Goal: Task Accomplishment & Management: Manage account settings

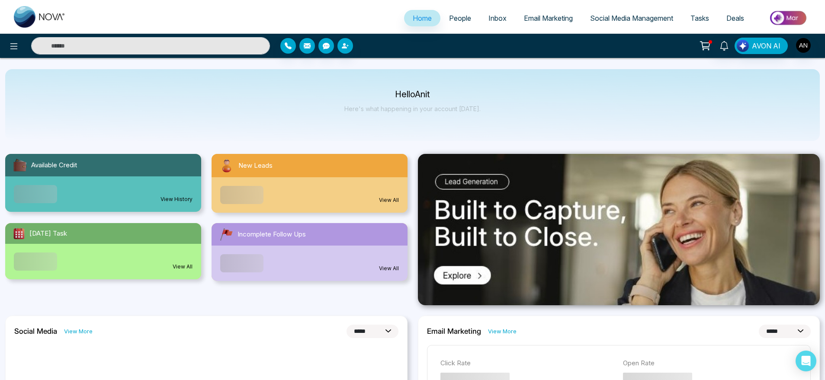
select select "*"
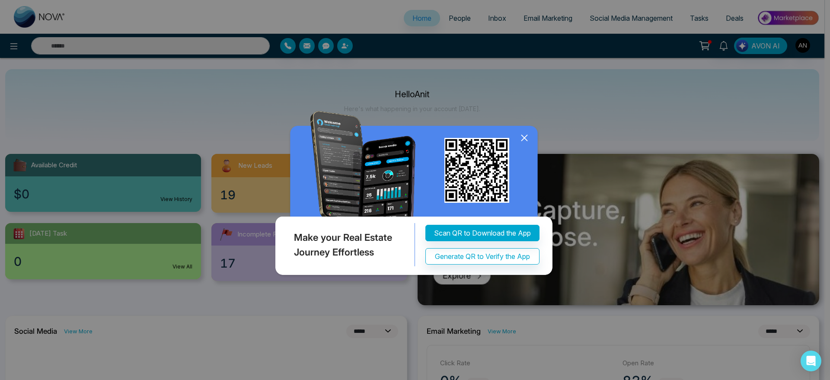
click at [526, 139] on icon at bounding box center [525, 138] width 6 height 6
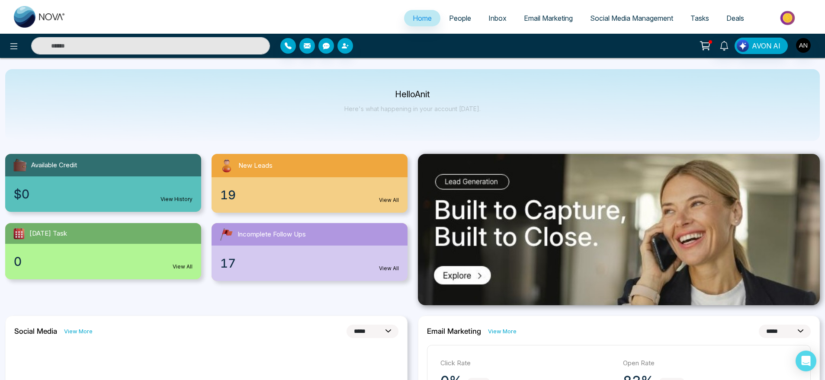
click at [455, 108] on p "Here's what happening in your account [DATE]." at bounding box center [412, 108] width 136 height 7
click at [501, 126] on div "Hello Anit Here's what happening in your account [DATE]." at bounding box center [412, 105] width 814 height 72
drag, startPoint x: 483, startPoint y: 109, endPoint x: 478, endPoint y: 100, distance: 9.7
click at [351, 82] on div "Hello Anit Here's what happening in your account [DATE]." at bounding box center [412, 105] width 814 height 72
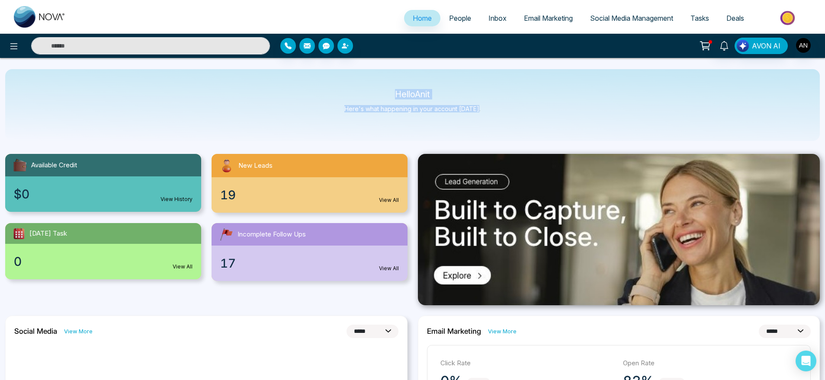
click at [491, 131] on div "Hello Anit Here's what happening in your account [DATE]." at bounding box center [412, 105] width 814 height 72
drag, startPoint x: 489, startPoint y: 115, endPoint x: 367, endPoint y: 90, distance: 124.1
click at [367, 90] on div "Hello Anit Here's what happening in your account [DATE]." at bounding box center [412, 105] width 814 height 72
click at [367, 91] on p "Hello Anit" at bounding box center [412, 94] width 136 height 7
drag, startPoint x: 386, startPoint y: 89, endPoint x: 500, endPoint y: 115, distance: 117.2
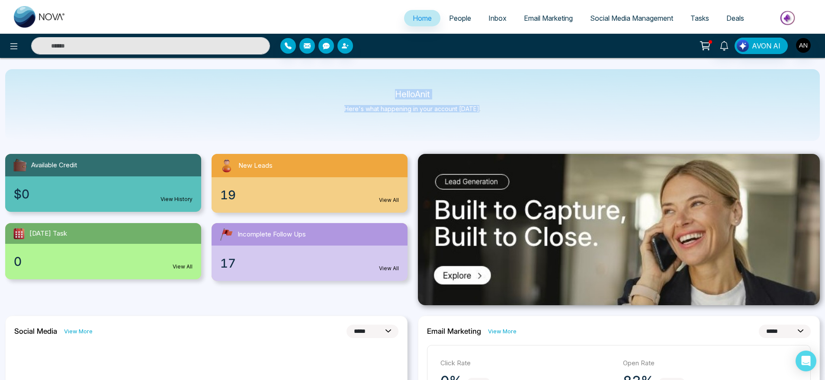
click at [500, 115] on div "Hello Anit Here's what happening in your account [DATE]." at bounding box center [412, 105] width 814 height 72
drag, startPoint x: 500, startPoint y: 115, endPoint x: 377, endPoint y: 89, distance: 126.0
click at [377, 89] on div "Hello Anit Here's what happening in your account [DATE]." at bounding box center [412, 105] width 814 height 72
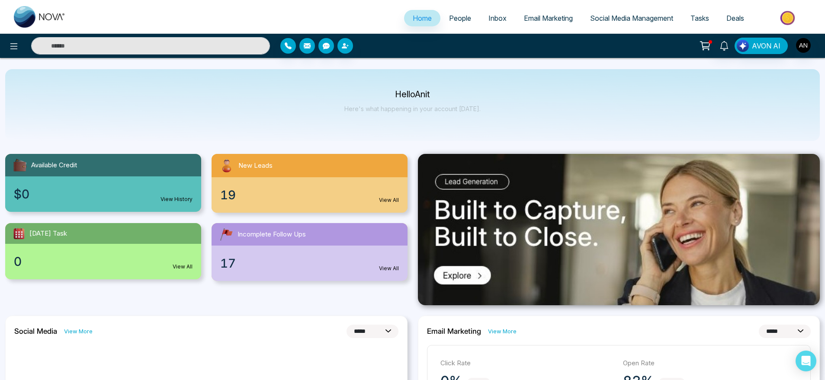
click at [2, 43] on div at bounding box center [137, 45] width 275 height 17
click at [13, 45] on icon at bounding box center [14, 46] width 10 height 10
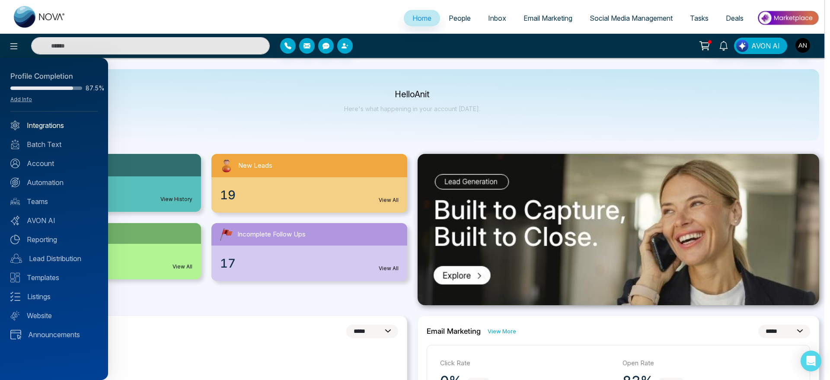
click at [35, 122] on link "Integrations" at bounding box center [53, 125] width 87 height 10
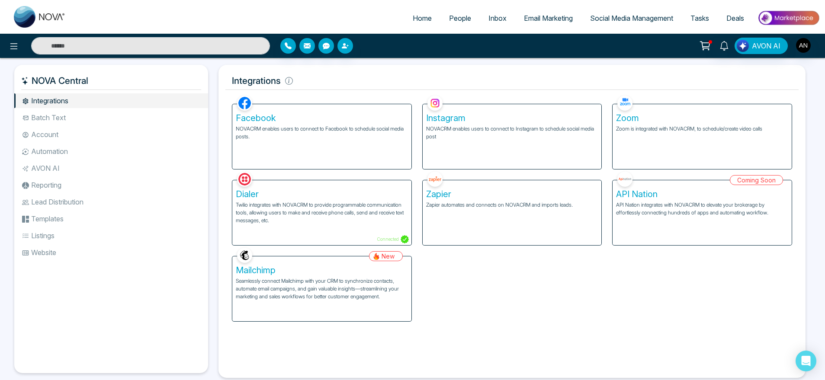
click at [633, 140] on div "Zoom Zoom is integrated with NOVACRM, to schedule/create video calls" at bounding box center [701, 136] width 179 height 65
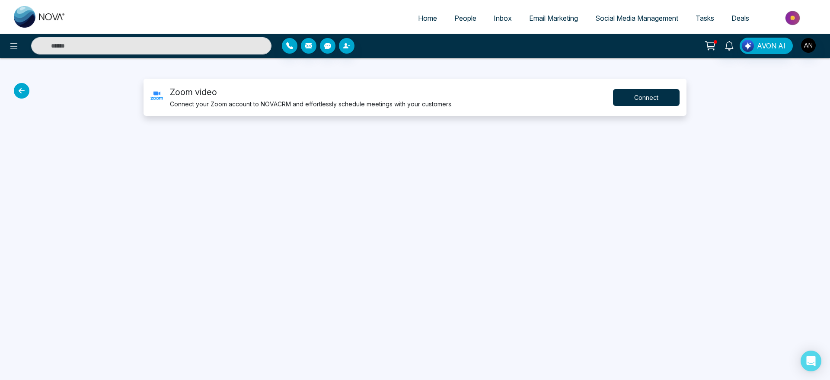
click at [657, 97] on button "Connect" at bounding box center [646, 97] width 67 height 17
click at [641, 97] on button "Connect" at bounding box center [646, 97] width 67 height 17
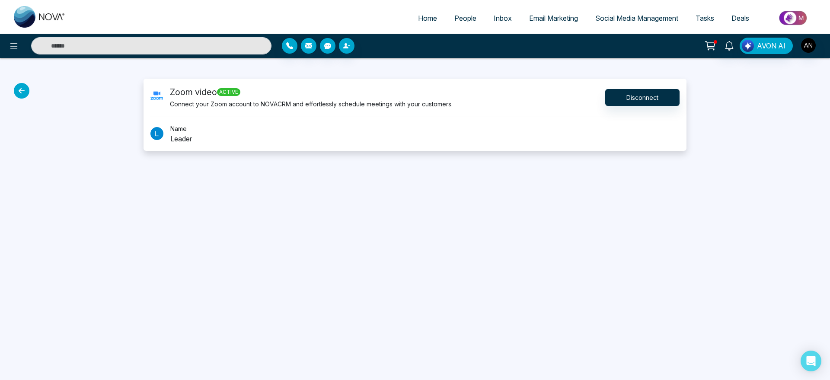
click at [418, 17] on span "Home" at bounding box center [427, 18] width 19 height 9
select select "*"
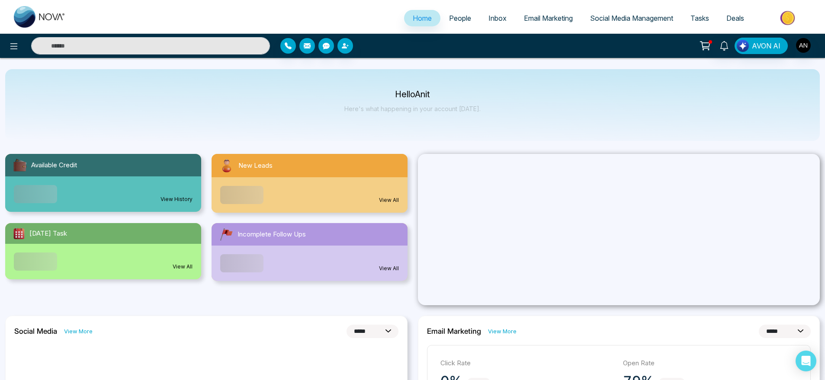
click at [14, 54] on div "AVON AI" at bounding box center [412, 46] width 825 height 24
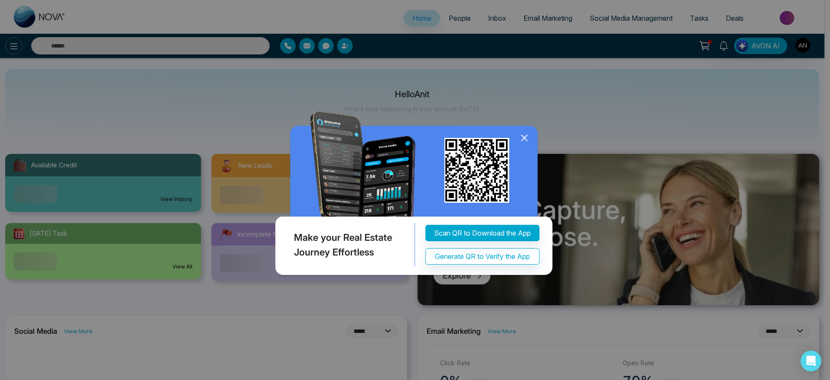
click at [16, 50] on div "Make your Real Estate Journey Effortless Scan QR to Download the App Generate Q…" at bounding box center [415, 190] width 830 height 380
click at [524, 138] on icon at bounding box center [524, 137] width 13 height 13
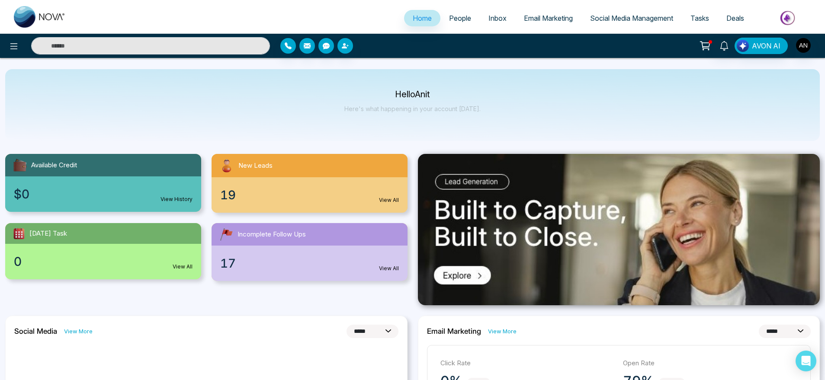
click at [356, 85] on div "Hello Anit Here's what happening in your account [DATE]." at bounding box center [412, 105] width 814 height 72
click at [761, 54] on div "AVON AI" at bounding box center [412, 46] width 825 height 24
click at [16, 51] on button at bounding box center [13, 45] width 17 height 17
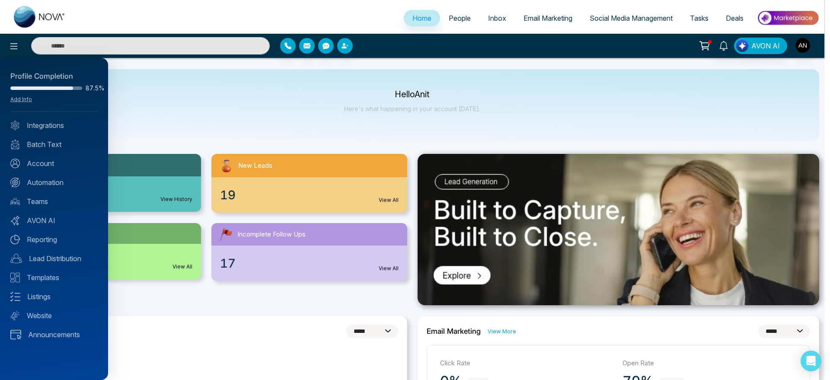
click at [203, 86] on div at bounding box center [415, 190] width 830 height 380
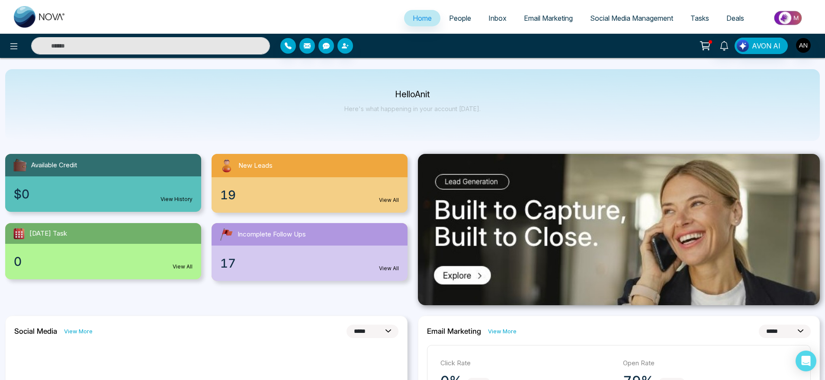
click at [141, 45] on input "text" at bounding box center [150, 45] width 239 height 17
type input "*"
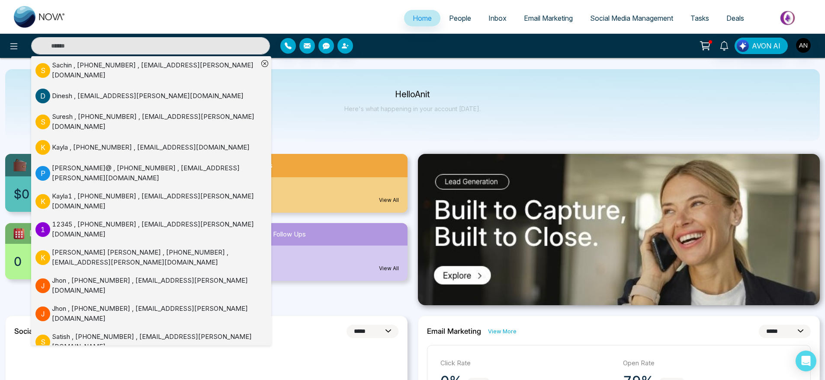
click at [122, 112] on div "[PERSON_NAME] , [PHONE_NUMBER] , [EMAIL_ADDRESS][PERSON_NAME][DOMAIN_NAME]" at bounding box center [155, 121] width 206 height 19
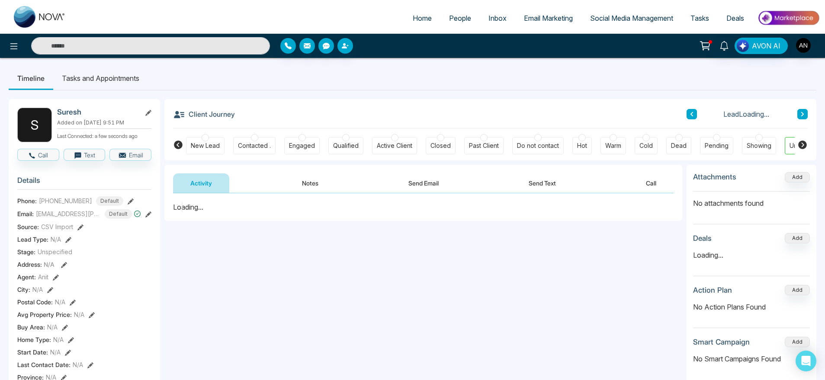
click at [417, 20] on span "Home" at bounding box center [422, 18] width 19 height 9
select select "*"
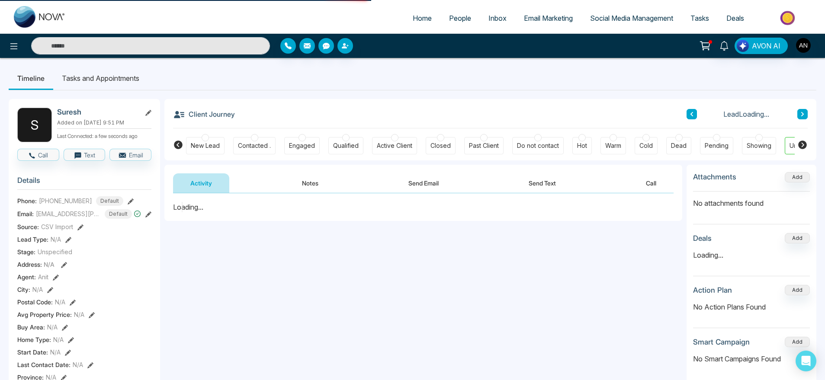
select select "*"
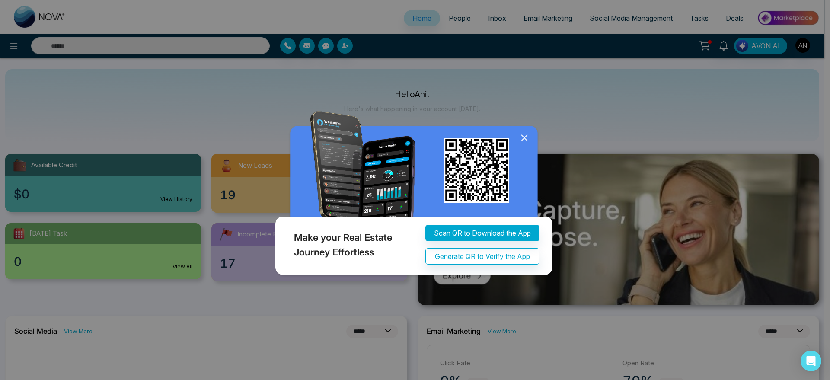
click at [526, 136] on icon at bounding box center [525, 138] width 6 height 6
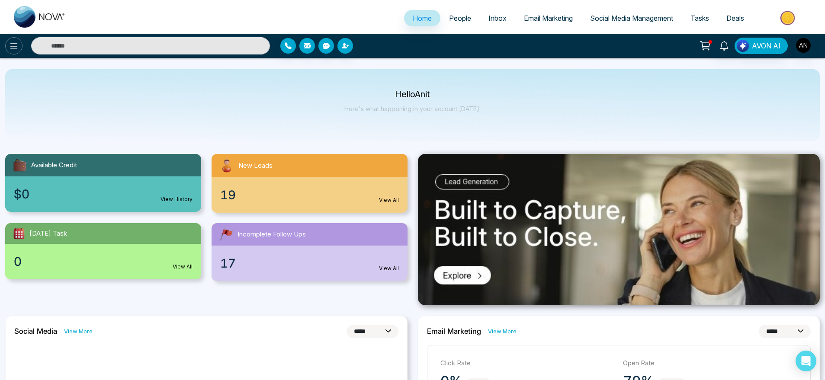
click at [15, 47] on icon at bounding box center [14, 46] width 10 height 10
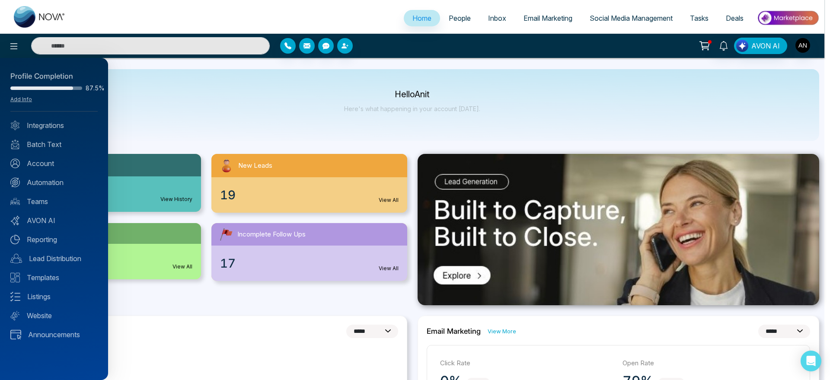
click at [139, 57] on div at bounding box center [415, 190] width 830 height 380
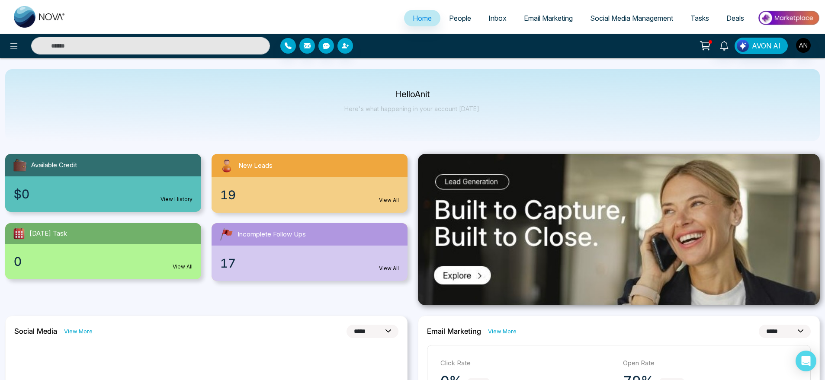
drag, startPoint x: 184, startPoint y: 37, endPoint x: 184, endPoint y: 47, distance: 10.4
click at [184, 47] on input "text" at bounding box center [150, 45] width 239 height 17
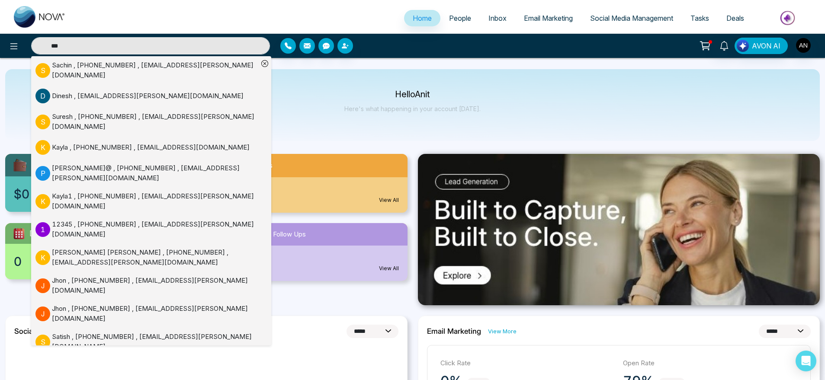
type input "****"
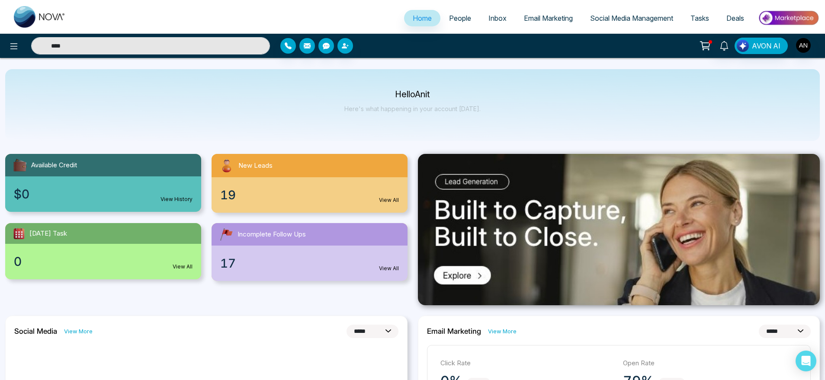
drag, startPoint x: 111, startPoint y: 50, endPoint x: 33, endPoint y: 44, distance: 78.1
click at [33, 44] on input "****" at bounding box center [150, 45] width 239 height 17
type input "****"
click at [105, 40] on input "****" at bounding box center [150, 45] width 239 height 17
click at [105, 40] on input "text" at bounding box center [150, 45] width 239 height 17
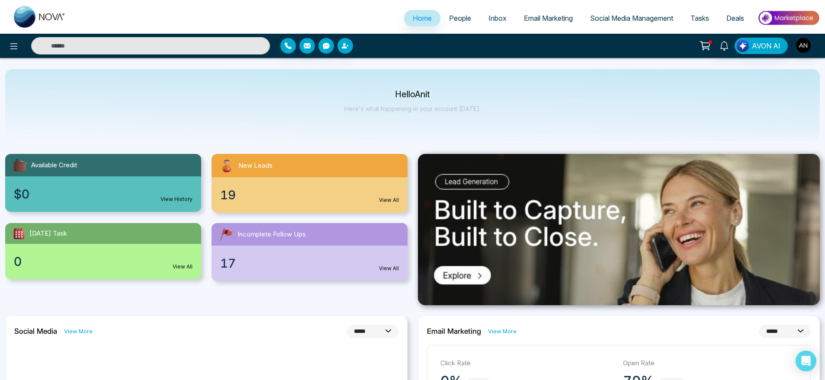
click at [105, 40] on input "text" at bounding box center [150, 45] width 239 height 17
type input "****"
click at [105, 40] on input "****" at bounding box center [150, 45] width 239 height 17
click at [105, 40] on input "text" at bounding box center [150, 45] width 239 height 17
type input "****"
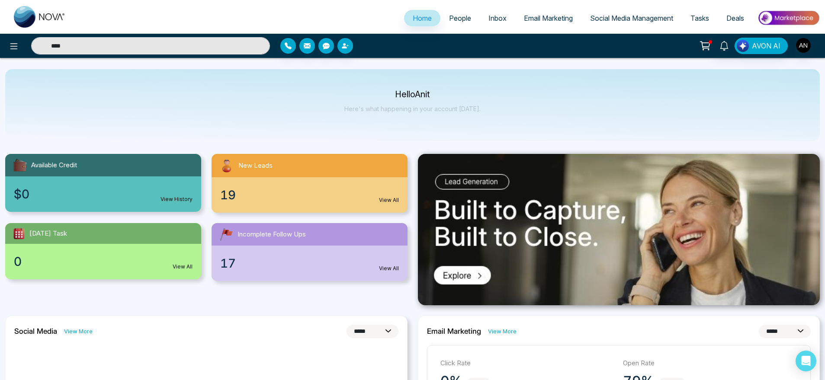
click at [108, 47] on input "****" at bounding box center [150, 45] width 239 height 17
click at [108, 47] on input "text" at bounding box center [150, 45] width 239 height 17
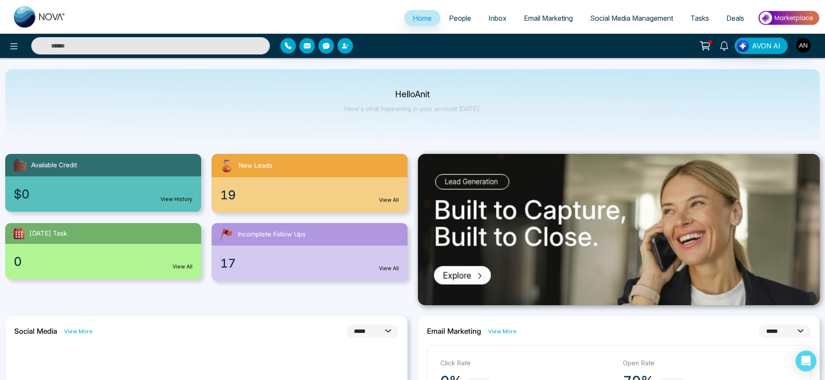
click at [205, 78] on div "Hello Anit Here's what happening in your account [DATE]." at bounding box center [412, 105] width 814 height 72
click at [102, 45] on input "text" at bounding box center [150, 45] width 239 height 17
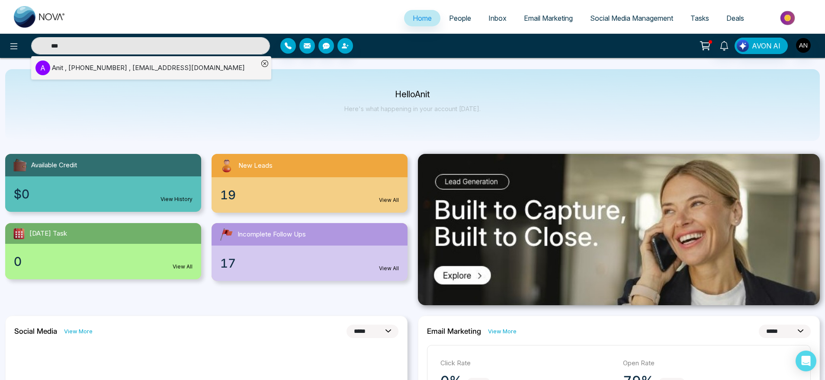
type input "***"
click at [140, 92] on div "Hello Anit Here's what happening in your account [DATE]." at bounding box center [412, 105] width 814 height 72
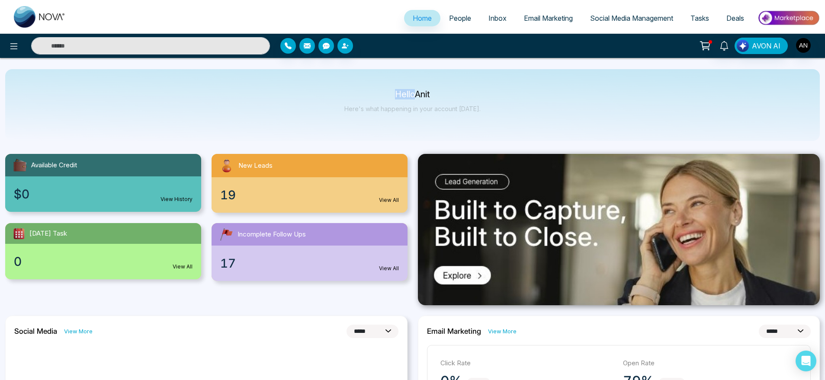
click at [140, 92] on div "Hello Anit Here's what happening in your account [DATE]." at bounding box center [412, 105] width 814 height 72
type input "***"
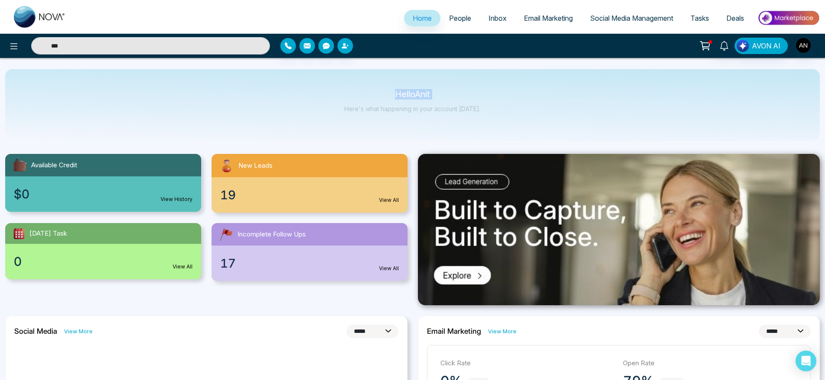
click at [140, 92] on div "Hello Anit Here's what happening in your account [DATE]." at bounding box center [412, 105] width 814 height 72
type input "***"
click at [129, 53] on input "***" at bounding box center [150, 45] width 239 height 17
click at [165, 101] on div "Hello Anit Here's what happening in your account [DATE]." at bounding box center [412, 105] width 814 height 72
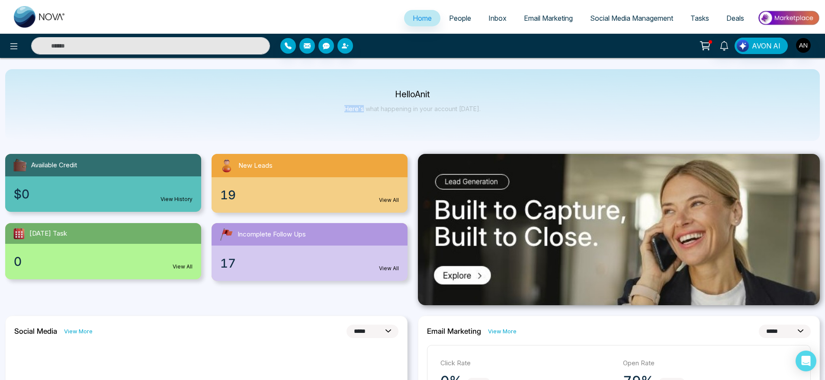
click at [165, 101] on div "Hello Anit Here's what happening in your account [DATE]." at bounding box center [412, 105] width 814 height 72
click at [117, 49] on input "text" at bounding box center [150, 45] width 239 height 17
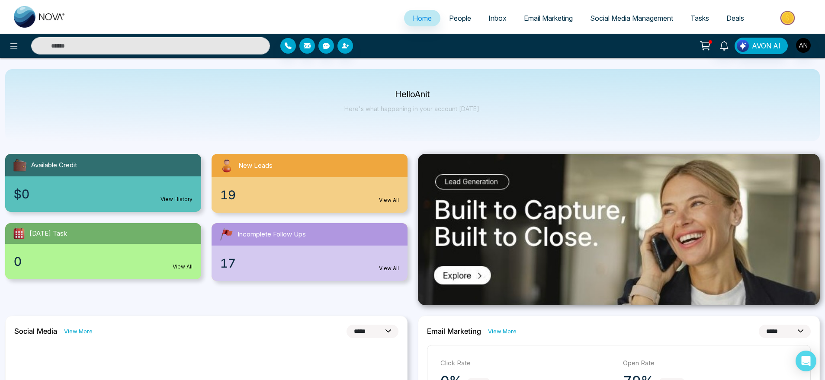
type input "***"
click at [117, 49] on input "***" at bounding box center [150, 45] width 239 height 17
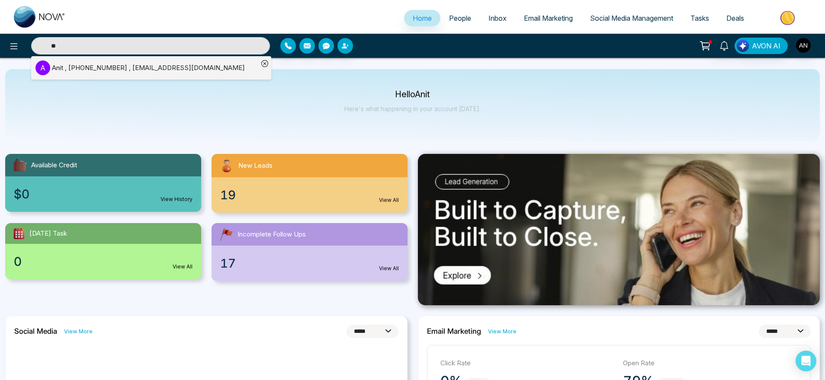
type input "**"
click at [126, 108] on div "Hello Anit Here's what happening in your account [DATE]." at bounding box center [412, 105] width 814 height 72
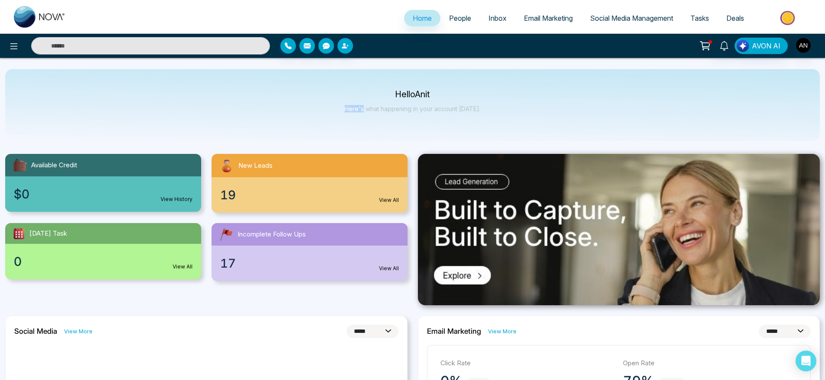
click at [126, 108] on div "Hello Anit Here's what happening in your account [DATE]." at bounding box center [412, 105] width 814 height 72
type input "**"
click at [154, 98] on div "Hello Anit Here's what happening in your account [DATE]." at bounding box center [412, 105] width 814 height 72
type input "**"
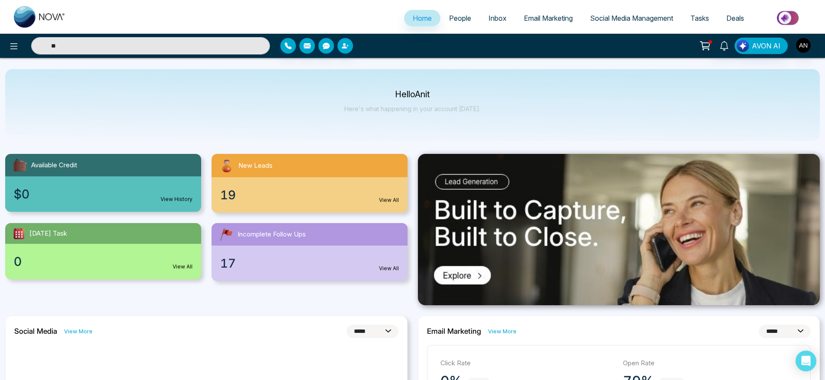
click at [154, 98] on div "Hello Anit Here's what happening in your account [DATE]." at bounding box center [412, 105] width 814 height 72
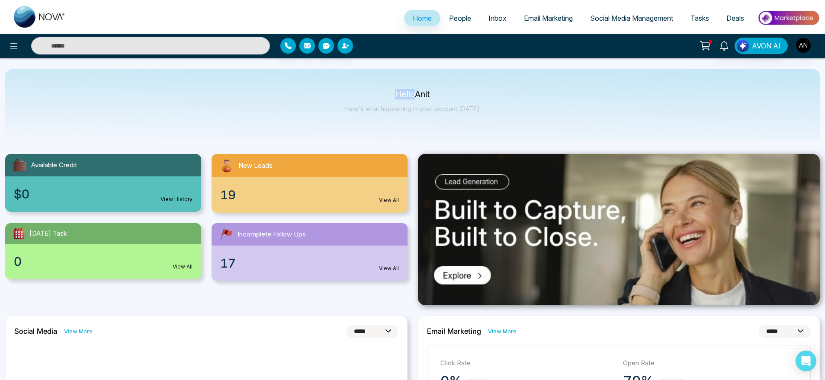
click at [154, 98] on div "Hello Anit Here's what happening in your account [DATE]." at bounding box center [412, 105] width 814 height 72
type input "**"
click at [465, 125] on div "Hello Anit Here's what happening in your account [DATE]." at bounding box center [412, 105] width 814 height 72
drag, startPoint x: 380, startPoint y: 89, endPoint x: 554, endPoint y: 118, distance: 176.7
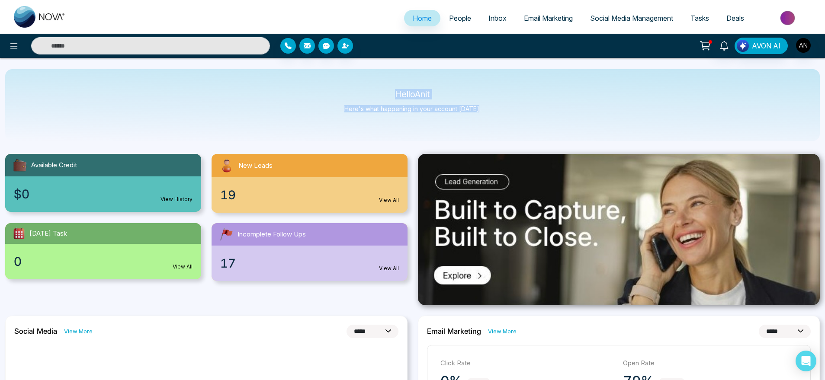
click at [554, 118] on div "Hello Anit Here's what happening in your account [DATE]." at bounding box center [412, 105] width 814 height 72
type input "**"
click at [90, 45] on input "**" at bounding box center [150, 45] width 239 height 17
click at [92, 53] on input "text" at bounding box center [150, 45] width 239 height 17
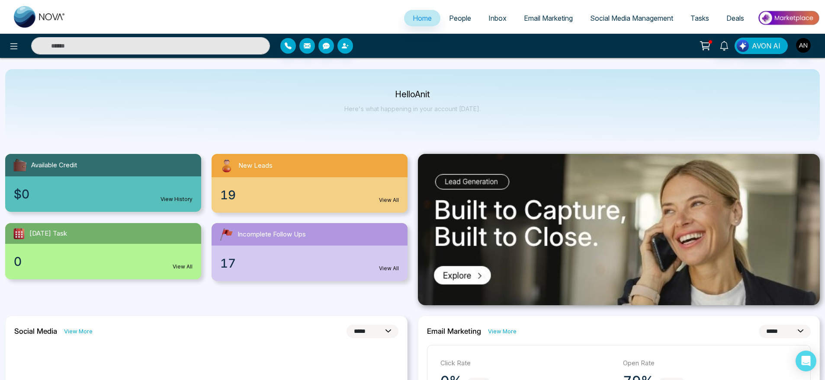
click at [50, 81] on div "Hello Anit Here's what happening in your account [DATE]." at bounding box center [412, 105] width 814 height 72
click at [6, 51] on div at bounding box center [137, 45] width 275 height 17
click at [10, 50] on icon at bounding box center [14, 46] width 10 height 10
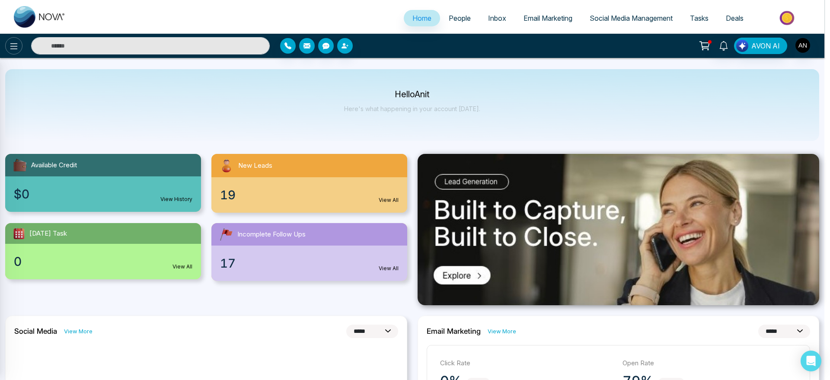
type input "**"
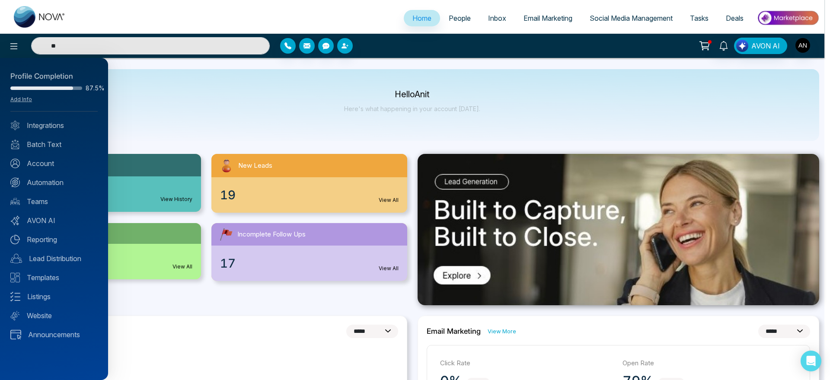
click at [186, 118] on div at bounding box center [415, 190] width 830 height 380
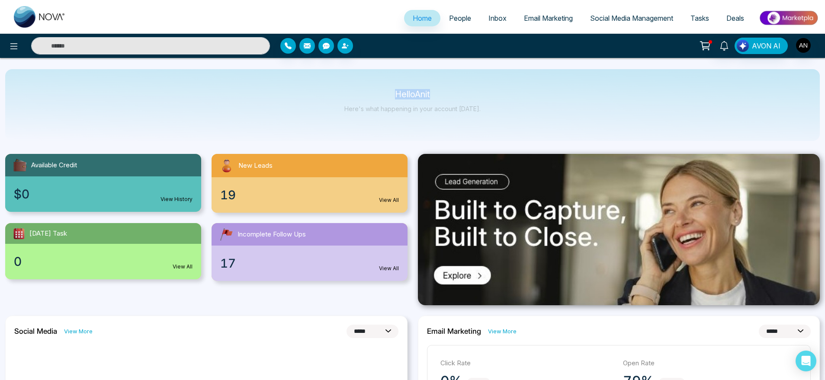
drag, startPoint x: 380, startPoint y: 84, endPoint x: 537, endPoint y: 111, distance: 159.3
click at [537, 111] on div "Hello Anit Here's what happening in your account [DATE]." at bounding box center [412, 105] width 814 height 72
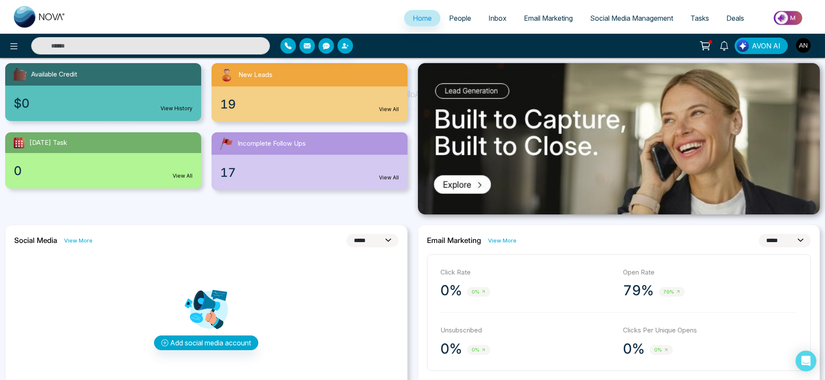
scroll to position [93, 0]
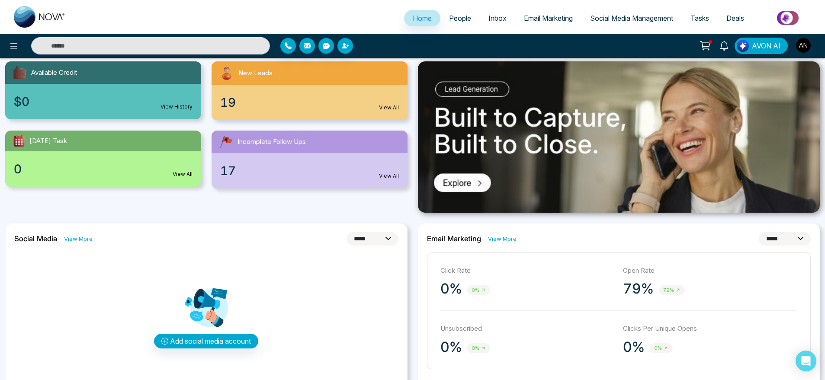
type input "**"
click at [167, 96] on div "$0 View History" at bounding box center [103, 101] width 196 height 35
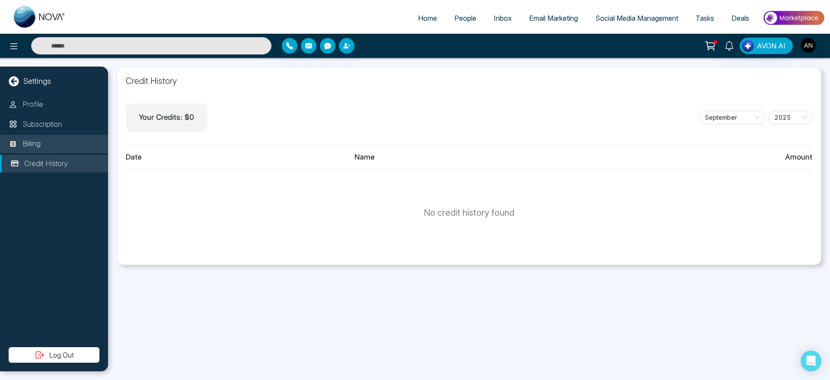
click at [45, 150] on li "Billing" at bounding box center [54, 144] width 108 height 18
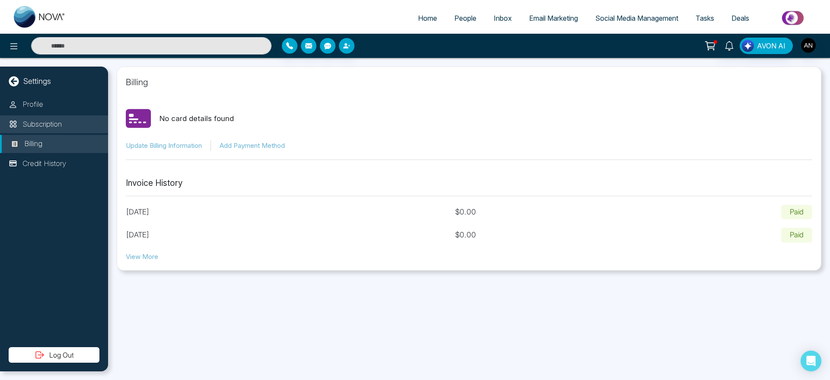
click at [55, 122] on p "Subscription" at bounding box center [41, 124] width 39 height 11
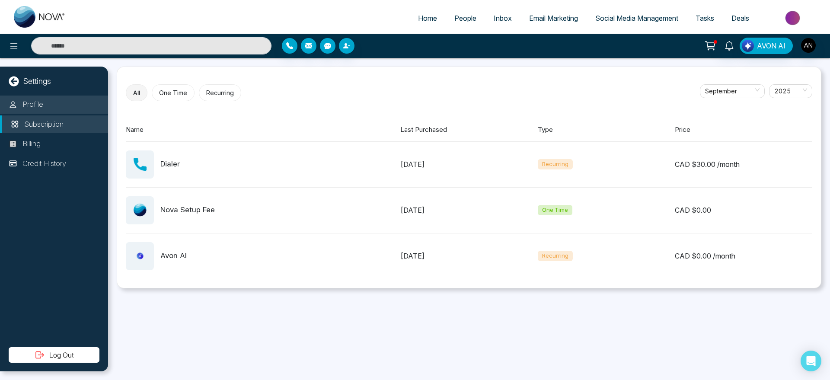
click at [54, 101] on li "Profile" at bounding box center [54, 105] width 108 height 18
select select "***"
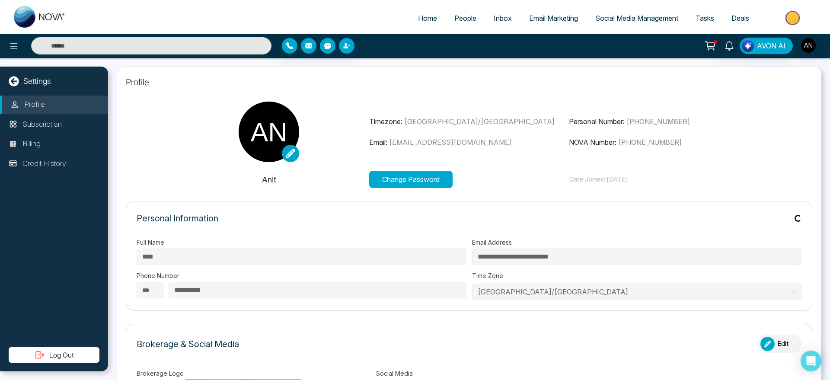
type input "*******"
type input "**********"
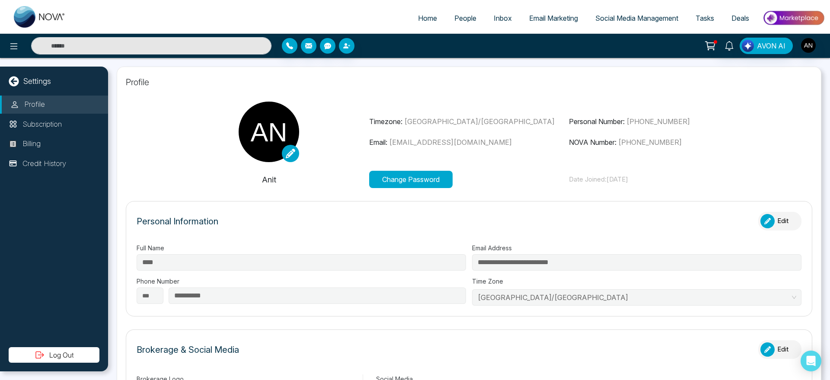
click at [14, 80] on icon at bounding box center [14, 81] width 10 height 10
select select "*"
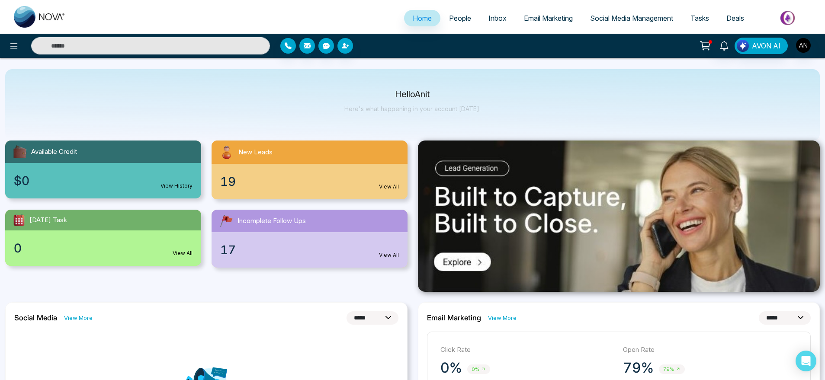
scroll to position [7, 0]
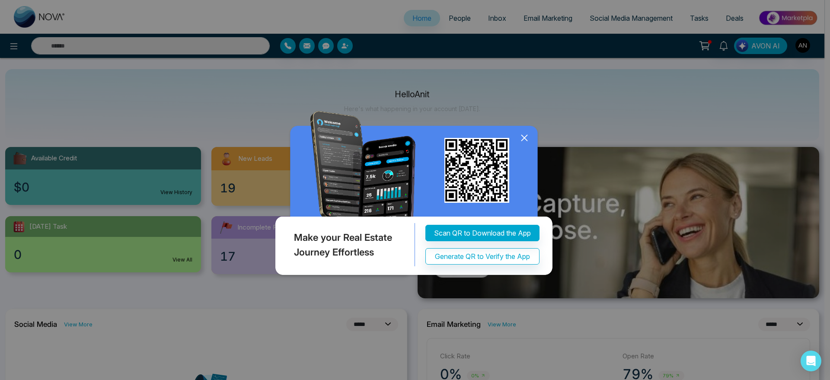
click at [526, 144] on icon at bounding box center [524, 137] width 13 height 13
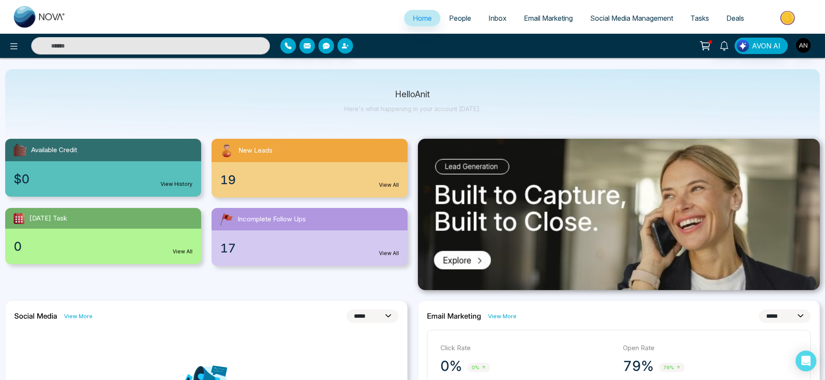
scroll to position [0, 0]
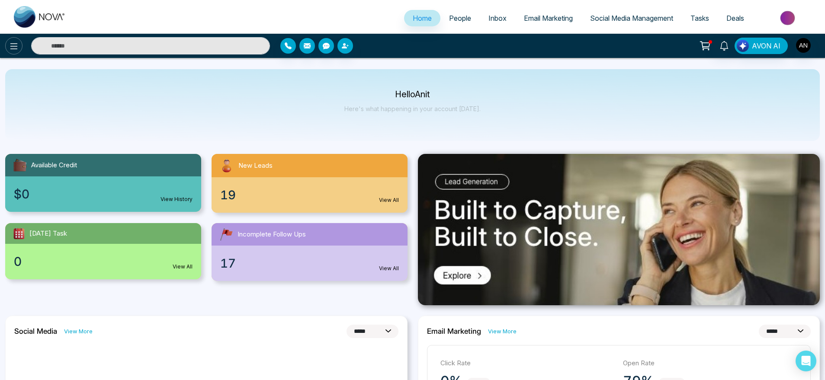
click at [13, 43] on icon at bounding box center [13, 46] width 7 height 6
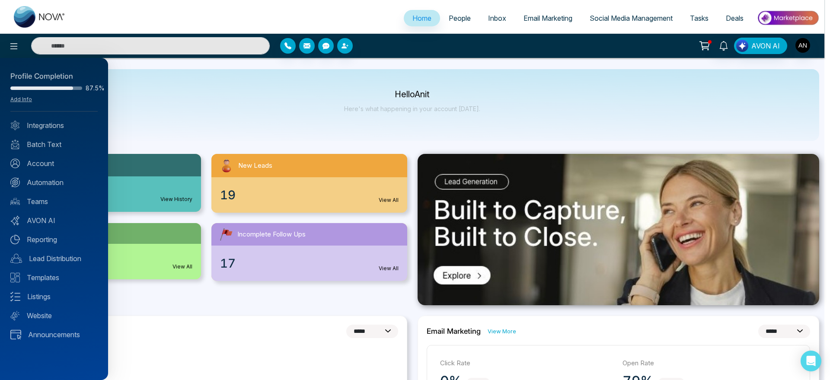
click at [64, 118] on div "Profile Completion 87.5% Add Info Integrations Batch Text Account Automation Te…" at bounding box center [54, 219] width 108 height 322
click at [68, 129] on link "Integrations" at bounding box center [53, 125] width 87 height 10
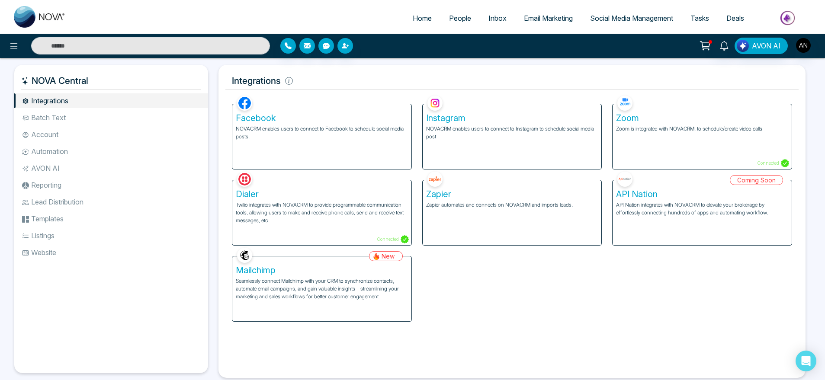
click at [650, 145] on div "Zoom Zoom is integrated with NOVACRM, to schedule/create video calls Connected" at bounding box center [701, 136] width 179 height 65
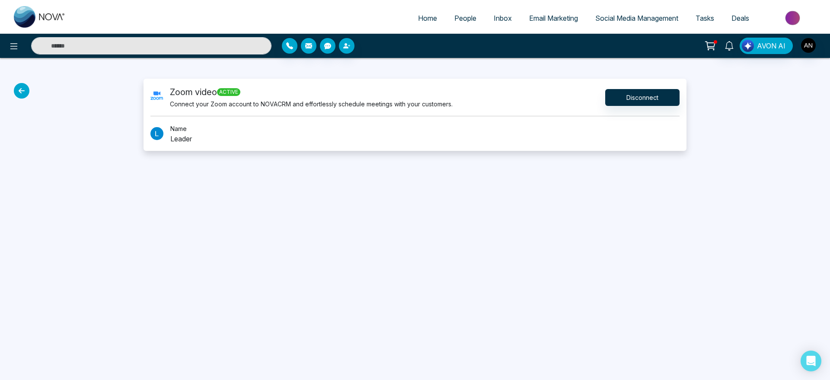
click at [20, 87] on icon at bounding box center [22, 91] width 16 height 16
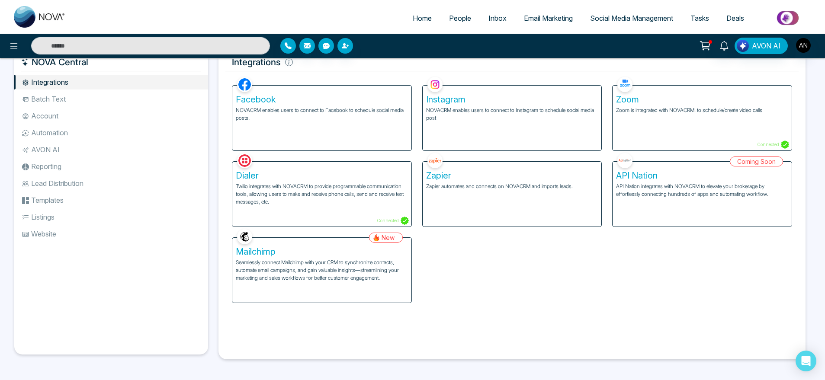
scroll to position [14, 0]
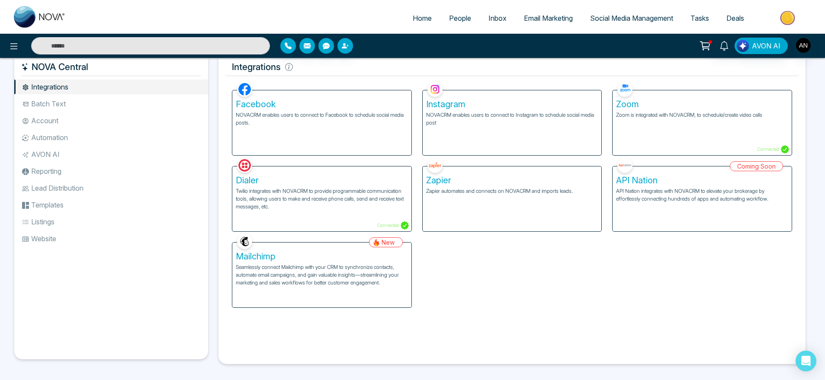
click at [695, 200] on div "Coming Soon API Nation API Nation integrates with NOVACRM to elevate your broke…" at bounding box center [702, 194] width 190 height 76
click at [343, 257] on h5 "Mailchimp" at bounding box center [322, 256] width 172 height 10
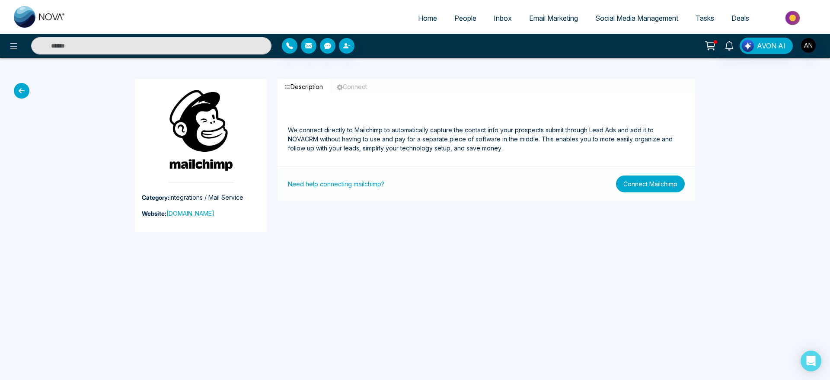
click at [652, 183] on button "Connect Mailchimp" at bounding box center [650, 184] width 69 height 17
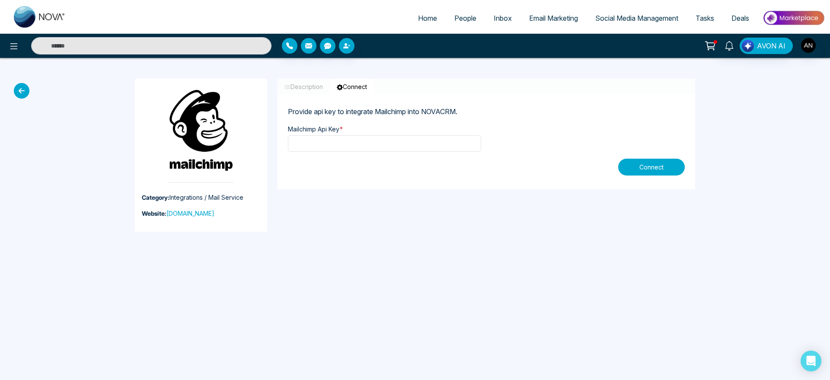
click at [638, 167] on button "Connect" at bounding box center [651, 167] width 67 height 17
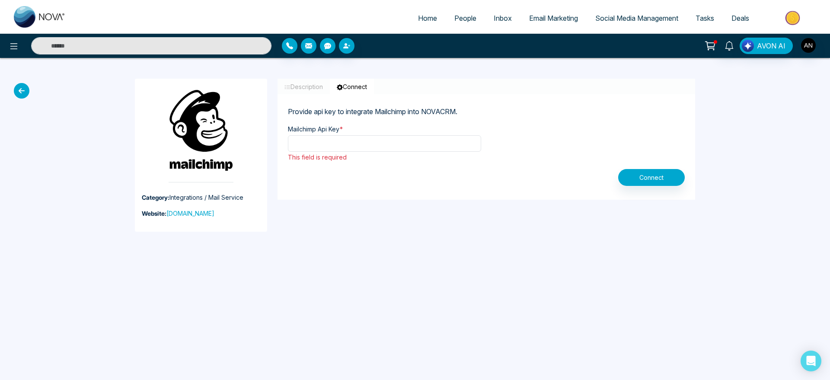
click at [22, 87] on icon at bounding box center [22, 91] width 16 height 16
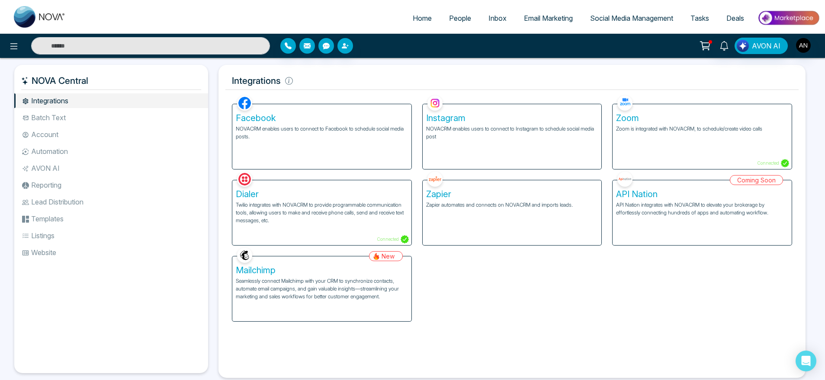
click at [57, 122] on li "Batch Text" at bounding box center [111, 117] width 194 height 15
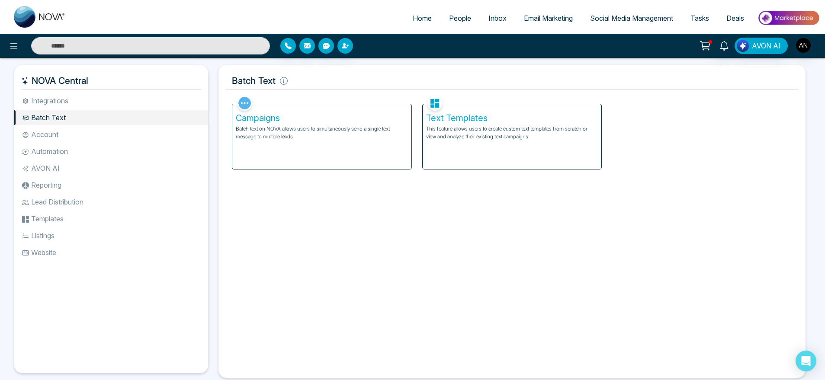
click at [79, 102] on li "Integrations" at bounding box center [111, 100] width 194 height 15
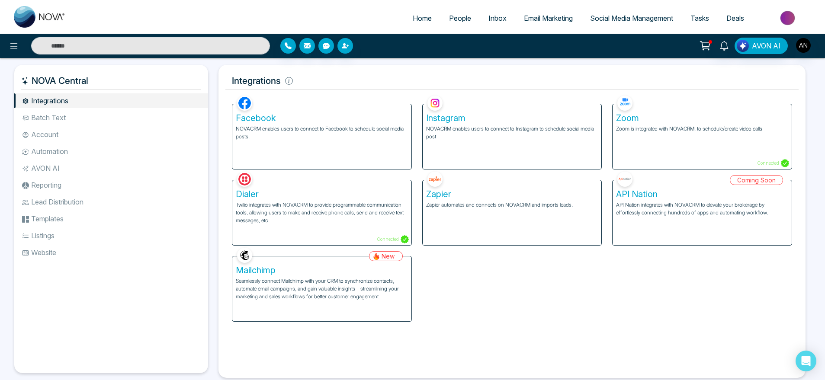
click at [711, 211] on div "Coming Soon API Nation API Nation integrates with NOVACRM to elevate your broke…" at bounding box center [702, 208] width 190 height 76
click at [60, 117] on li "Batch Text" at bounding box center [111, 117] width 194 height 15
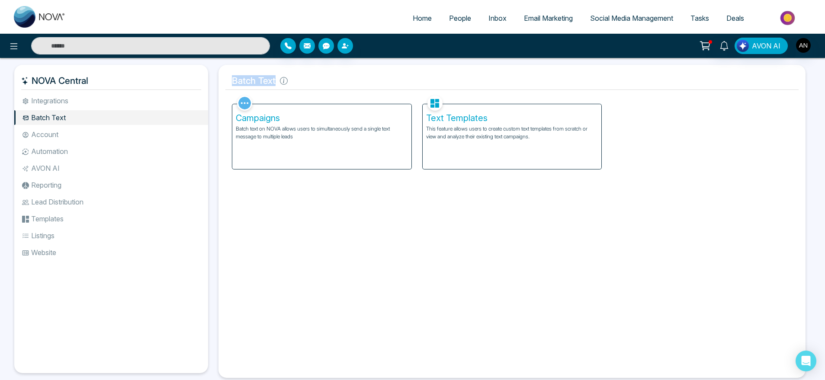
drag, startPoint x: 223, startPoint y: 80, endPoint x: 379, endPoint y: 82, distance: 155.7
click at [379, 82] on div "Batch Text Facebook NOVACRM enables users to connect to Facebook to schedule so…" at bounding box center [511, 221] width 587 height 313
click at [379, 82] on h5 "Batch Text" at bounding box center [511, 81] width 573 height 18
click at [96, 129] on li "Account" at bounding box center [111, 134] width 194 height 15
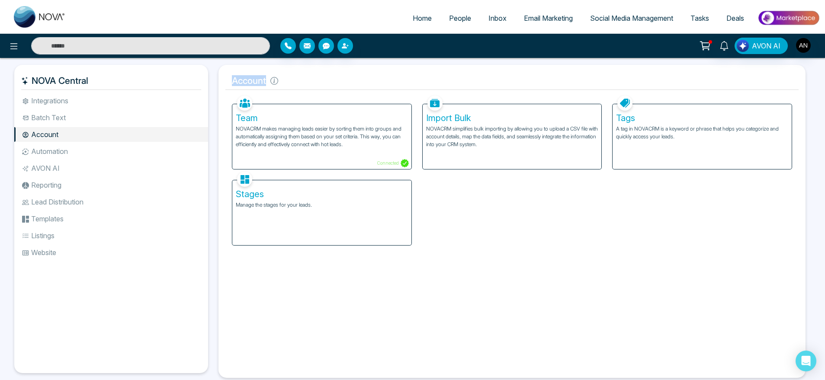
drag, startPoint x: 227, startPoint y: 73, endPoint x: 363, endPoint y: 88, distance: 137.0
click at [363, 88] on h5 "Account" at bounding box center [511, 81] width 573 height 18
click at [410, 12] on link "Home" at bounding box center [422, 18] width 36 height 16
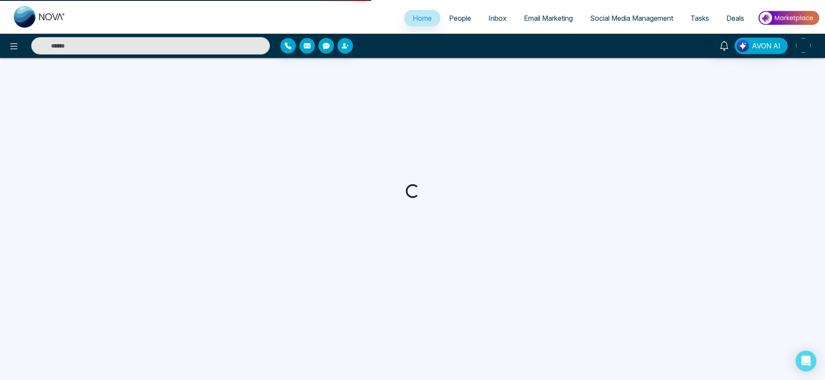
select select "*"
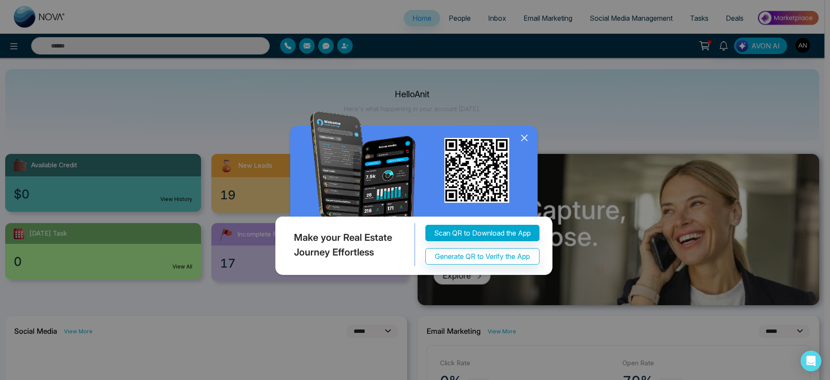
click at [282, 47] on div "Make your Real Estate Journey Effortless Scan QR to Download the App Generate Q…" at bounding box center [415, 190] width 830 height 380
click at [521, 135] on icon at bounding box center [524, 137] width 13 height 13
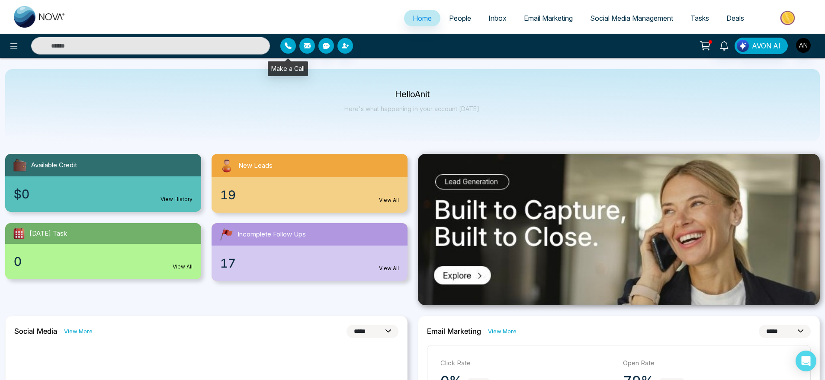
click at [288, 40] on button "button" at bounding box center [288, 46] width 16 height 16
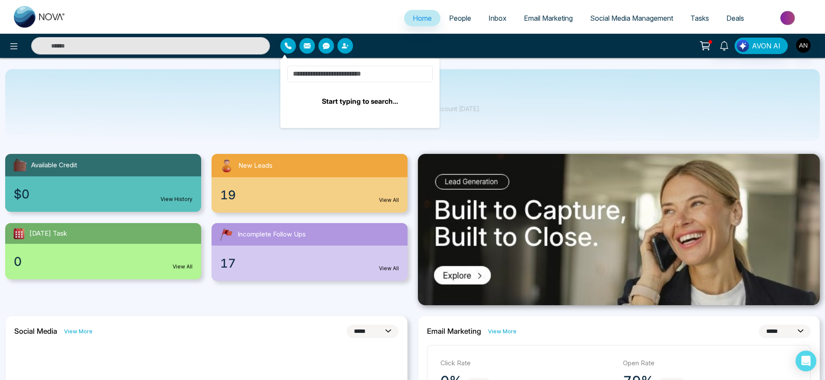
click at [330, 73] on input at bounding box center [359, 74] width 145 height 16
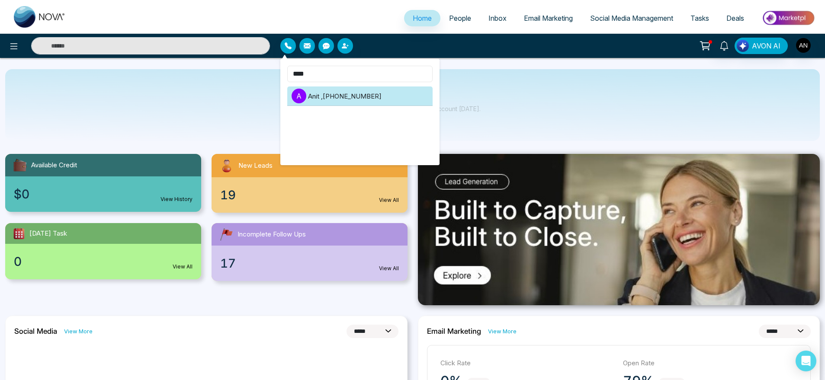
type input "****"
click at [363, 99] on li "A Anit , [PHONE_NUMBER]" at bounding box center [359, 95] width 145 height 19
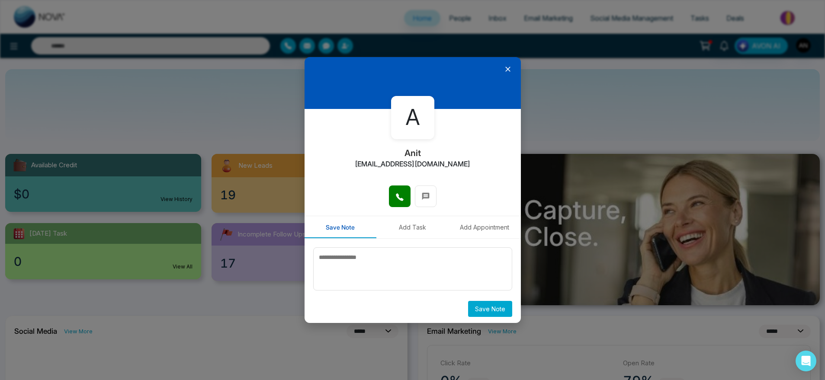
scroll to position [3, 0]
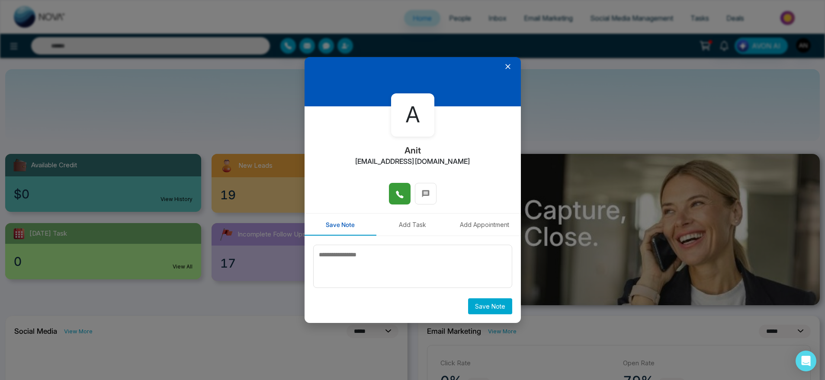
click at [394, 203] on button at bounding box center [400, 194] width 22 height 22
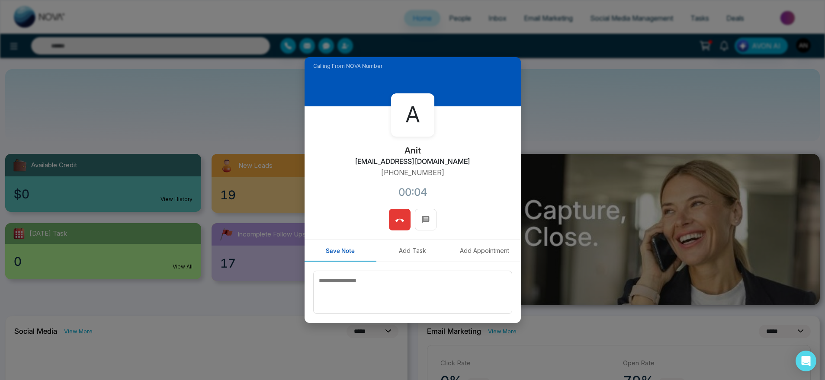
click at [391, 223] on button at bounding box center [400, 220] width 22 height 22
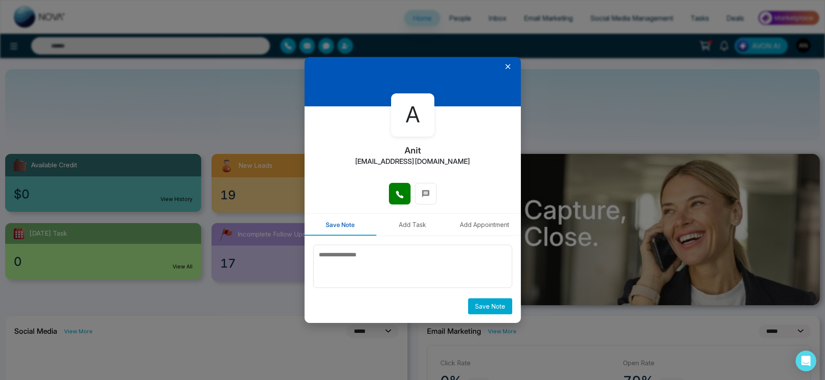
click at [505, 66] on icon at bounding box center [507, 66] width 5 height 5
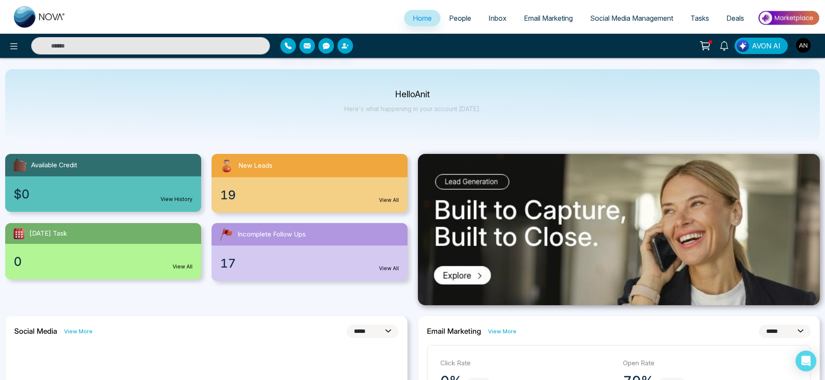
click at [8, 38] on div at bounding box center [137, 45] width 275 height 17
click at [13, 42] on icon at bounding box center [14, 46] width 10 height 10
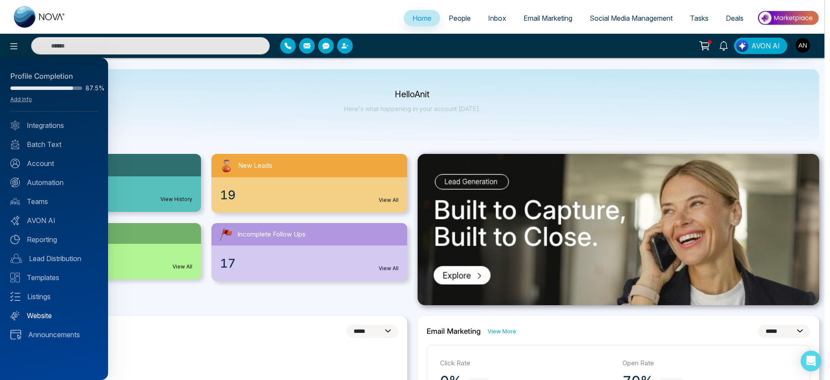
click at [45, 311] on link "Website" at bounding box center [53, 316] width 87 height 10
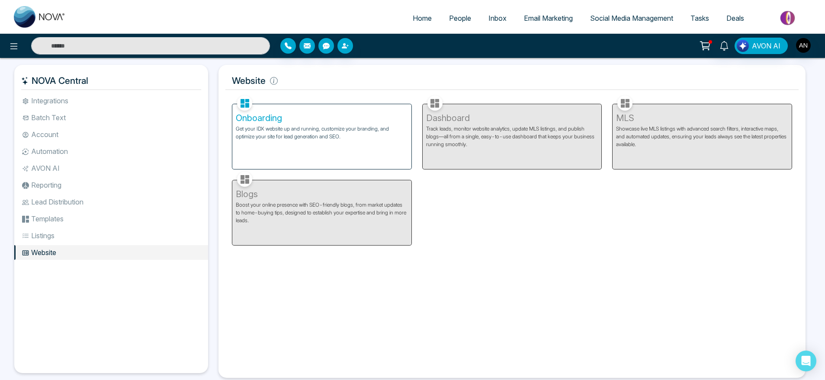
click at [358, 133] on p "Get your IDX website up and running, customize your branding, and optimize your…" at bounding box center [322, 133] width 172 height 16
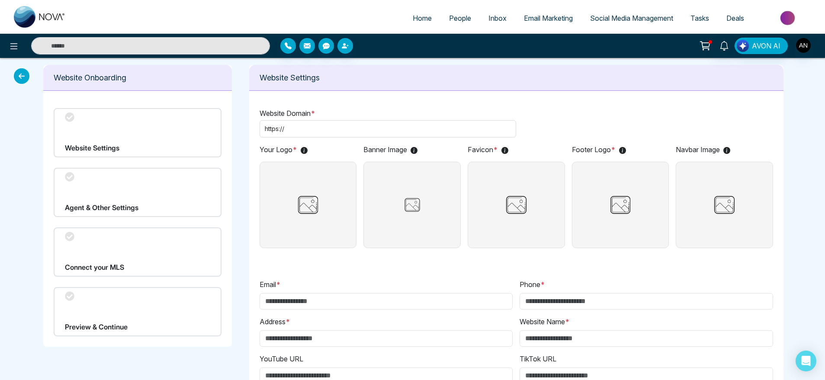
click at [19, 73] on icon at bounding box center [22, 76] width 16 height 16
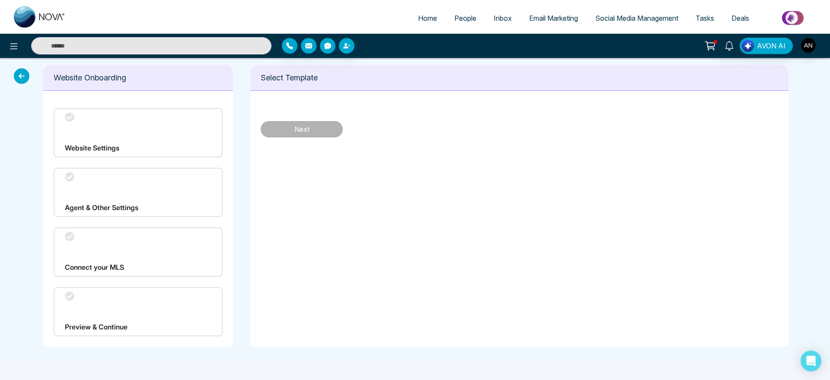
click at [26, 77] on icon at bounding box center [22, 76] width 16 height 16
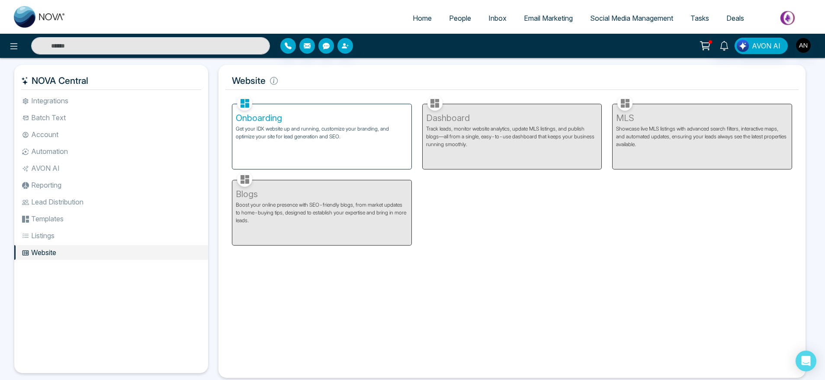
click at [310, 155] on div "Onboarding Get your IDX website up and running, customize your branding, and op…" at bounding box center [321, 136] width 179 height 65
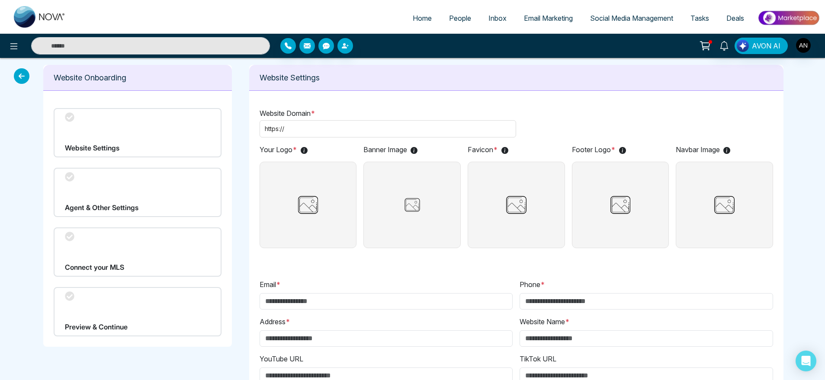
click at [22, 76] on icon at bounding box center [22, 76] width 16 height 16
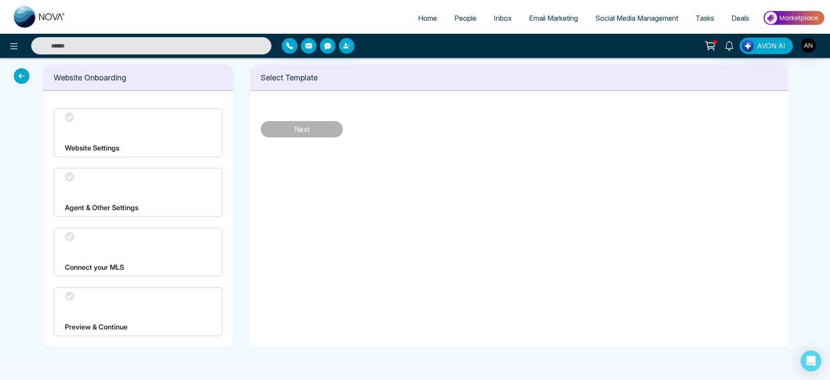
click at [21, 69] on icon at bounding box center [22, 76] width 16 height 16
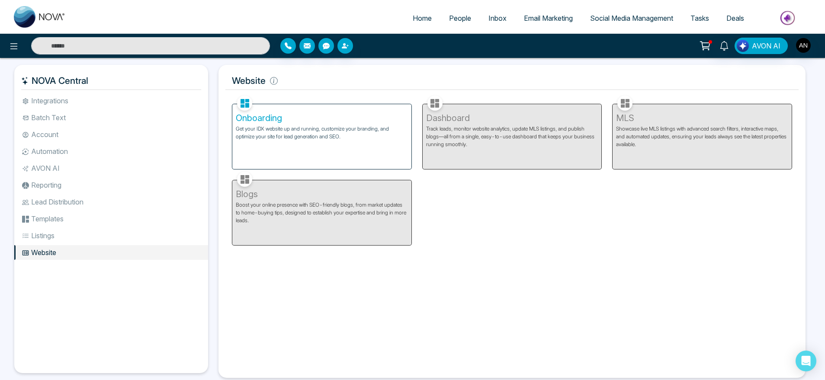
click at [77, 90] on div "NOVA Central Integrations Batch Text Account Automation AVON AI Reporting Lead …" at bounding box center [111, 219] width 194 height 308
click at [78, 91] on div "NOVA Central Integrations Batch Text Account Automation AVON AI Reporting Lead …" at bounding box center [111, 219] width 194 height 308
click at [79, 97] on li "Integrations" at bounding box center [111, 100] width 194 height 15
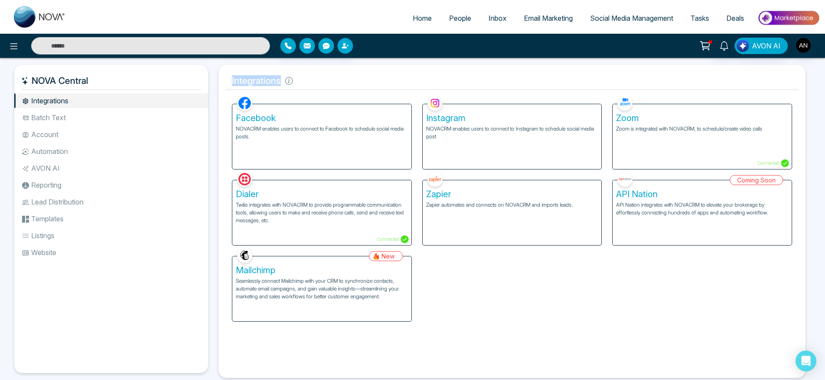
drag, startPoint x: 225, startPoint y: 80, endPoint x: 327, endPoint y: 92, distance: 102.8
click at [327, 92] on div "Integrations Facebook NOVACRM enables users to connect to Facebook to schedule …" at bounding box center [511, 221] width 587 height 313
drag, startPoint x: 292, startPoint y: 82, endPoint x: 220, endPoint y: 83, distance: 72.2
click at [220, 83] on div "Integrations Facebook NOVACRM enables users to connect to Facebook to schedule …" at bounding box center [511, 221] width 587 height 313
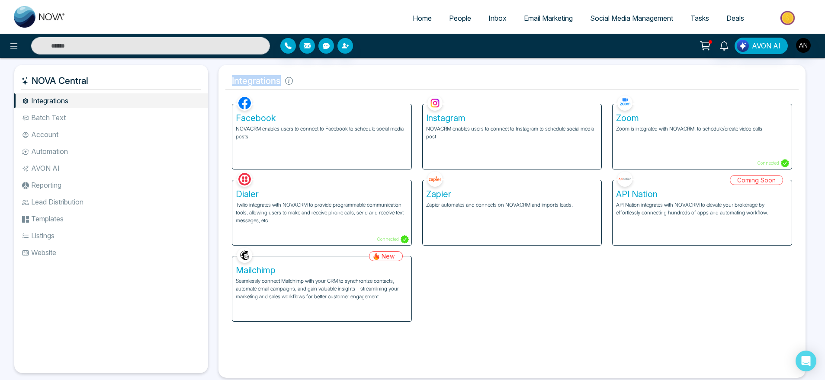
click at [301, 86] on h5 "Integrations" at bounding box center [511, 81] width 573 height 18
click at [281, 45] on button "button" at bounding box center [288, 46] width 16 height 16
click at [314, 78] on input at bounding box center [359, 74] width 145 height 16
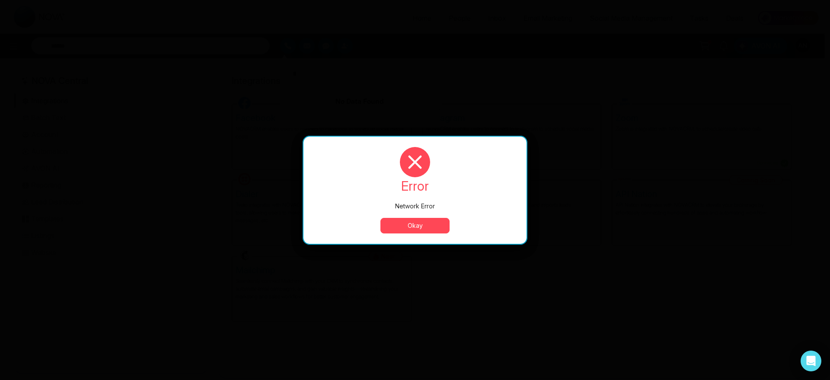
type input "*"
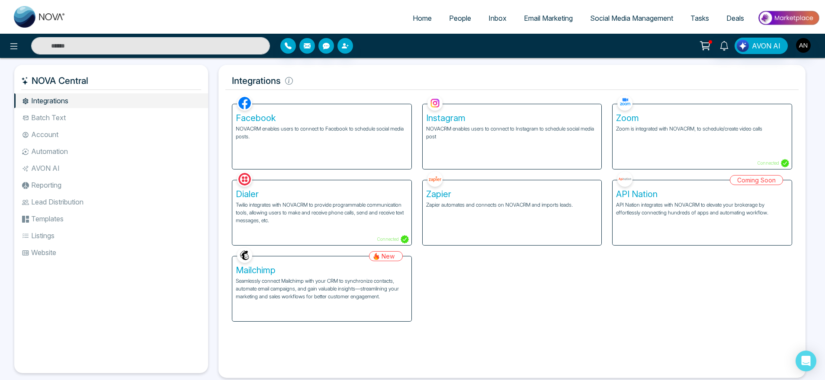
click at [413, 221] on div "Dialer Twilio integrates with NOVACRM to provide programmable communication too…" at bounding box center [322, 208] width 190 height 76
click at [115, 116] on li "Batch Text" at bounding box center [111, 117] width 194 height 15
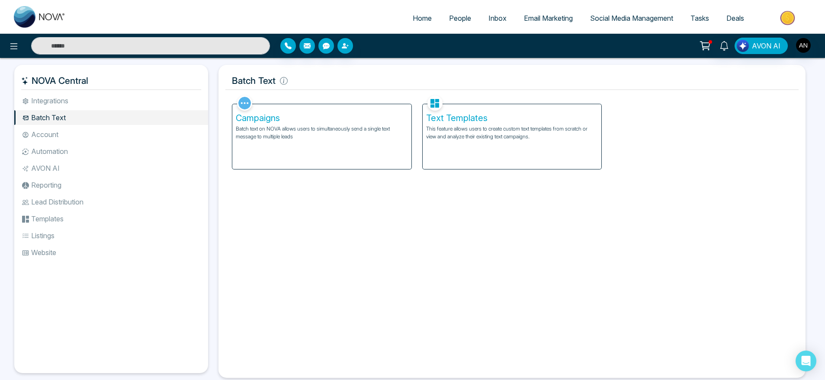
click at [133, 96] on li "Integrations" at bounding box center [111, 100] width 194 height 15
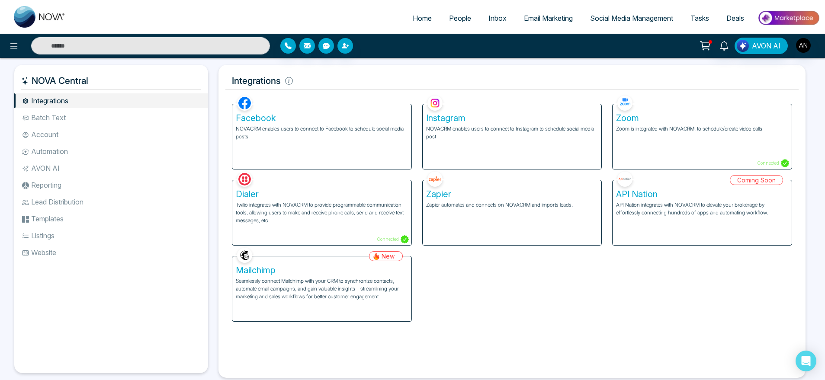
click at [131, 116] on li "Batch Text" at bounding box center [111, 117] width 194 height 15
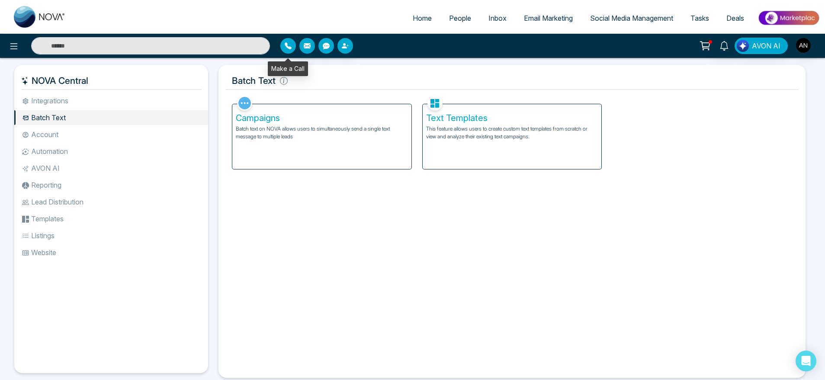
click at [282, 48] on button "button" at bounding box center [288, 46] width 16 height 16
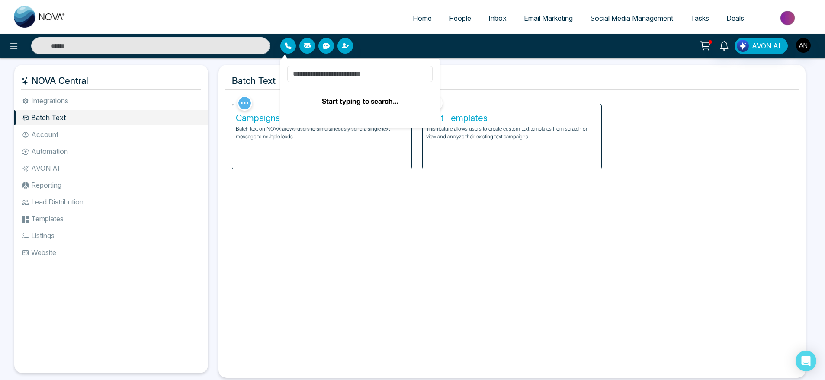
click at [339, 74] on input at bounding box center [359, 74] width 145 height 16
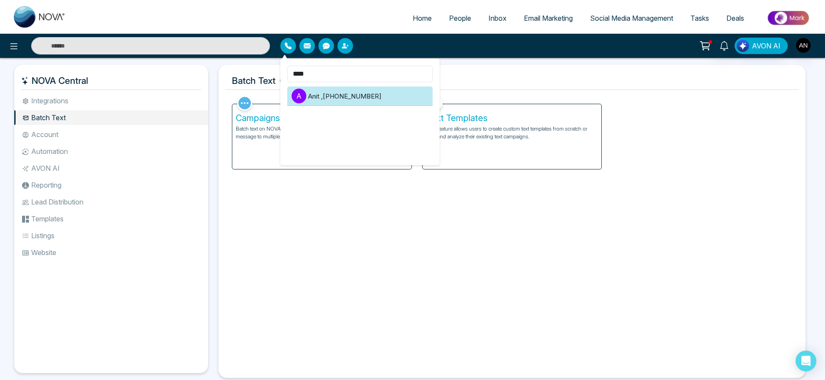
type input "****"
click at [351, 98] on li "A Anit , [PHONE_NUMBER]" at bounding box center [359, 95] width 145 height 19
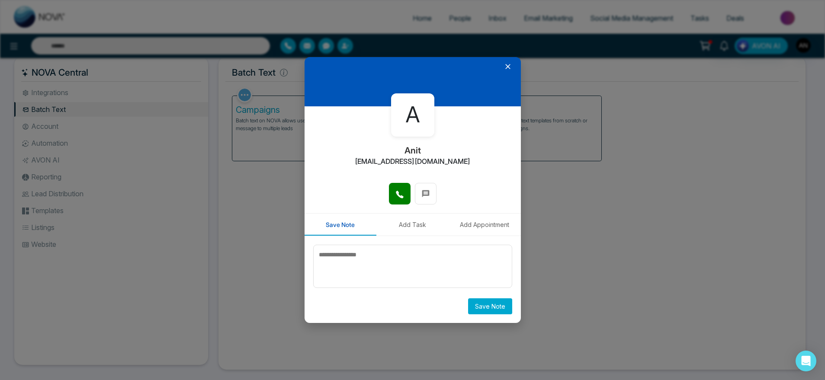
scroll to position [9, 0]
click at [417, 189] on button at bounding box center [426, 194] width 22 height 22
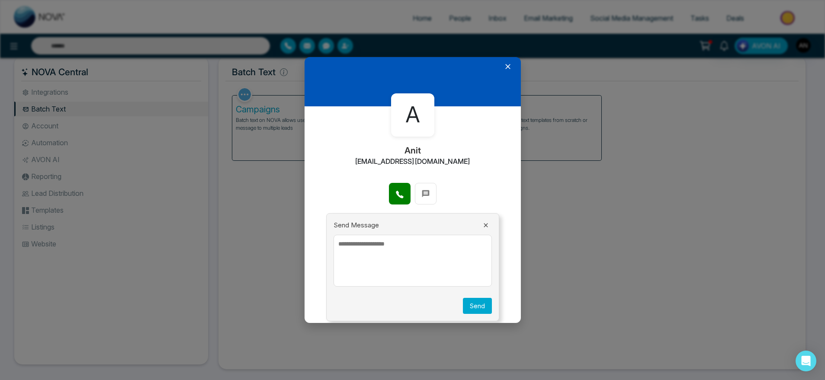
click at [415, 248] on textarea at bounding box center [412, 261] width 158 height 52
click at [474, 308] on button "Send" at bounding box center [477, 306] width 29 height 16
click at [469, 308] on button "Send" at bounding box center [477, 306] width 29 height 16
click at [404, 238] on textarea at bounding box center [412, 261] width 158 height 52
click at [372, 253] on textarea at bounding box center [412, 261] width 158 height 52
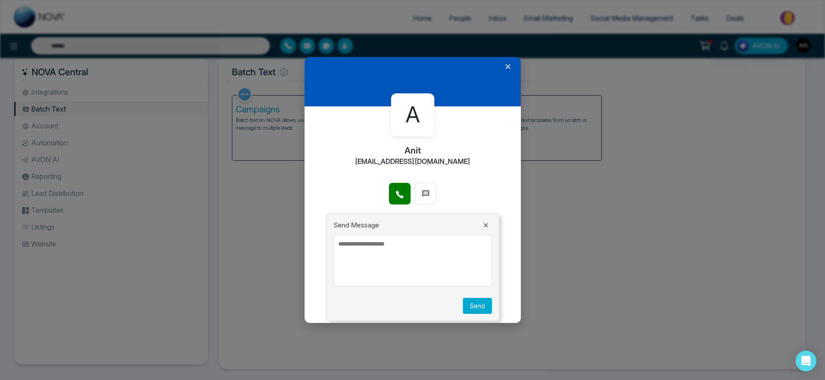
click at [474, 313] on button "Send" at bounding box center [477, 306] width 29 height 16
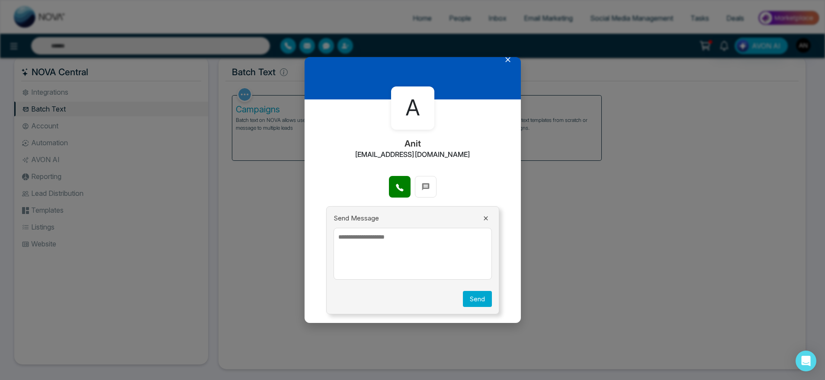
click at [473, 297] on button "Send" at bounding box center [477, 299] width 29 height 16
click at [476, 302] on button "Send" at bounding box center [477, 299] width 29 height 16
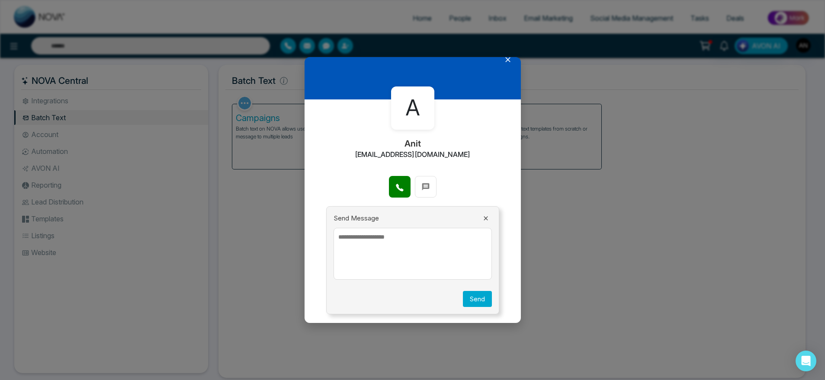
click at [480, 215] on button at bounding box center [486, 219] width 12 height 8
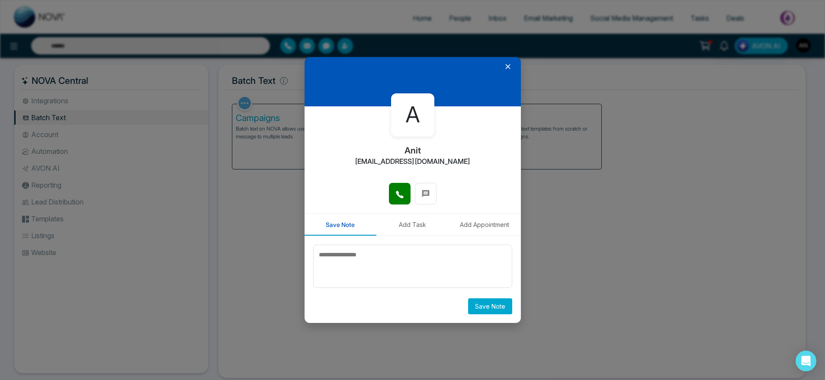
scroll to position [19, 0]
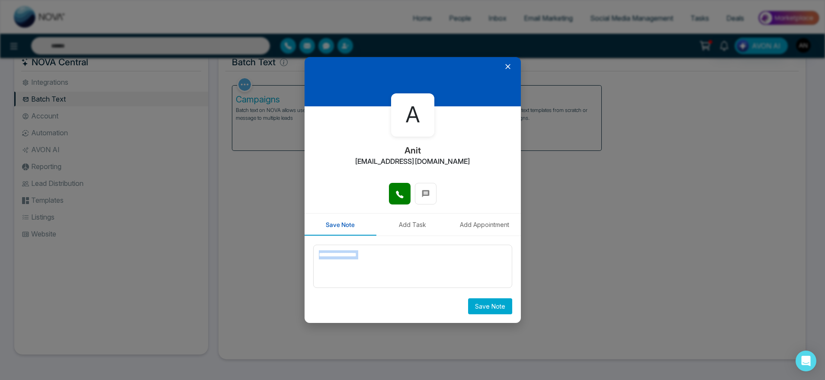
drag, startPoint x: 373, startPoint y: 299, endPoint x: 394, endPoint y: 264, distance: 40.9
click at [394, 264] on div "Save Note" at bounding box center [412, 280] width 199 height 70
click at [394, 264] on textarea at bounding box center [412, 266] width 199 height 43
type textarea "*"
type textarea "******"
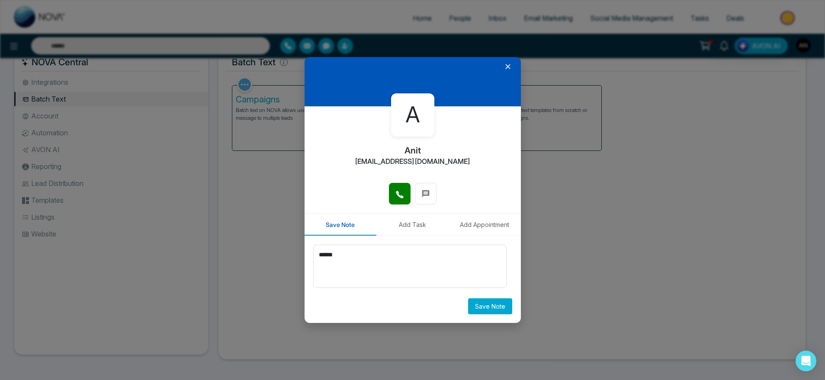
click at [487, 302] on button "Save Note" at bounding box center [490, 306] width 44 height 16
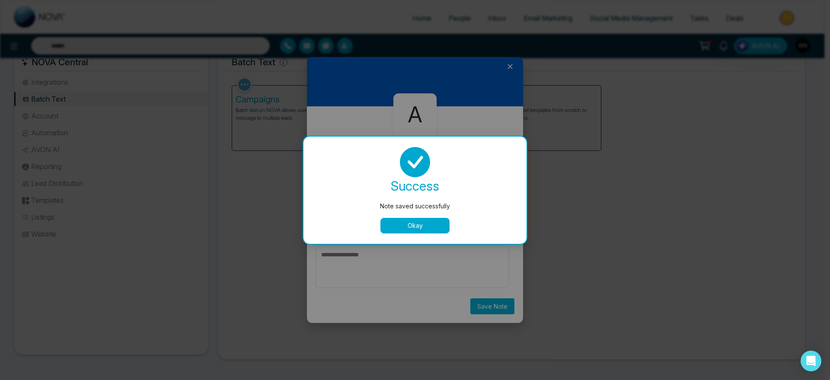
click at [426, 225] on button "Okay" at bounding box center [415, 226] width 69 height 16
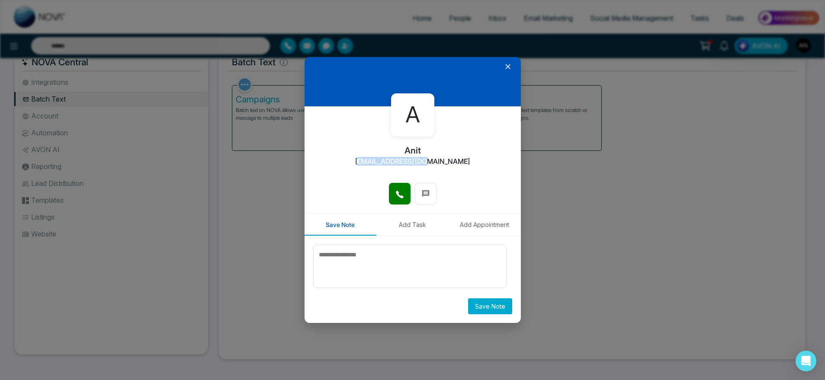
drag, startPoint x: 375, startPoint y: 161, endPoint x: 464, endPoint y: 165, distance: 88.3
click at [464, 165] on div "A Anit [EMAIL_ADDRESS][DOMAIN_NAME]" at bounding box center [412, 144] width 216 height 77
click at [431, 187] on button at bounding box center [426, 194] width 22 height 22
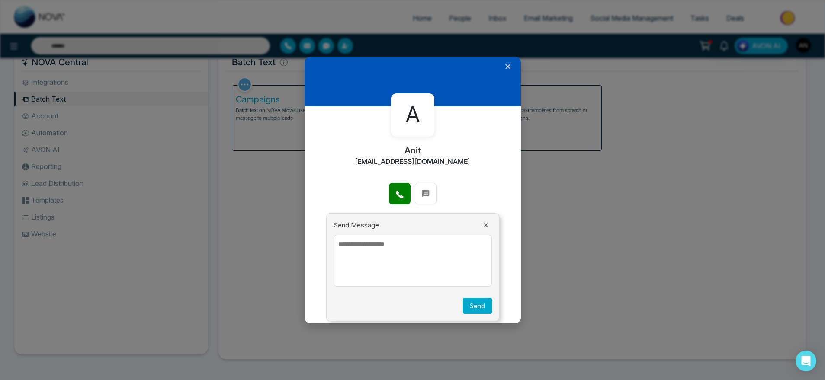
click at [435, 250] on textarea at bounding box center [412, 261] width 158 height 52
type textarea "****"
click at [477, 308] on button "Send" at bounding box center [477, 306] width 29 height 16
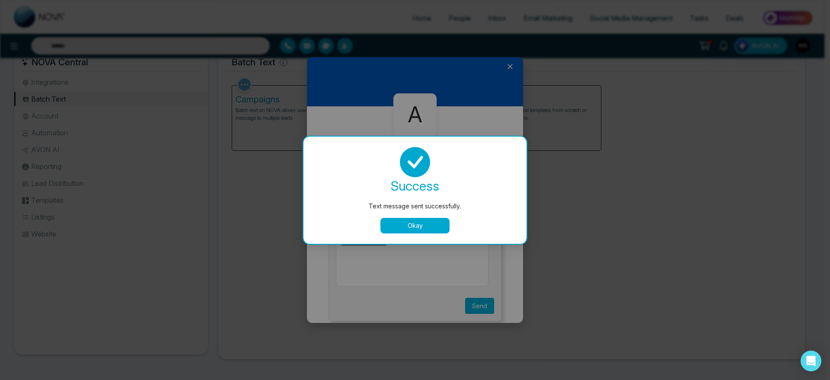
click at [427, 229] on button "Okay" at bounding box center [415, 226] width 69 height 16
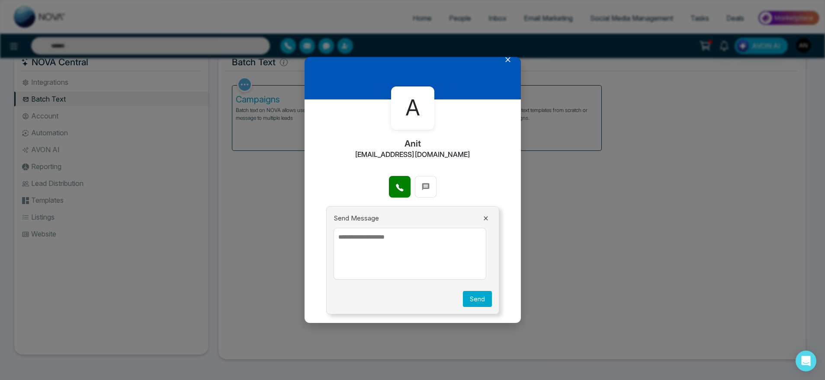
scroll to position [0, 0]
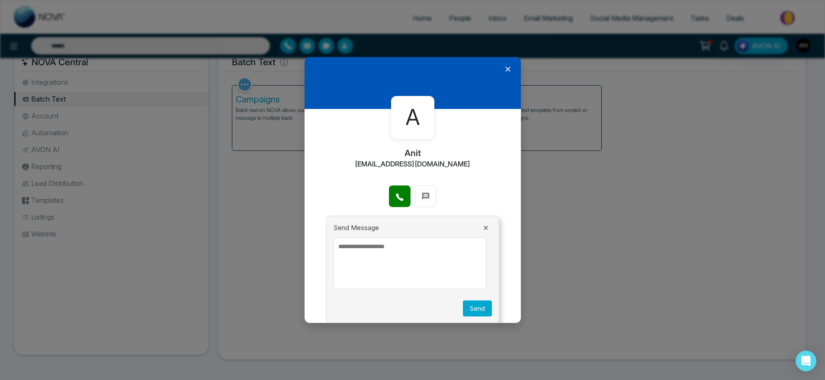
click at [482, 230] on icon at bounding box center [485, 227] width 7 height 7
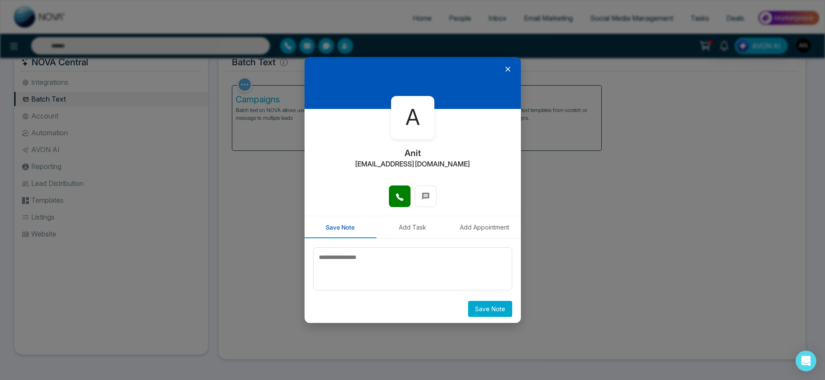
click at [400, 234] on button "Add Task" at bounding box center [412, 227] width 72 height 22
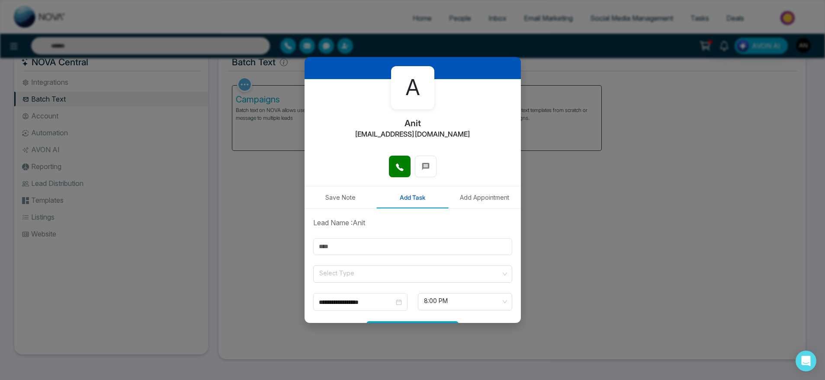
scroll to position [31, 0]
click at [384, 252] on input "text" at bounding box center [412, 245] width 199 height 17
click at [348, 250] on input "text" at bounding box center [412, 245] width 199 height 17
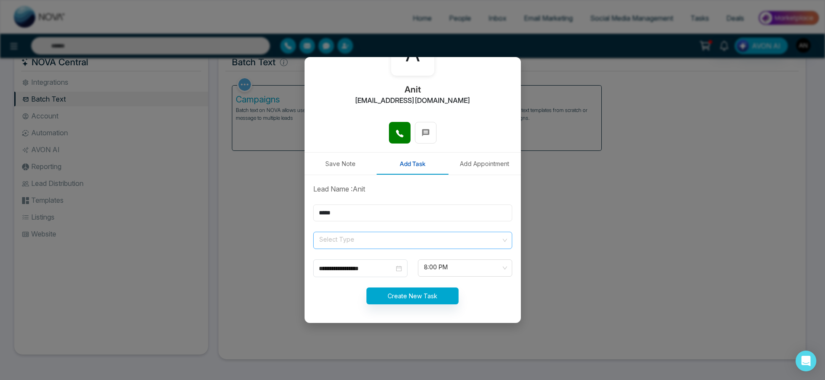
type input "*****"
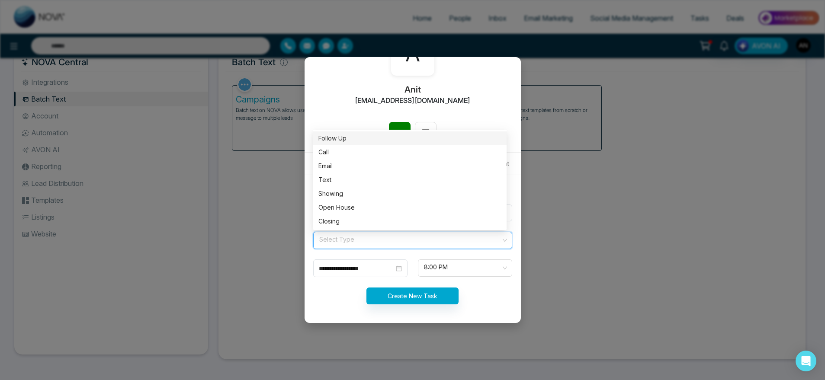
click at [493, 243] on input "search" at bounding box center [409, 238] width 183 height 13
click at [388, 182] on div "Text" at bounding box center [409, 180] width 183 height 10
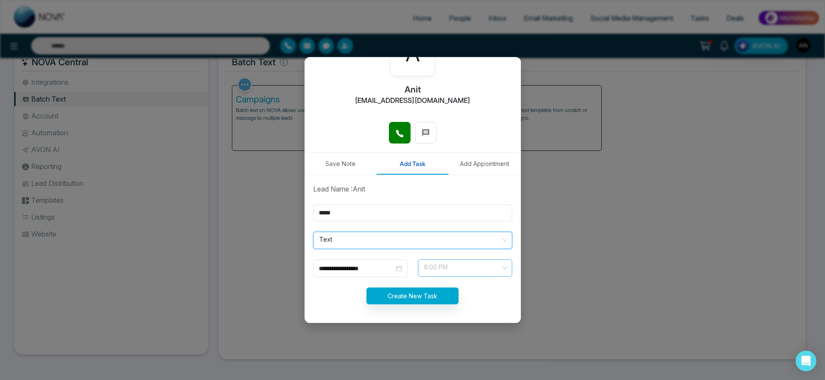
click at [445, 265] on span "8:00 PM" at bounding box center [465, 268] width 82 height 15
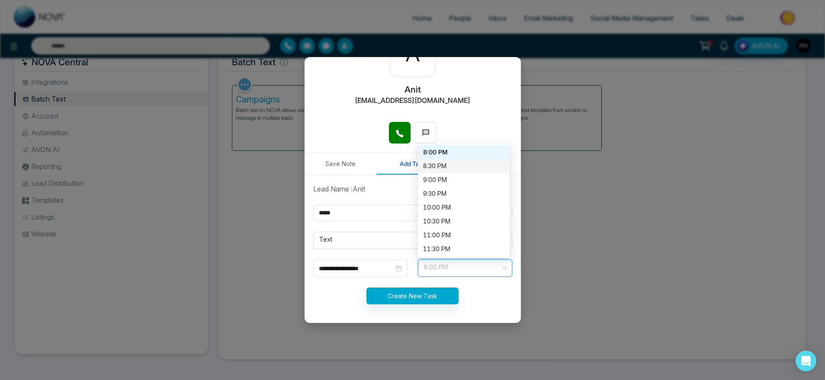
click at [439, 163] on div "8:30 PM" at bounding box center [463, 166] width 81 height 10
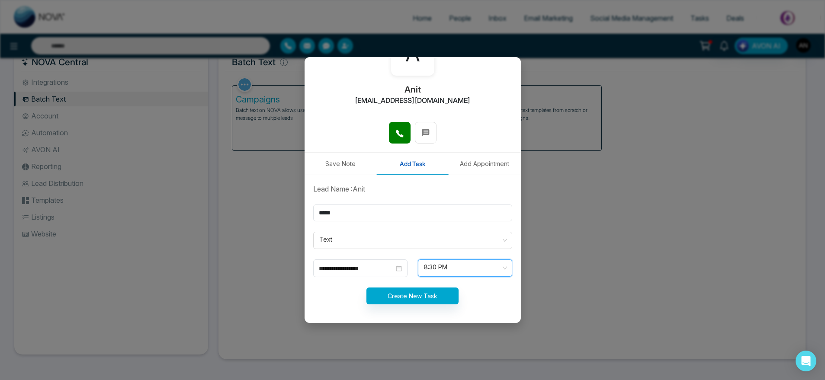
click at [379, 257] on form "**********" at bounding box center [412, 249] width 209 height 131
click at [381, 262] on div "**********" at bounding box center [360, 268] width 94 height 18
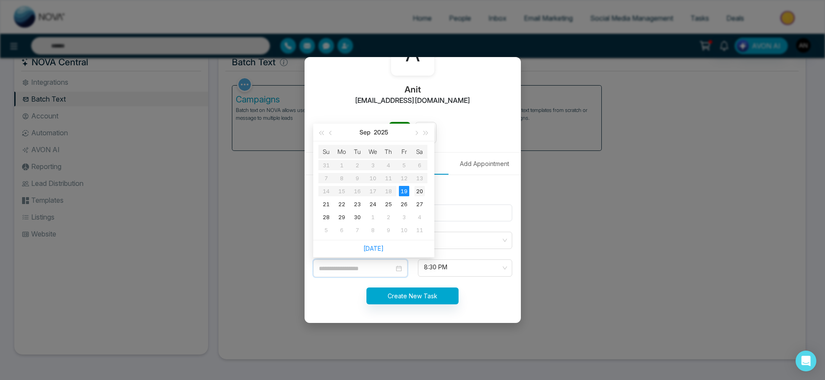
type input "**********"
click at [417, 188] on div "20" at bounding box center [419, 191] width 10 height 10
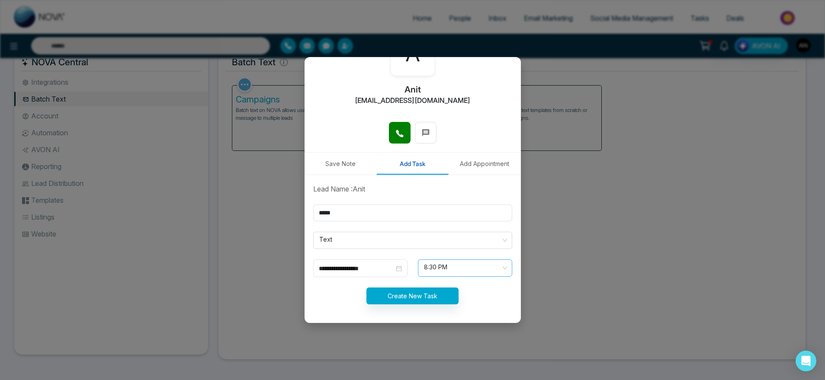
scroll to position [471, 0]
click at [442, 271] on span "8:30 PM" at bounding box center [465, 268] width 82 height 15
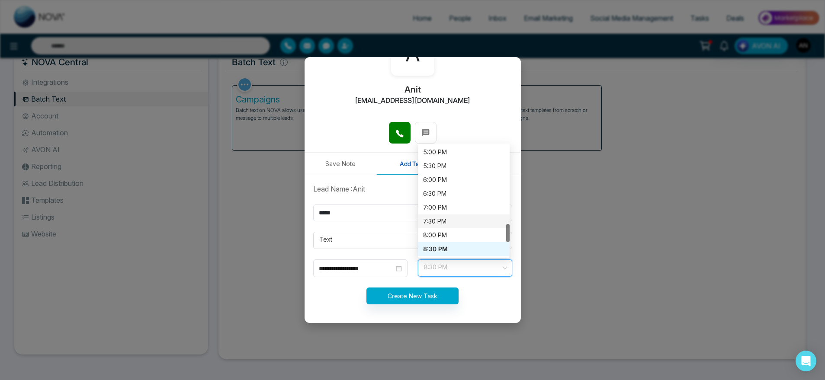
click at [444, 226] on div "7:30 PM" at bounding box center [463, 222] width 81 height 10
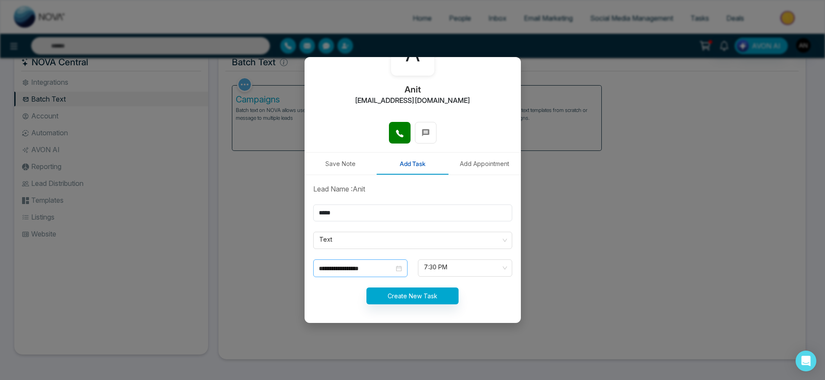
click at [365, 273] on div "**********" at bounding box center [360, 268] width 94 height 18
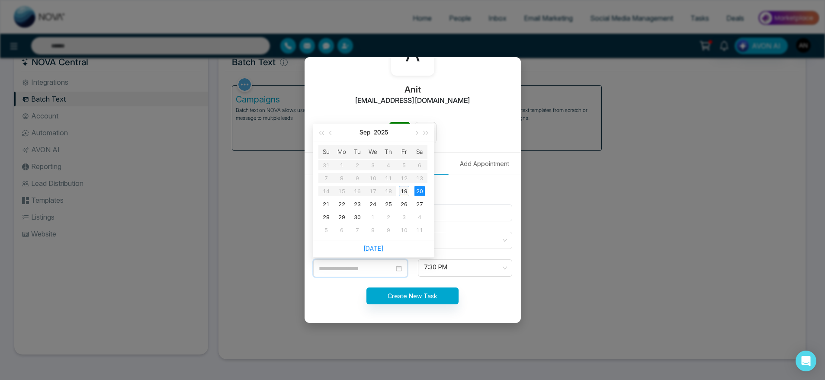
type input "**********"
click at [405, 189] on div "19" at bounding box center [404, 191] width 10 height 10
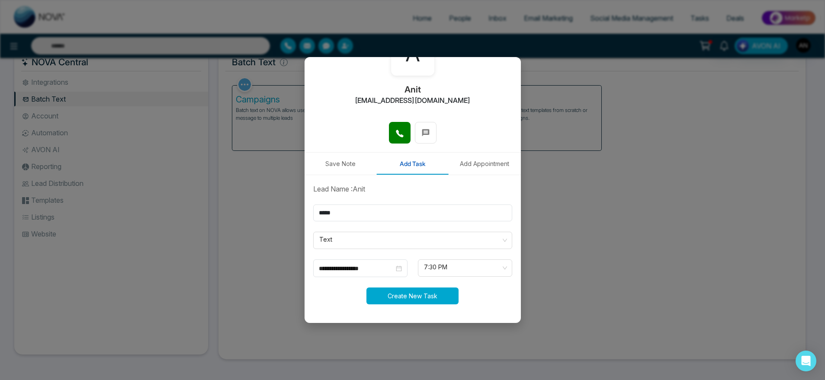
click at [426, 293] on button "Create New Task" at bounding box center [412, 296] width 92 height 17
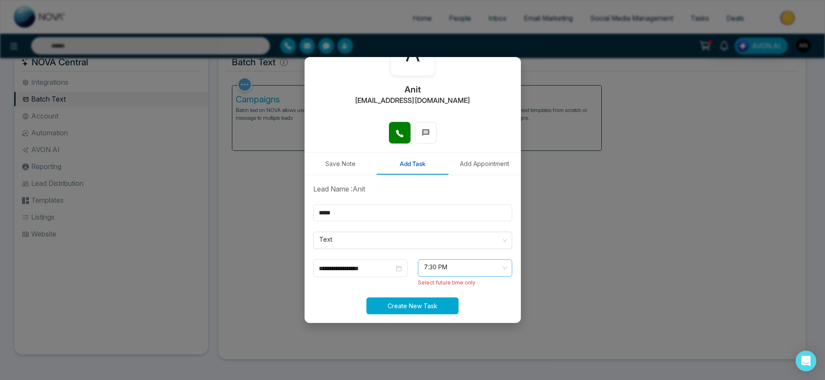
scroll to position [0, 0]
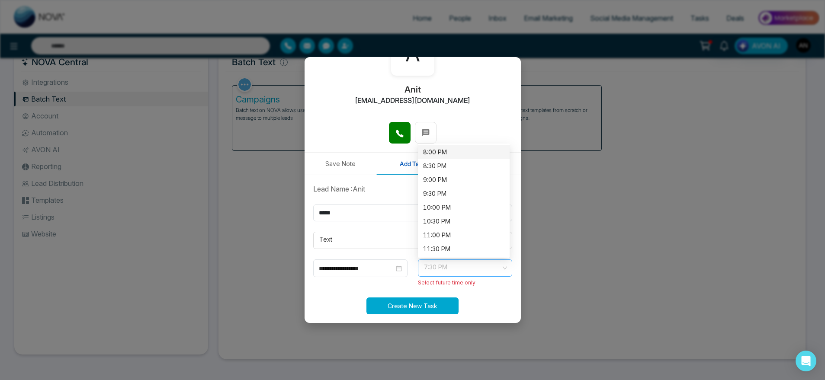
click at [445, 263] on span "7:30 PM" at bounding box center [465, 268] width 82 height 15
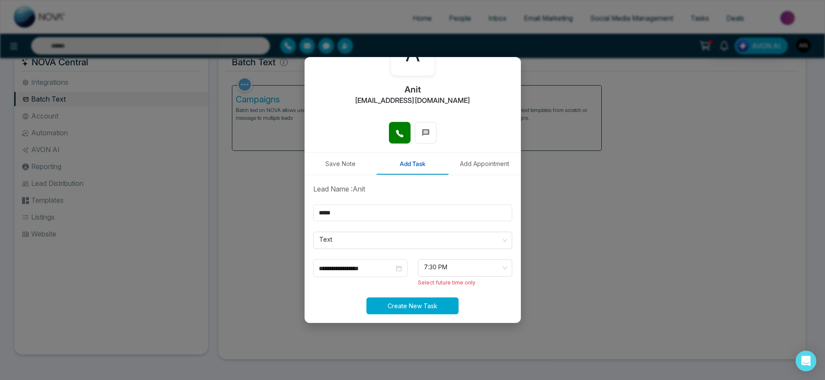
click at [439, 308] on button "Create New Task" at bounding box center [412, 306] width 92 height 17
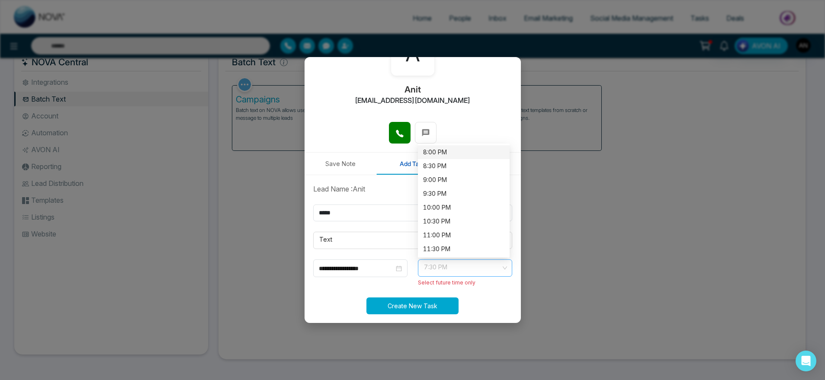
click at [455, 266] on span "7:30 PM" at bounding box center [465, 268] width 82 height 15
click at [455, 151] on div "8:00 PM" at bounding box center [463, 152] width 81 height 10
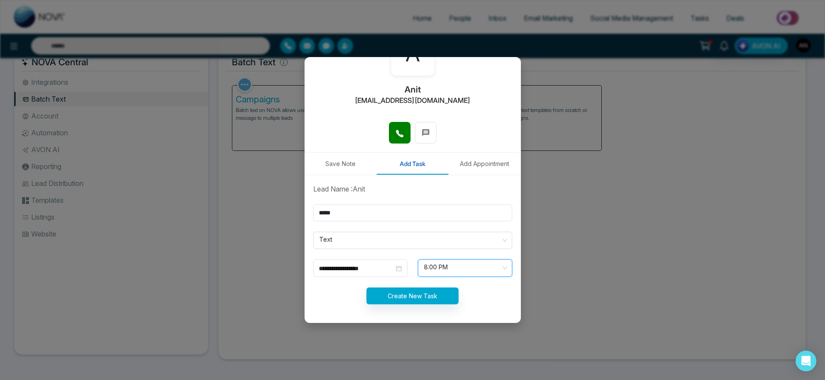
click at [448, 271] on span "8:00 PM" at bounding box center [465, 268] width 82 height 15
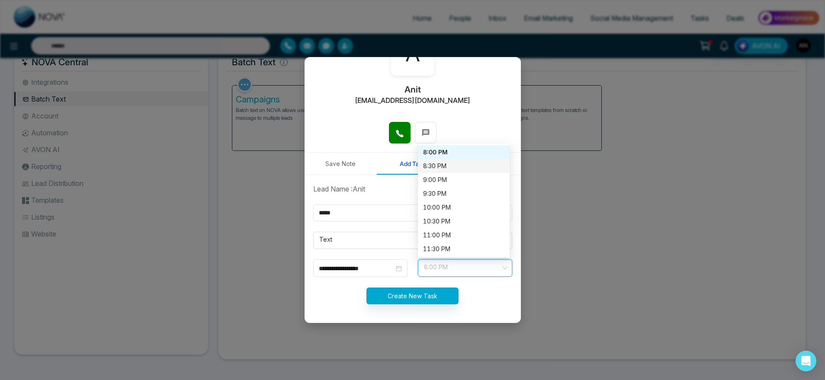
click at [436, 169] on div "8:30 PM" at bounding box center [463, 166] width 81 height 10
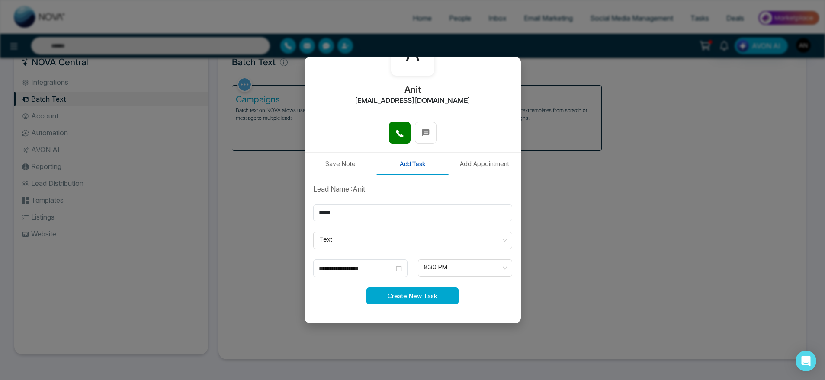
click at [418, 295] on button "Create New Task" at bounding box center [412, 296] width 92 height 17
click at [490, 165] on button "Add Appointment" at bounding box center [484, 164] width 72 height 22
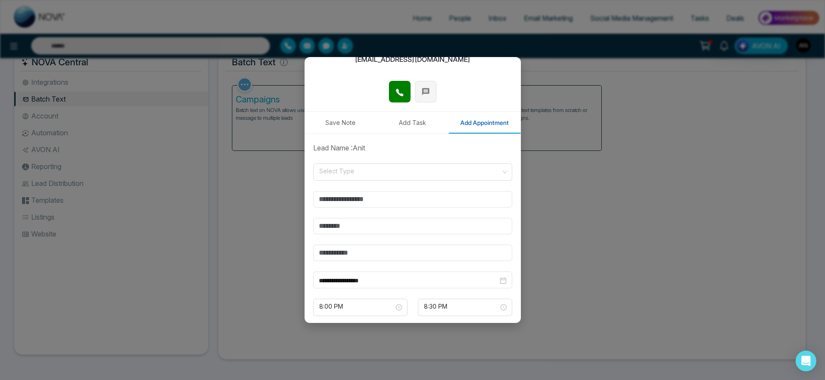
scroll to position [109, 0]
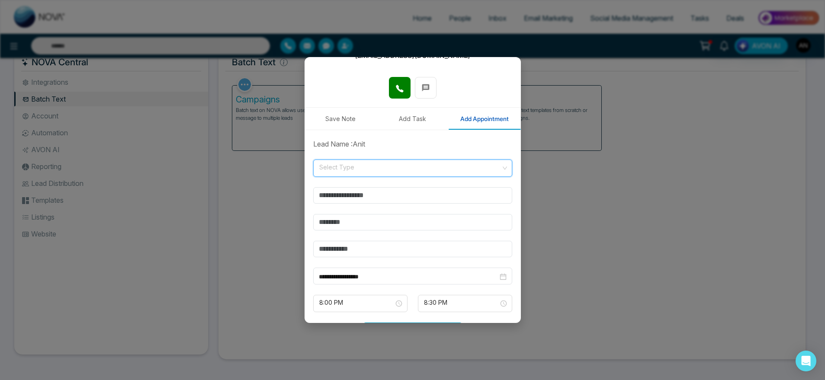
click at [419, 162] on input "search" at bounding box center [409, 166] width 183 height 13
click at [400, 202] on div "Online" at bounding box center [409, 201] width 183 height 10
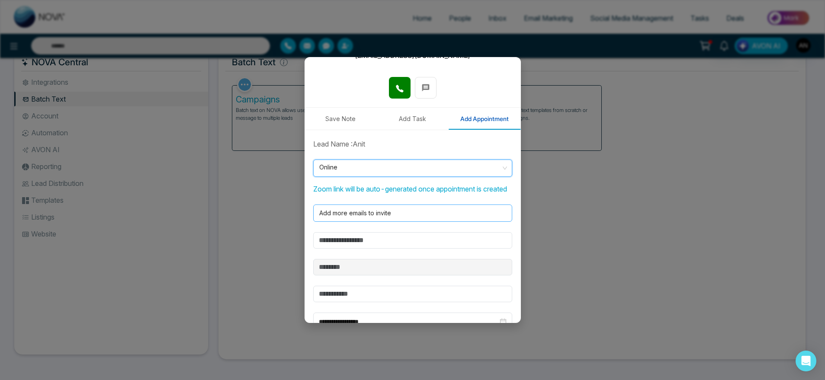
click at [416, 218] on div at bounding box center [411, 213] width 190 height 10
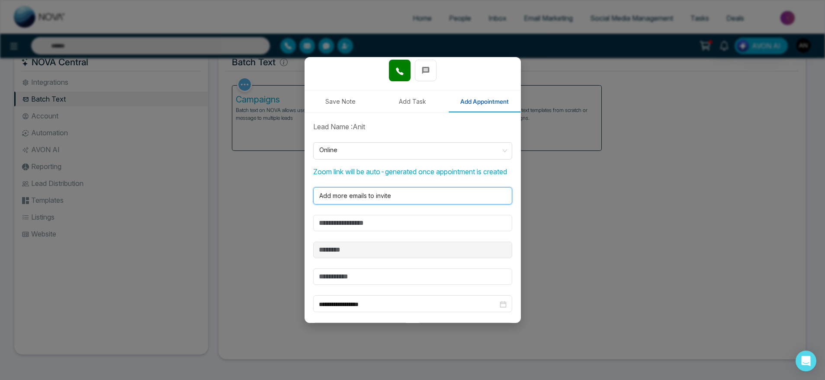
scroll to position [128, 0]
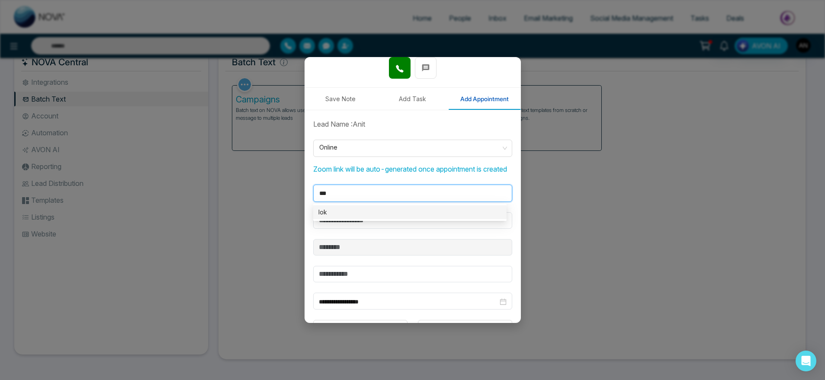
type input "****"
click at [364, 217] on div "loke" at bounding box center [409, 212] width 193 height 14
click at [382, 199] on div at bounding box center [411, 193] width 190 height 10
type input "**********"
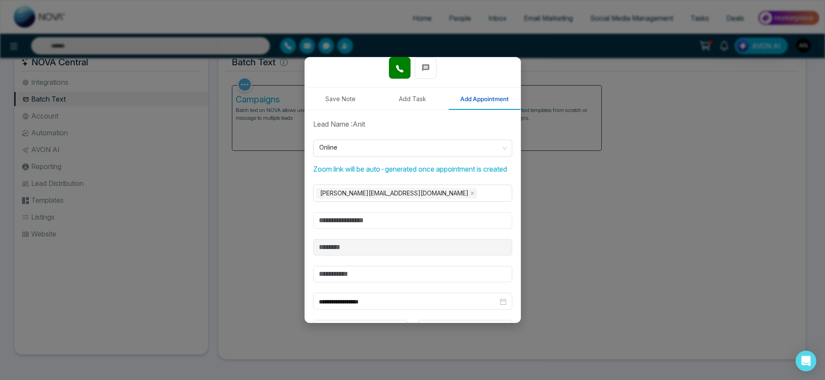
click at [390, 229] on input "text" at bounding box center [412, 220] width 199 height 16
click at [344, 227] on input "text" at bounding box center [412, 220] width 199 height 16
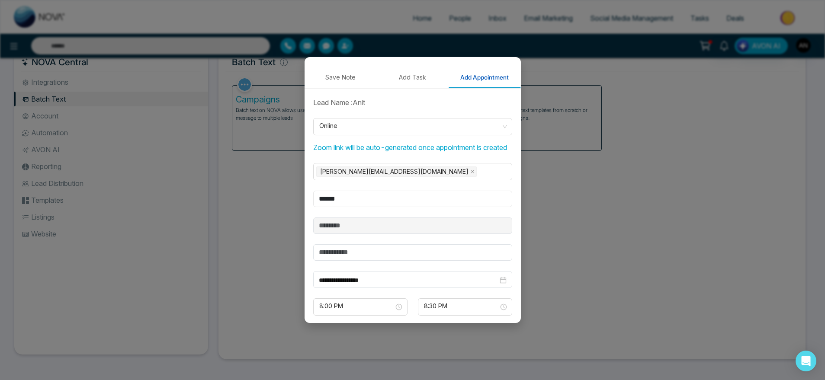
scroll to position [199, 0]
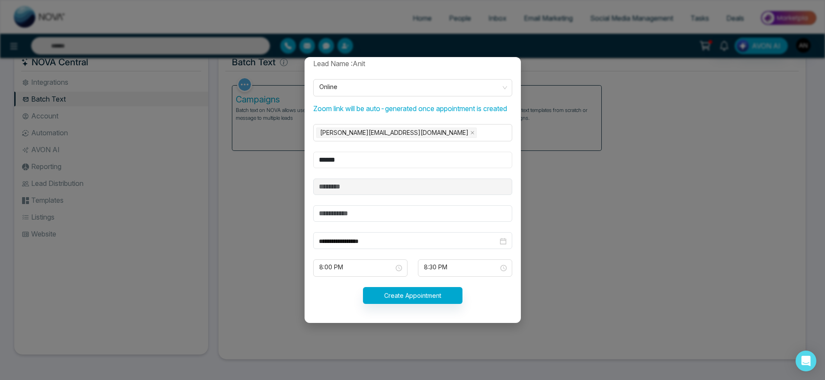
type input "******"
click at [407, 220] on input "text" at bounding box center [412, 213] width 199 height 16
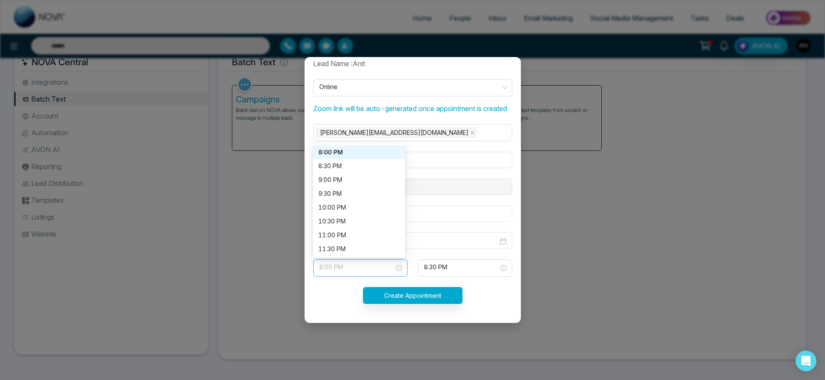
click at [383, 272] on span "8:00 PM" at bounding box center [360, 268] width 82 height 15
type input "*****"
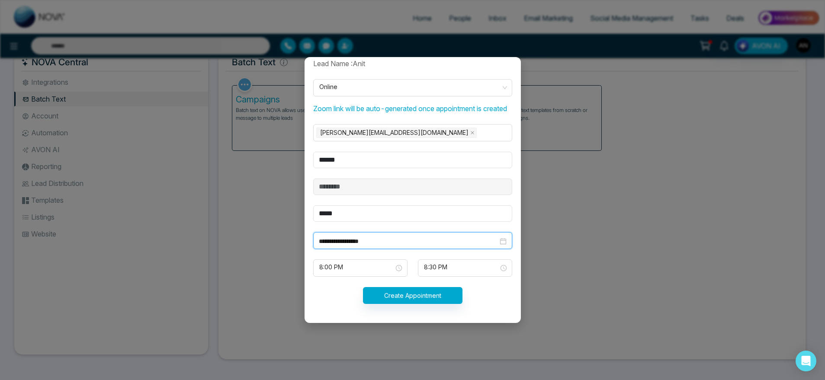
click at [448, 238] on input "**********" at bounding box center [408, 242] width 179 height 10
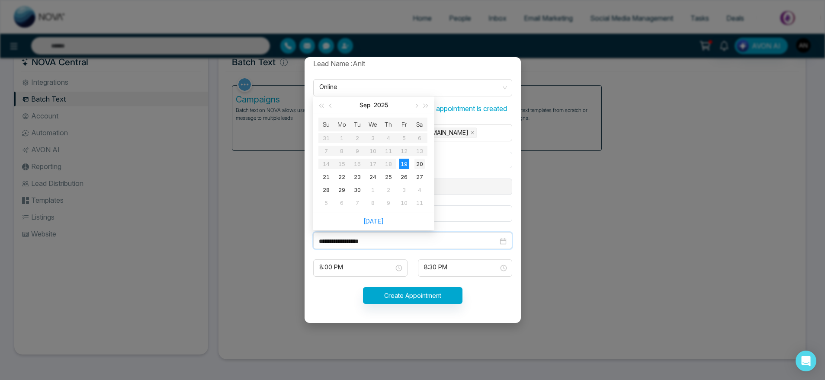
type input "**********"
click at [421, 167] on div "20" at bounding box center [419, 164] width 10 height 10
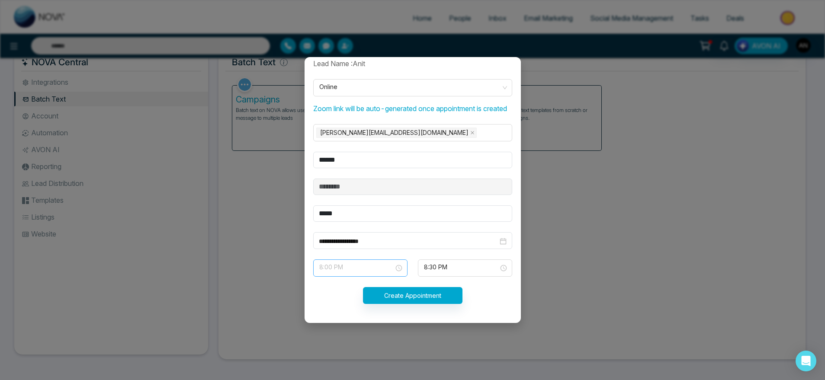
scroll to position [457, 0]
click at [378, 268] on span "8:00 PM" at bounding box center [360, 268] width 82 height 15
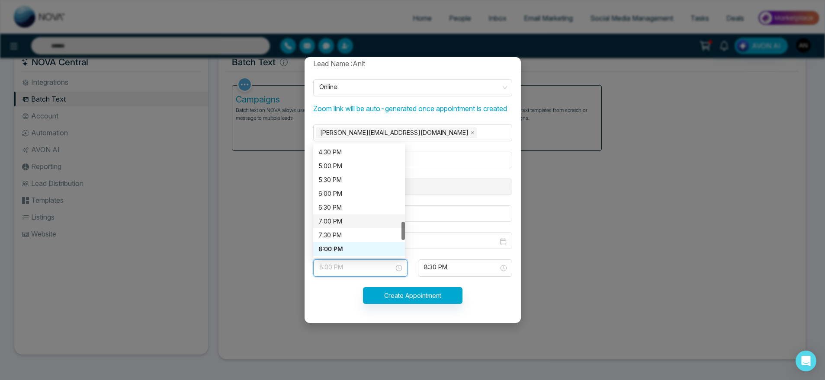
click at [356, 224] on div "7:00 PM" at bounding box center [358, 222] width 81 height 10
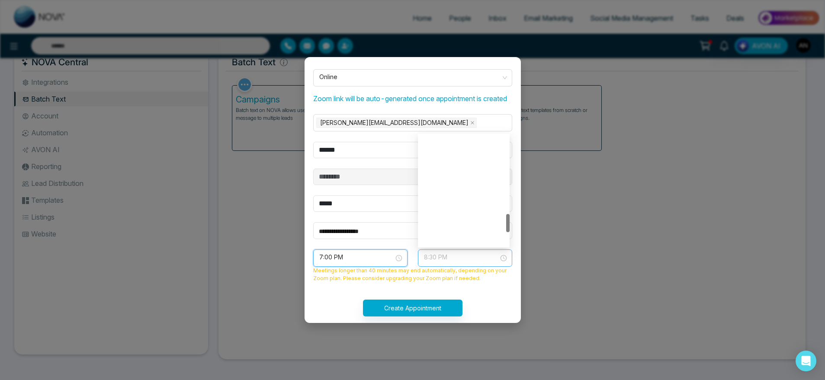
click at [458, 266] on span "8:30 PM" at bounding box center [465, 258] width 82 height 15
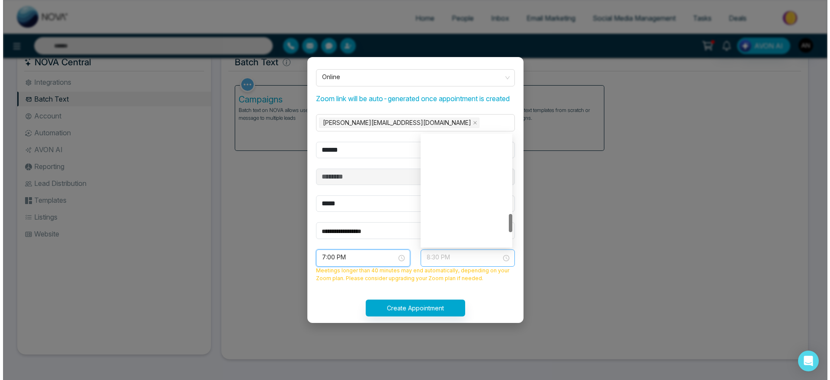
scroll to position [471, 0]
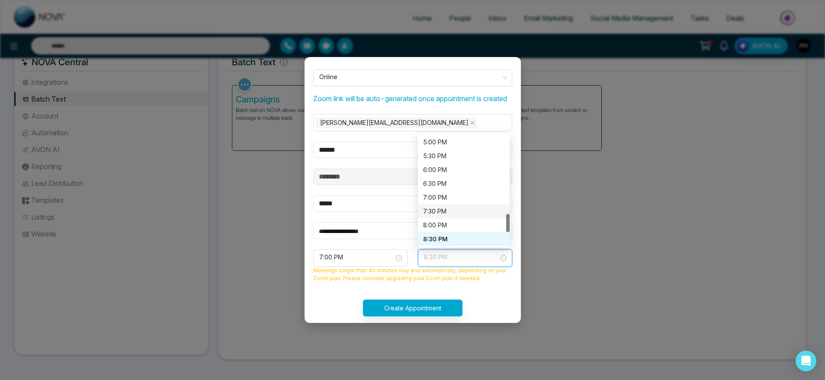
click at [450, 216] on div "7:30 PM" at bounding box center [463, 212] width 81 height 10
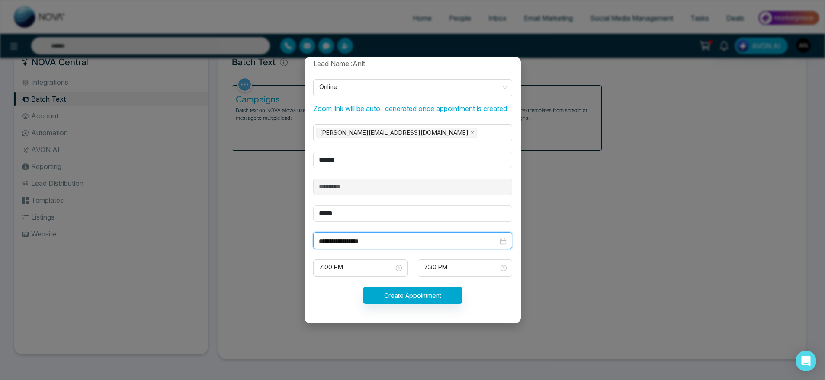
click at [404, 240] on input "**********" at bounding box center [408, 242] width 179 height 10
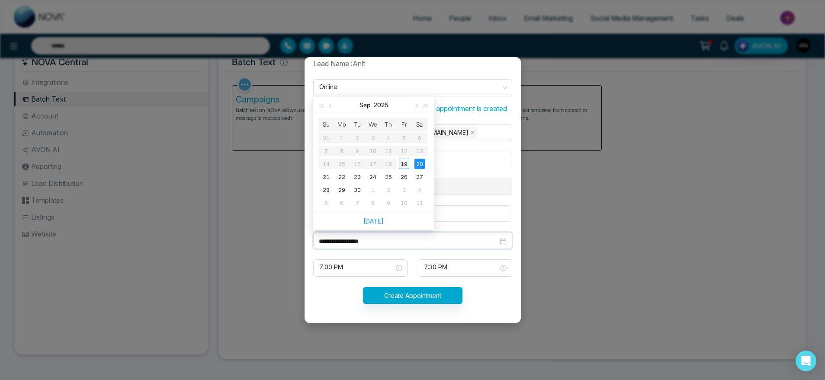
type input "**********"
click at [401, 164] on div "19" at bounding box center [404, 164] width 10 height 10
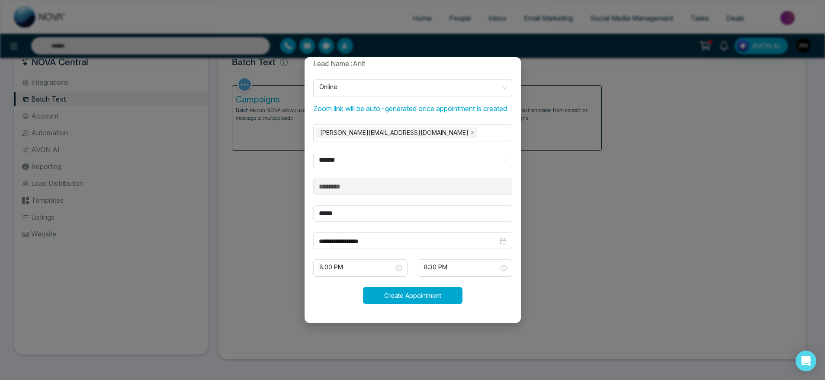
click at [414, 297] on button "Create Appointment" at bounding box center [412, 295] width 99 height 17
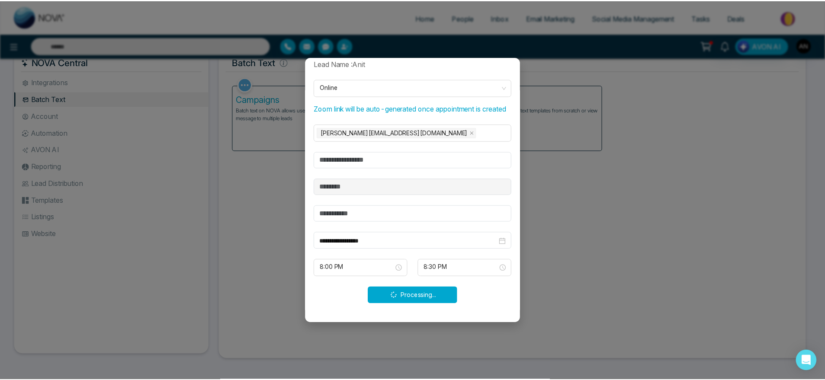
scroll to position [171, 0]
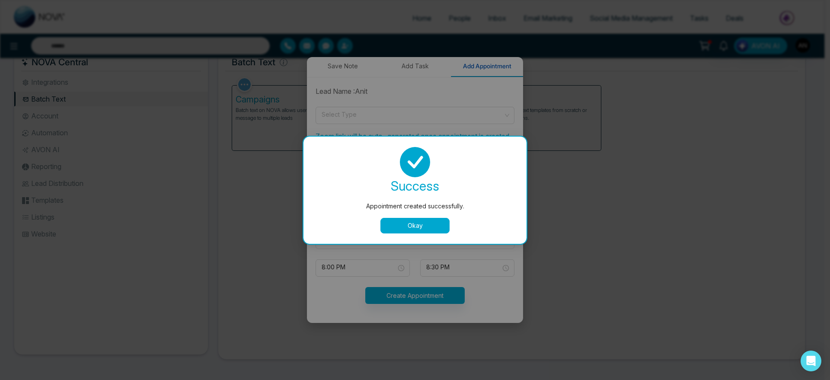
click at [421, 229] on button "Okay" at bounding box center [415, 226] width 69 height 16
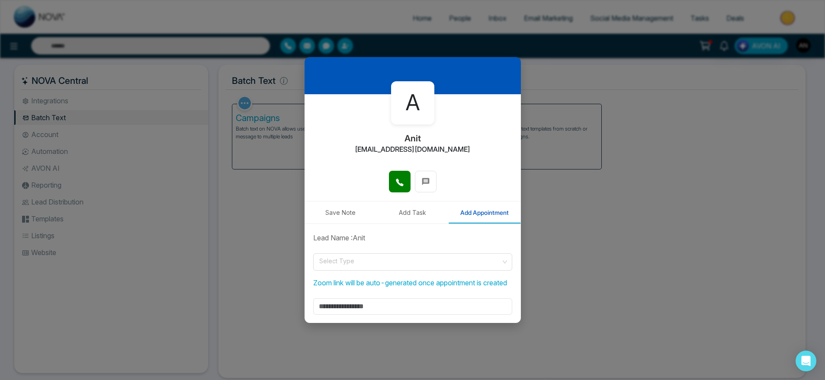
scroll to position [0, 0]
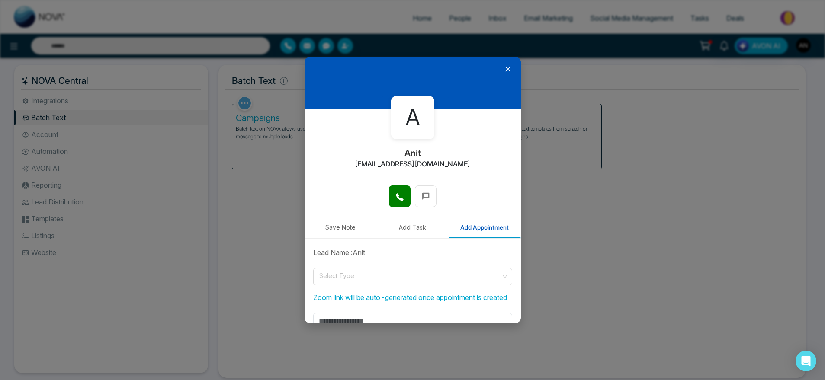
click at [505, 72] on icon at bounding box center [507, 69] width 9 height 9
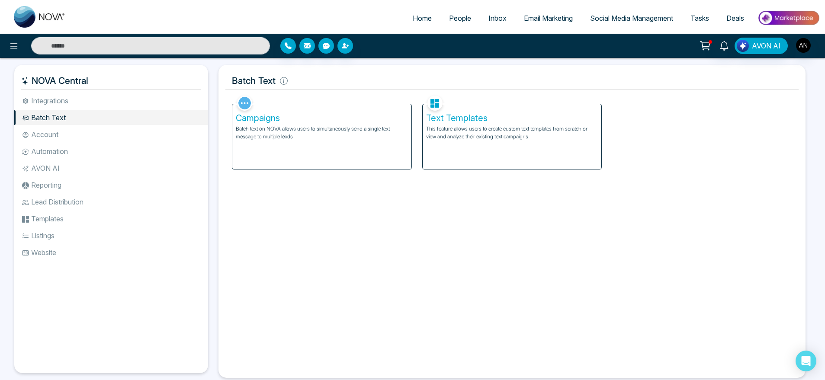
click at [115, 94] on li "Integrations" at bounding box center [111, 100] width 194 height 15
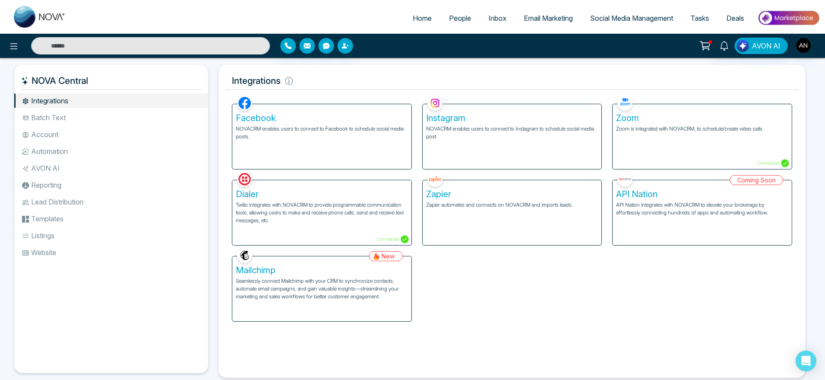
click at [66, 126] on ul "Integrations Batch Text Account Automation AVON AI Reporting Lead Distribution …" at bounding box center [111, 226] width 194 height 266
click at [63, 140] on li "Account" at bounding box center [111, 134] width 194 height 15
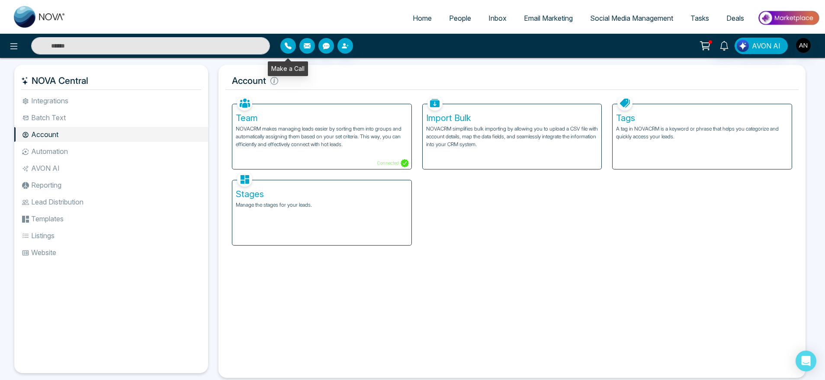
click at [287, 51] on button "button" at bounding box center [288, 46] width 16 height 16
click at [706, 20] on span "Tasks" at bounding box center [699, 18] width 19 height 9
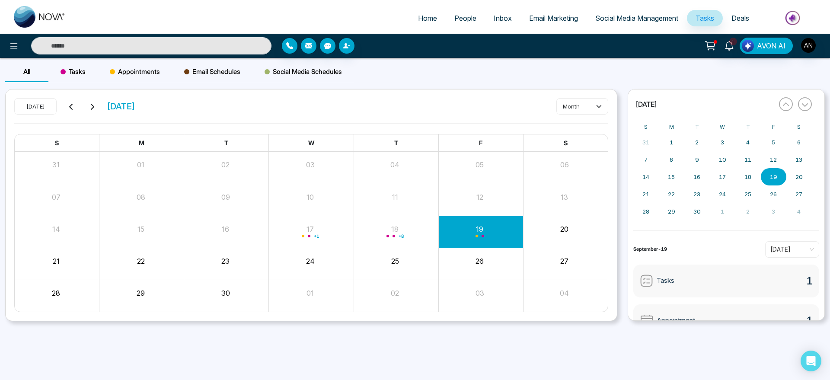
click at [73, 71] on span "Tasks" at bounding box center [73, 72] width 25 height 10
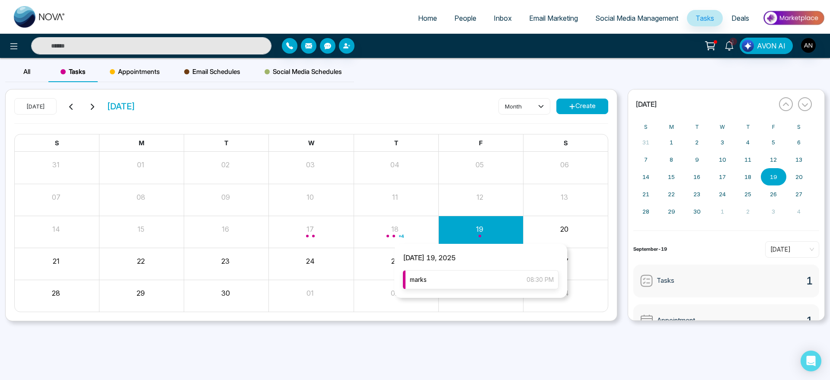
click at [473, 278] on div "marks 08:30 PM" at bounding box center [481, 279] width 156 height 19
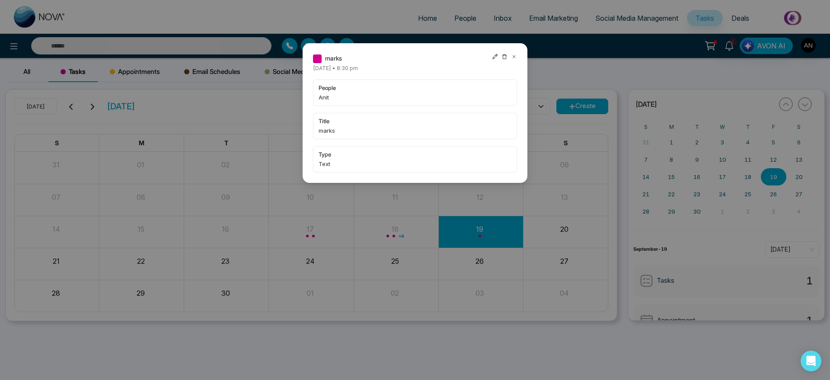
click at [498, 55] on icon at bounding box center [495, 57] width 6 height 6
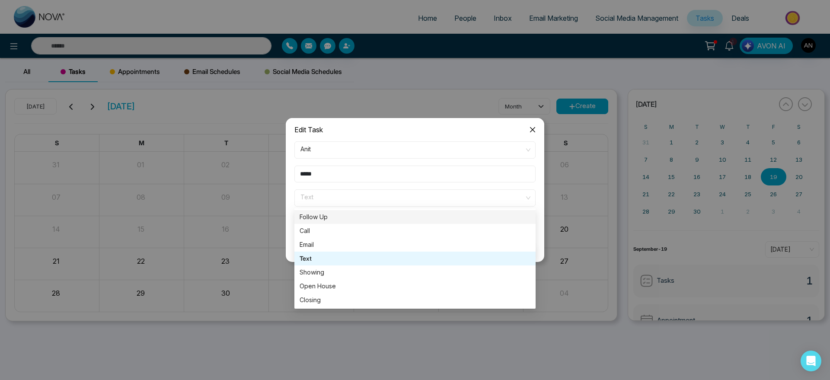
drag, startPoint x: 388, startPoint y: 202, endPoint x: 422, endPoint y: 186, distance: 37.1
click at [422, 186] on form "**********" at bounding box center [415, 198] width 252 height 114
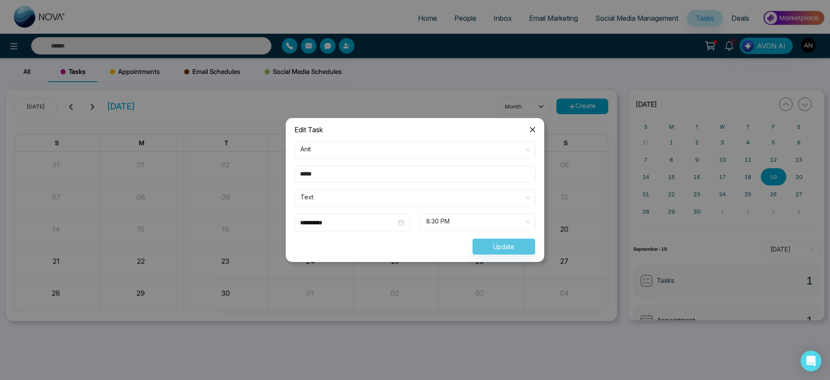
click at [422, 186] on form "**********" at bounding box center [415, 198] width 252 height 114
click at [388, 214] on div "**********" at bounding box center [352, 223] width 126 height 18
click at [381, 221] on input "**********" at bounding box center [348, 223] width 96 height 10
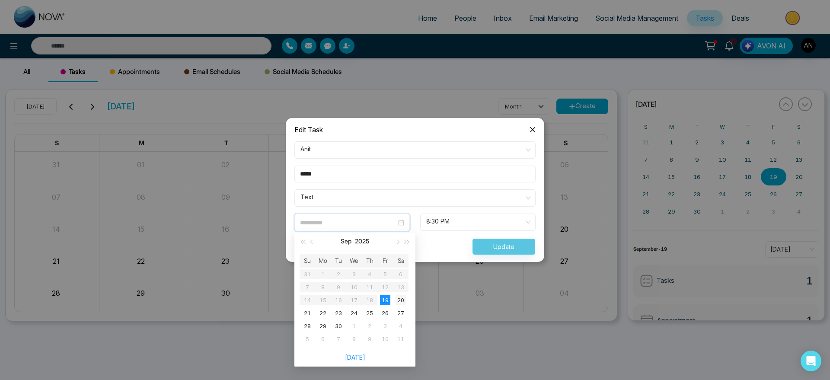
click at [402, 303] on div "20" at bounding box center [401, 300] width 10 height 10
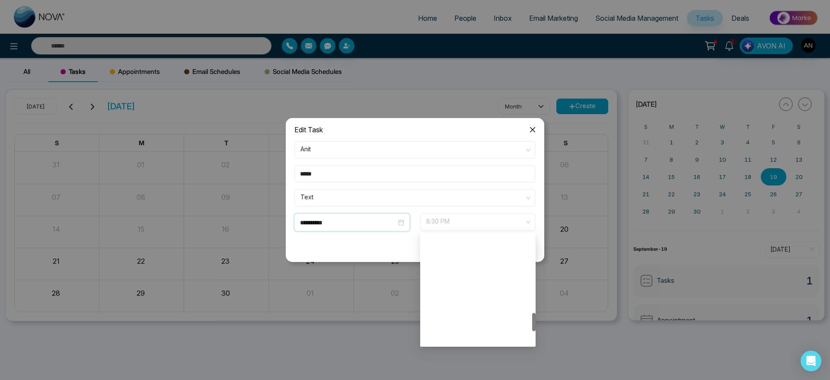
click at [451, 220] on span "8:30 PM" at bounding box center [477, 222] width 103 height 15
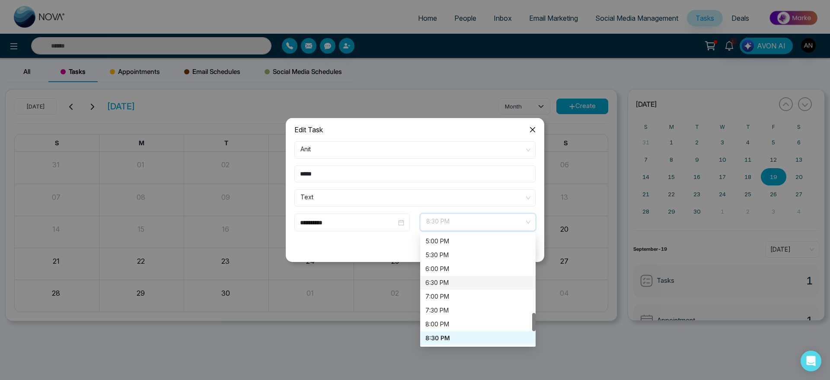
click at [447, 279] on div "6:30 PM" at bounding box center [478, 283] width 105 height 10
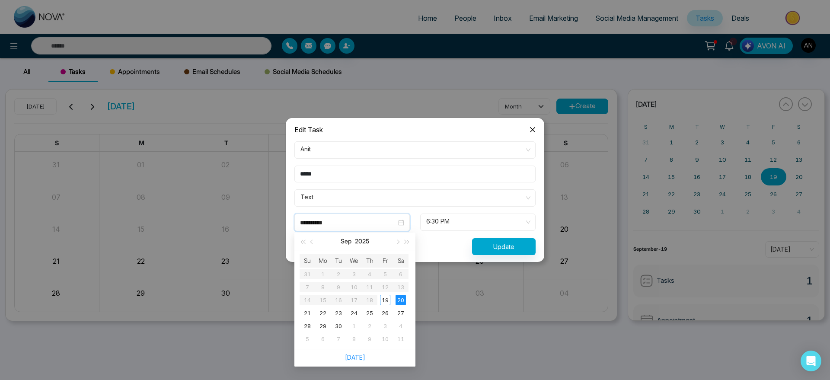
click at [365, 221] on input "**********" at bounding box center [348, 223] width 96 height 10
type input "**********"
click at [387, 302] on div "19" at bounding box center [385, 300] width 10 height 10
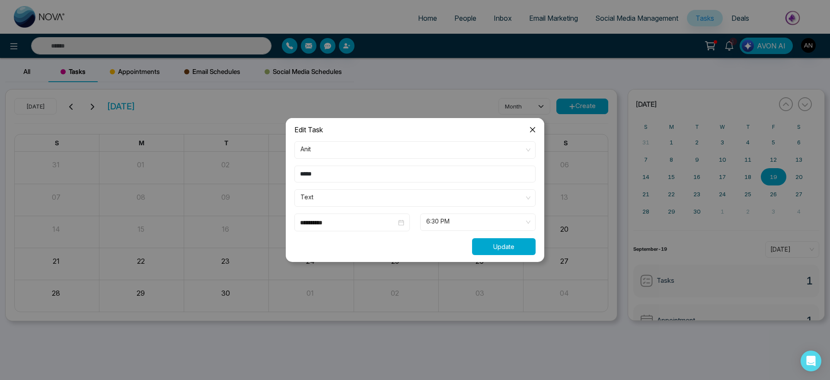
click at [496, 245] on button "Update" at bounding box center [504, 246] width 64 height 17
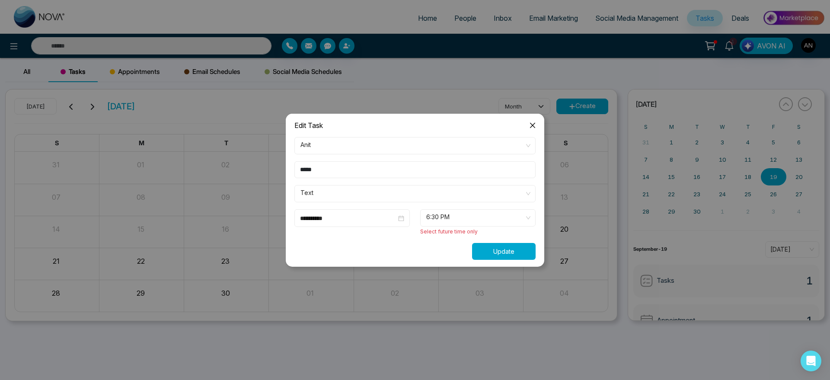
click at [496, 245] on button "Update" at bounding box center [504, 251] width 64 height 17
drag, startPoint x: 499, startPoint y: 206, endPoint x: 499, endPoint y: 220, distance: 13.8
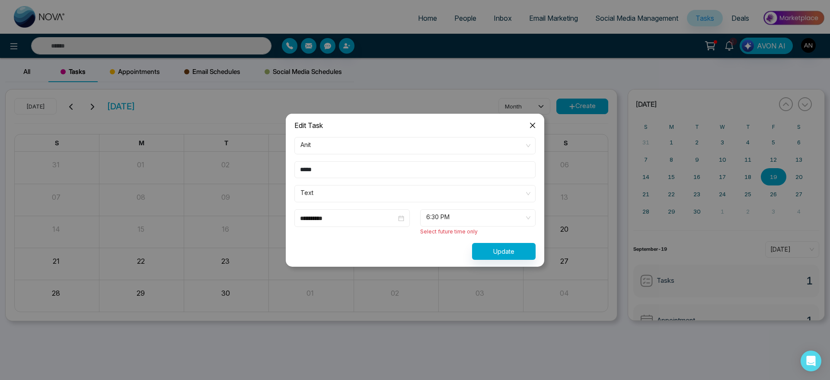
click at [499, 220] on form "**********" at bounding box center [415, 198] width 252 height 123
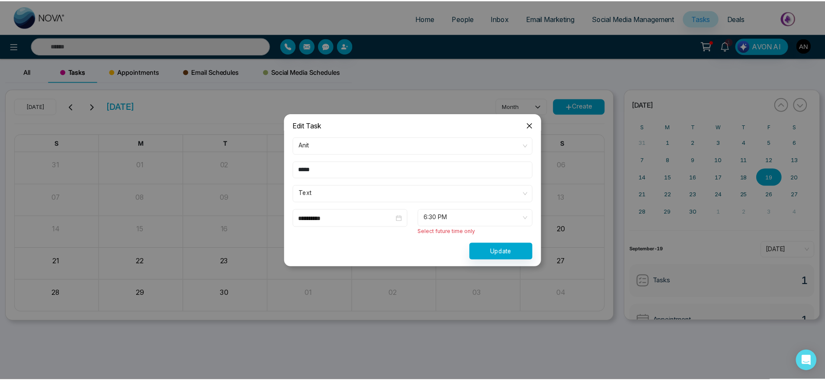
scroll to position [0, 0]
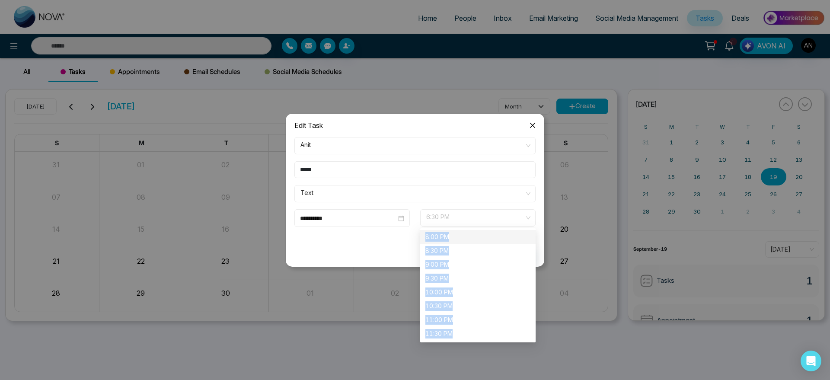
click at [499, 220] on span "6:30 PM" at bounding box center [477, 218] width 103 height 15
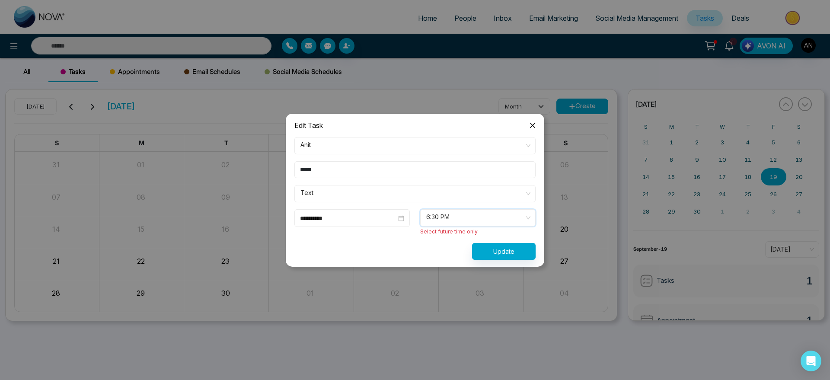
click at [466, 215] on span "6:30 PM" at bounding box center [477, 218] width 103 height 15
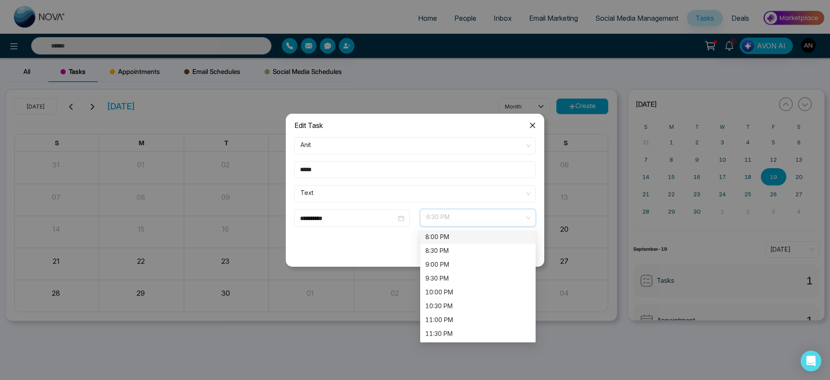
click at [466, 215] on span "6:30 PM" at bounding box center [477, 218] width 103 height 15
click at [368, 245] on div "Update" at bounding box center [415, 251] width 252 height 17
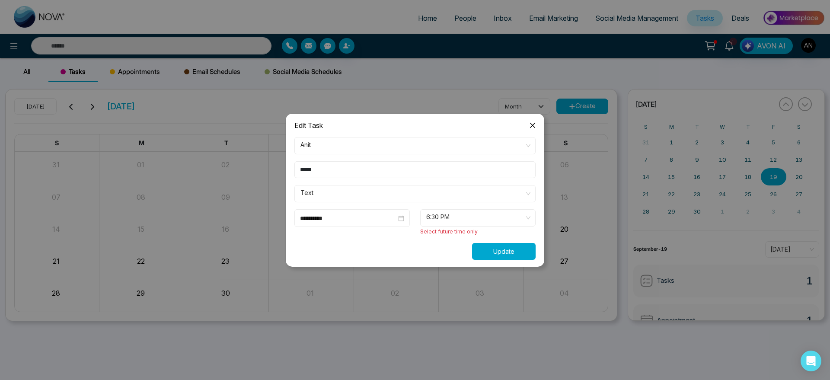
click at [503, 256] on button "Update" at bounding box center [504, 251] width 64 height 17
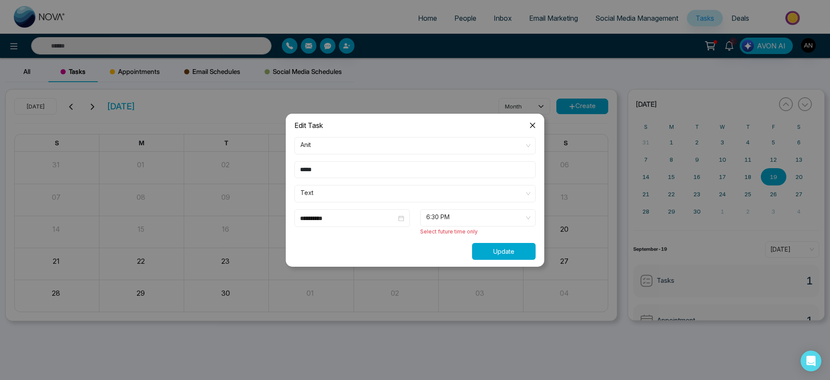
drag, startPoint x: 503, startPoint y: 256, endPoint x: 413, endPoint y: 188, distance: 112.4
click at [413, 188] on form "**********" at bounding box center [415, 198] width 252 height 123
click at [413, 188] on span "Text" at bounding box center [415, 193] width 229 height 15
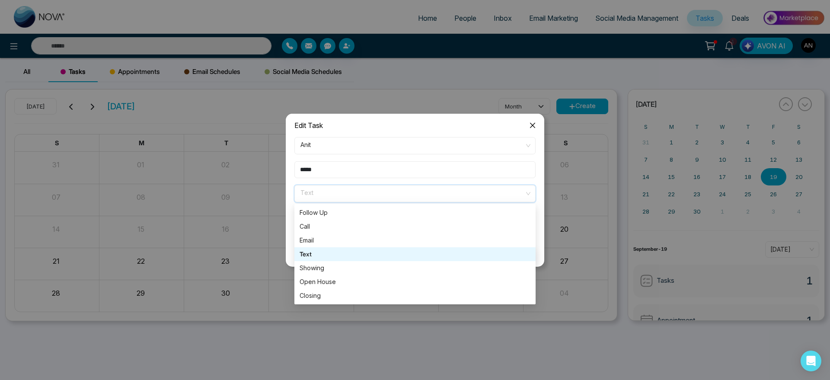
click at [401, 250] on div "Text" at bounding box center [415, 255] width 231 height 10
click at [418, 190] on span "Text" at bounding box center [415, 193] width 229 height 15
click at [411, 220] on div "Call" at bounding box center [415, 227] width 241 height 14
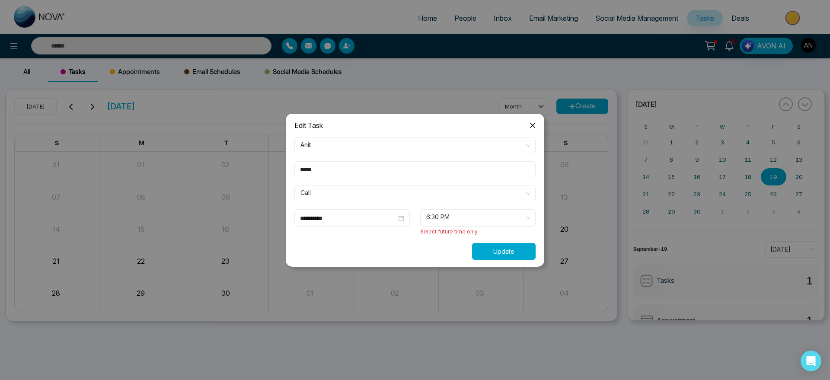
click at [500, 250] on button "Update" at bounding box center [504, 251] width 64 height 17
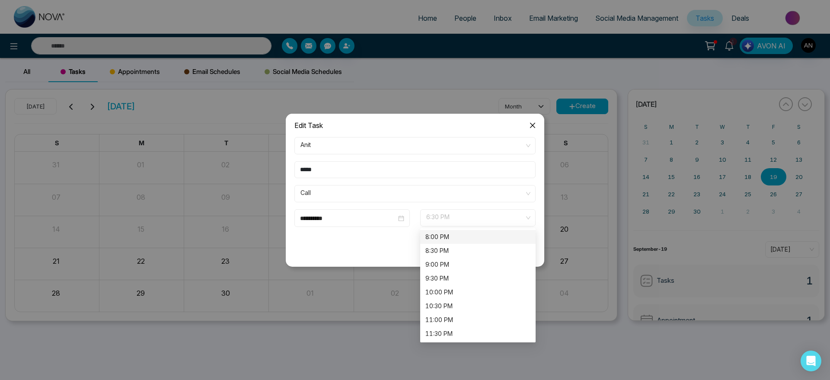
click at [481, 218] on span "6:30 PM" at bounding box center [477, 218] width 103 height 15
click at [477, 238] on div "8:00 PM" at bounding box center [478, 237] width 105 height 10
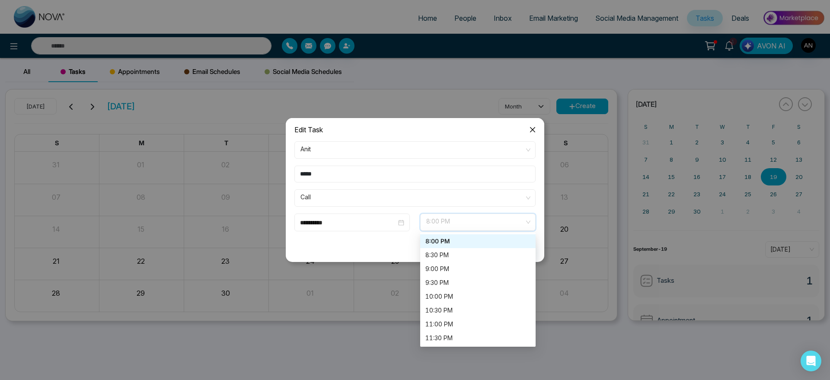
click at [496, 224] on span "8:00 PM" at bounding box center [477, 222] width 103 height 15
click at [481, 262] on div "9:00 PM" at bounding box center [477, 269] width 115 height 14
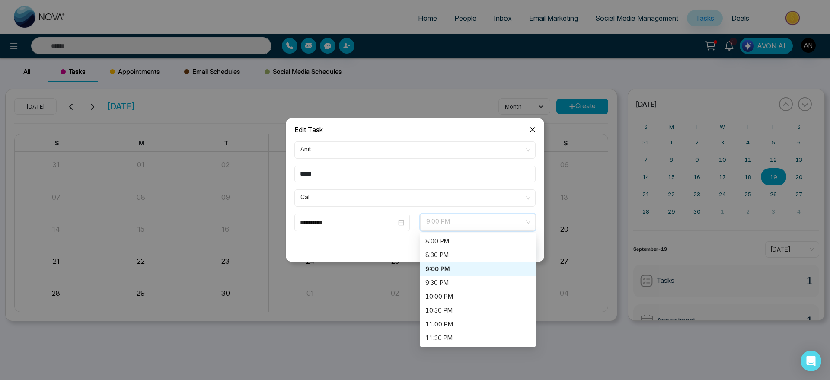
click at [490, 229] on span "9:00 PM" at bounding box center [477, 222] width 103 height 15
click at [475, 258] on div "8:30 PM" at bounding box center [478, 255] width 105 height 10
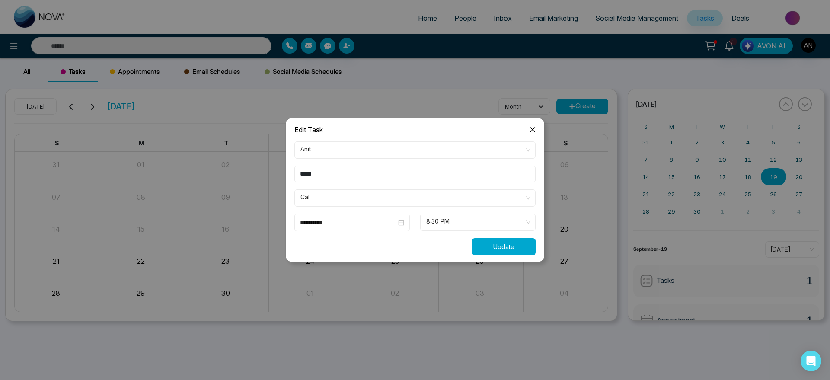
click at [507, 240] on button "Update" at bounding box center [504, 246] width 64 height 17
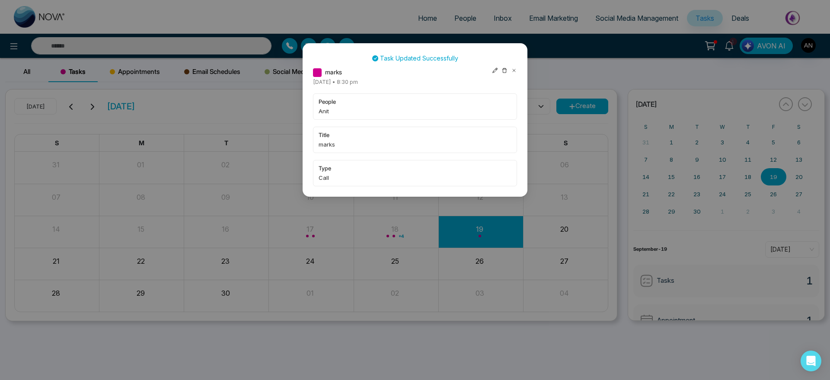
click at [494, 67] on icon at bounding box center [495, 70] width 6 height 6
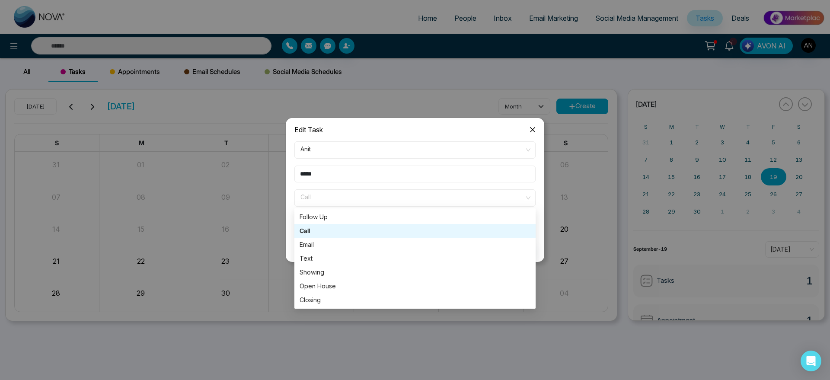
click at [434, 194] on span "Call" at bounding box center [415, 198] width 229 height 15
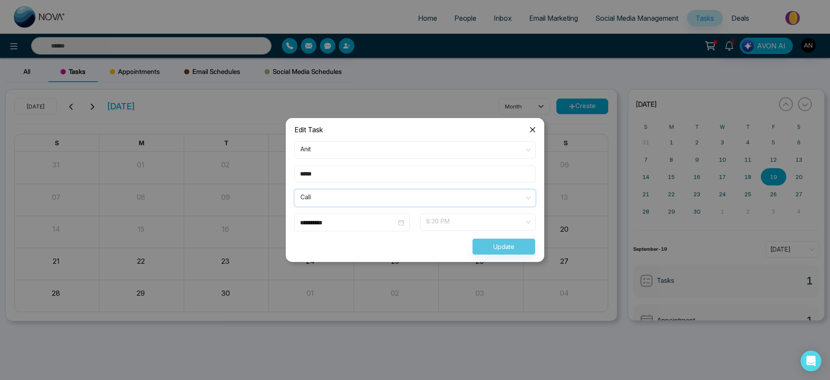
click at [466, 219] on span "8:30 PM" at bounding box center [477, 222] width 103 height 15
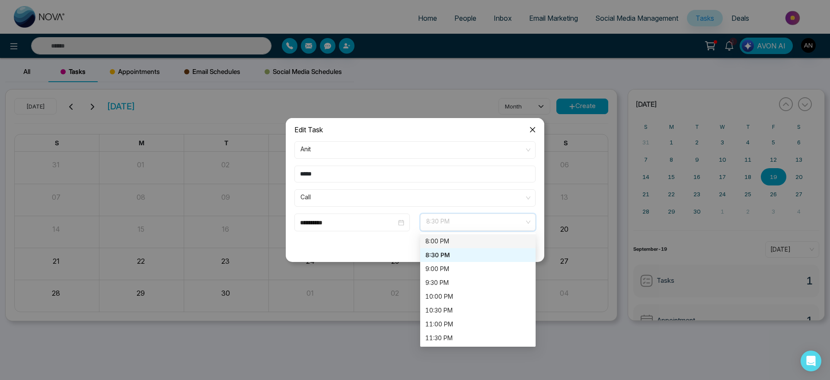
click at [462, 247] on div "8:00 PM" at bounding box center [477, 241] width 115 height 14
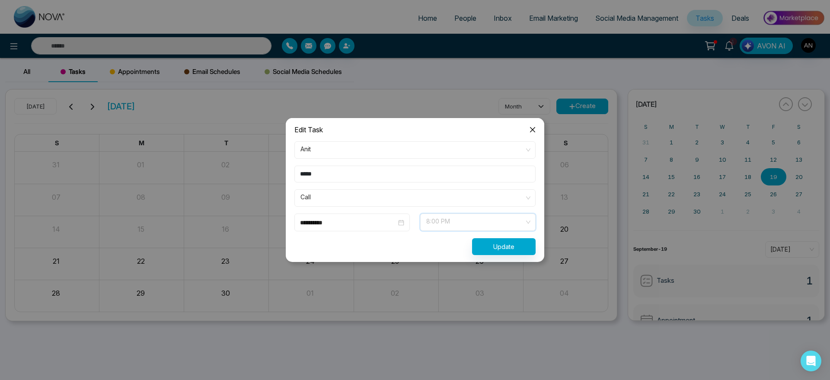
click at [479, 220] on span "8:00 PM" at bounding box center [477, 222] width 103 height 15
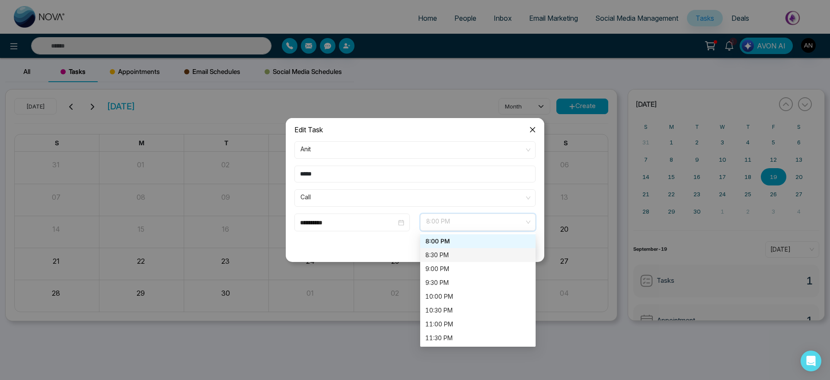
click at [468, 257] on div "8:30 PM" at bounding box center [478, 255] width 105 height 10
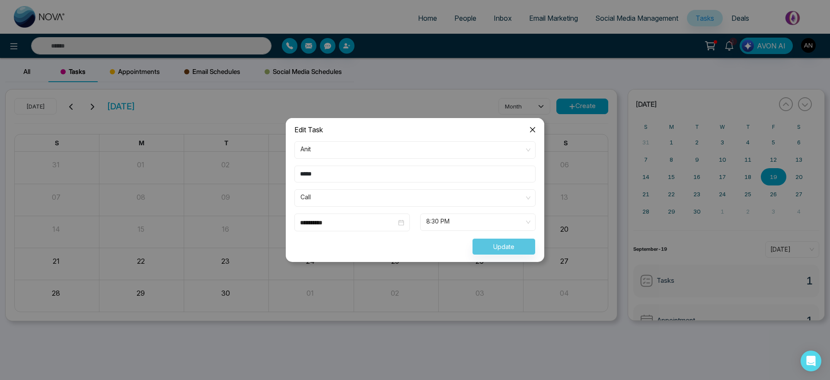
click at [520, 247] on div "Update" at bounding box center [415, 246] width 252 height 17
click at [532, 134] on span "Close" at bounding box center [532, 129] width 23 height 23
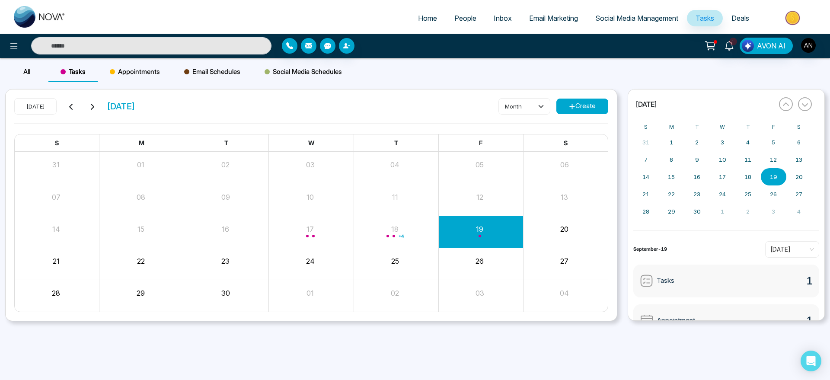
click at [97, 108] on button at bounding box center [92, 106] width 12 height 11
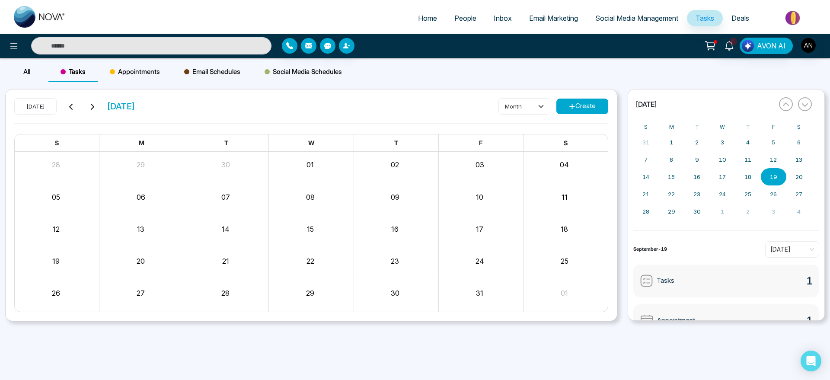
click at [97, 108] on button at bounding box center [92, 106] width 12 height 11
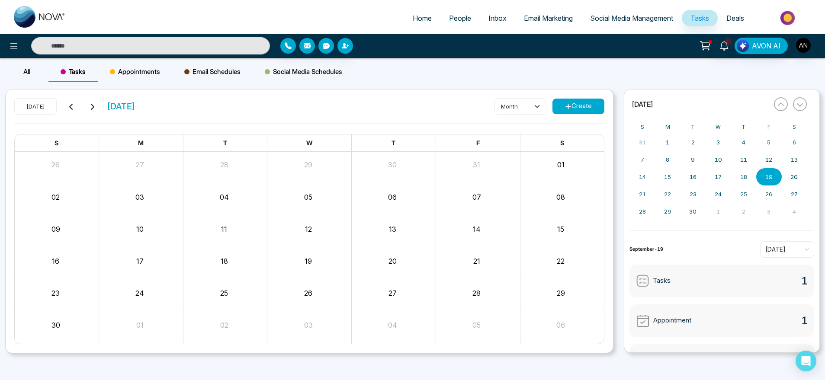
click at [97, 108] on button at bounding box center [92, 106] width 12 height 11
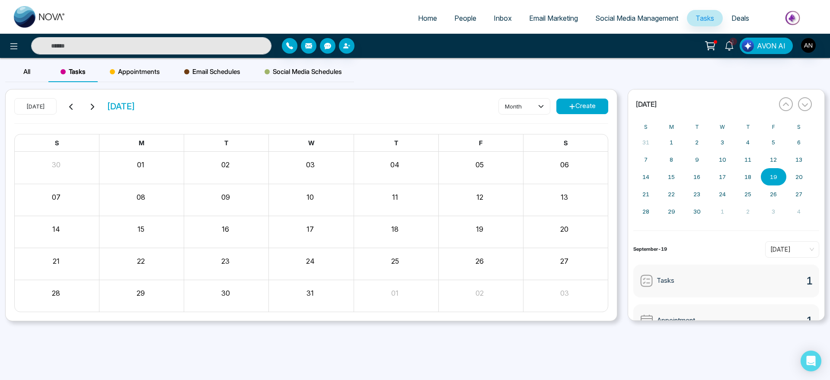
click at [97, 108] on button at bounding box center [92, 106] width 12 height 11
click at [72, 103] on icon at bounding box center [71, 106] width 7 height 7
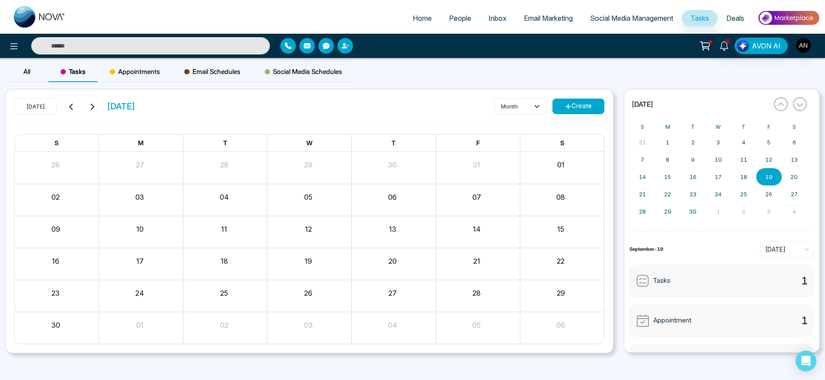
click at [93, 108] on icon at bounding box center [92, 107] width 3 height 6
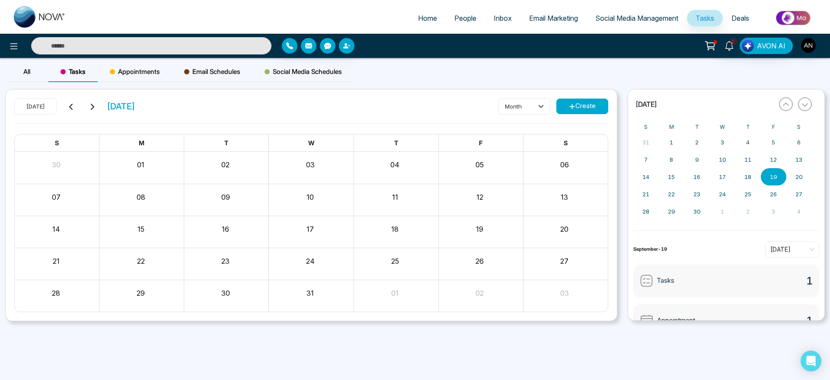
click at [77, 106] on button at bounding box center [71, 106] width 12 height 11
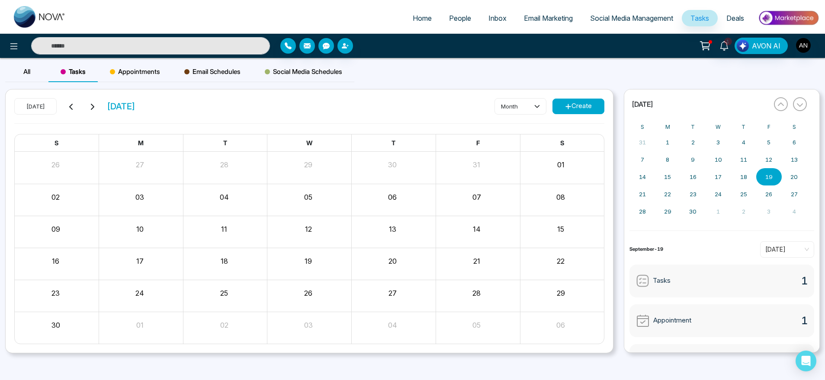
click at [103, 107] on div "[DATE] [DATE]" at bounding box center [74, 106] width 121 height 16
click at [93, 102] on button at bounding box center [92, 106] width 12 height 11
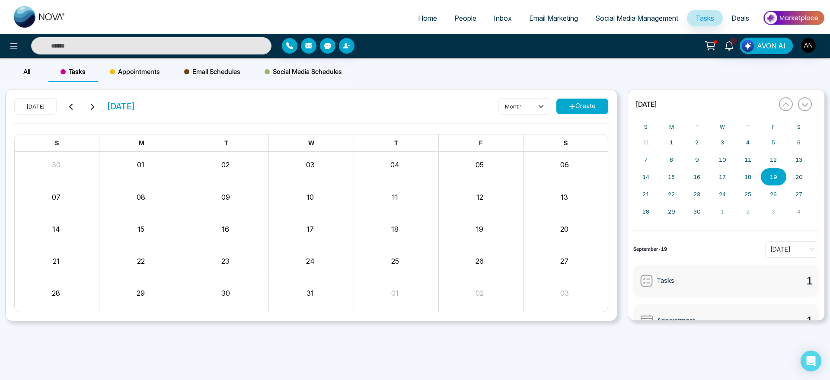
click at [67, 103] on button at bounding box center [71, 106] width 12 height 11
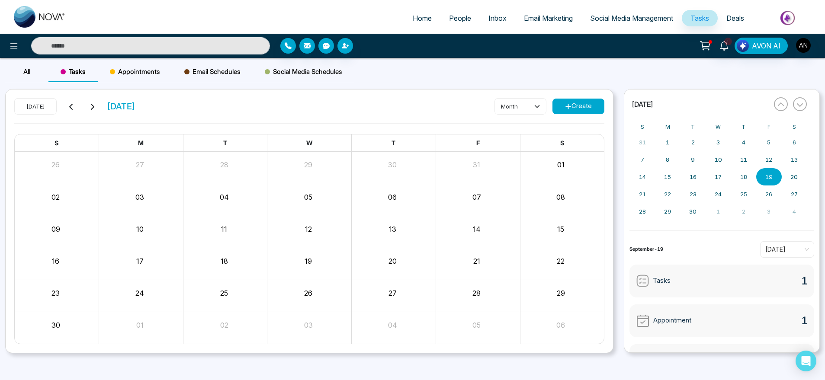
click at [87, 102] on button at bounding box center [92, 106] width 12 height 11
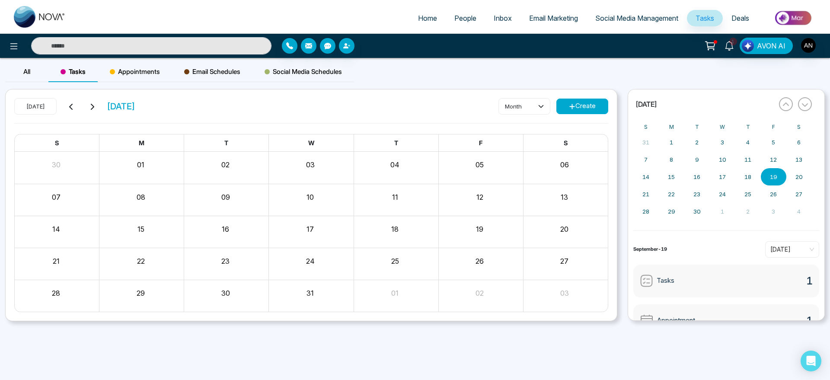
click at [74, 105] on icon at bounding box center [71, 106] width 7 height 7
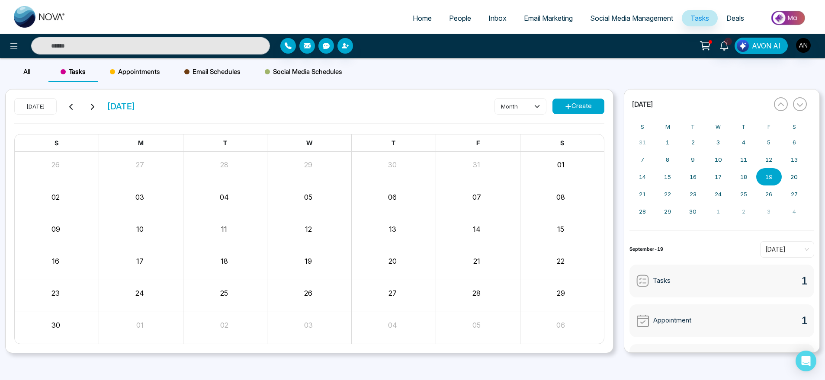
click at [74, 105] on icon at bounding box center [71, 106] width 7 height 7
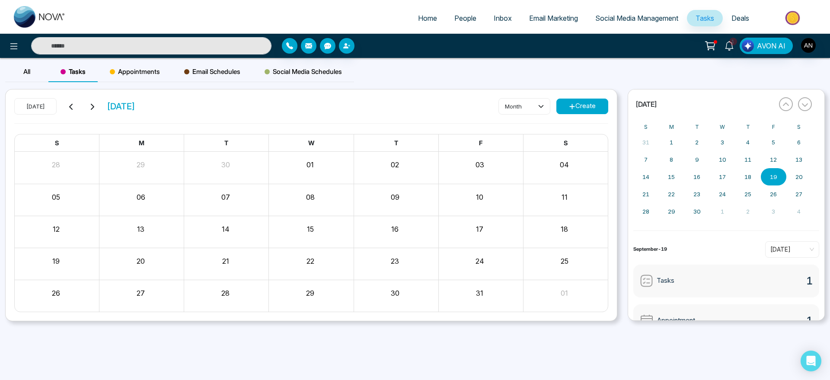
click at [87, 106] on button at bounding box center [92, 106] width 12 height 11
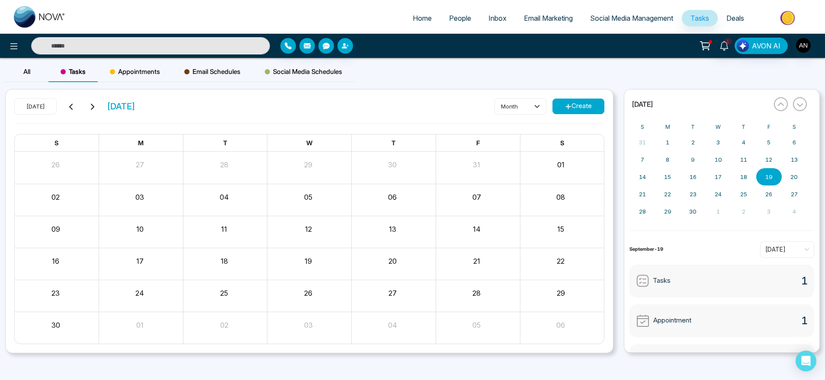
click at [87, 106] on button at bounding box center [92, 106] width 12 height 11
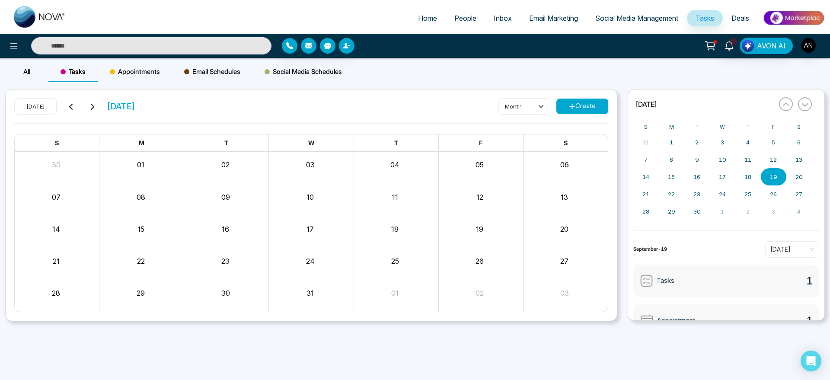
click at [87, 106] on button at bounding box center [92, 106] width 12 height 11
click at [147, 69] on span "Appointments" at bounding box center [135, 72] width 50 height 10
click at [95, 108] on icon at bounding box center [92, 106] width 7 height 7
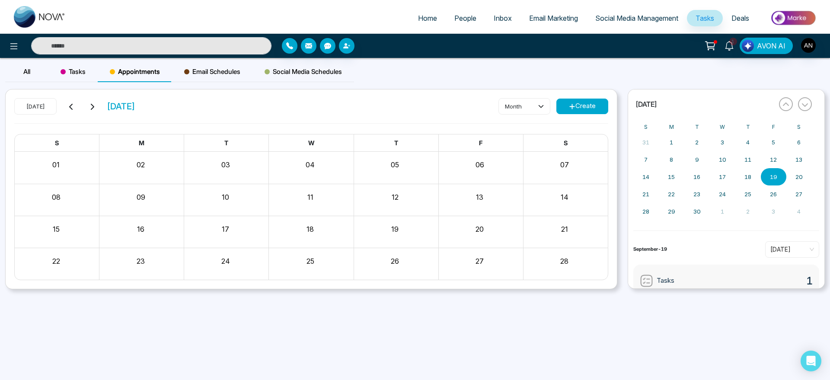
click at [579, 110] on button "Create" at bounding box center [583, 107] width 52 height 16
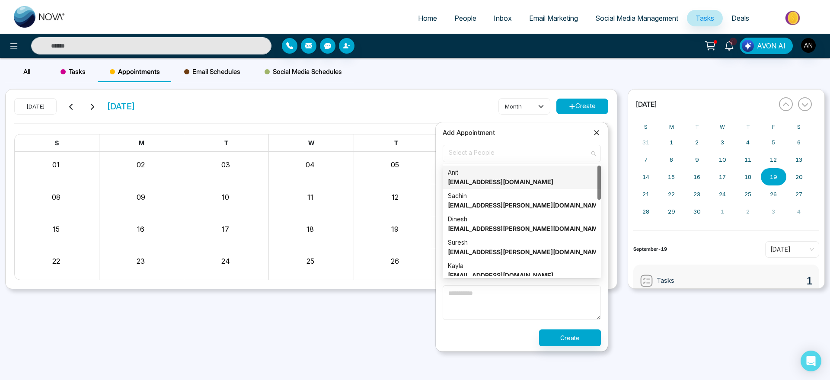
click at [565, 159] on span "Select a People" at bounding box center [522, 153] width 146 height 15
click at [525, 177] on div "Anit [EMAIL_ADDRESS][DOMAIN_NAME]" at bounding box center [522, 177] width 148 height 19
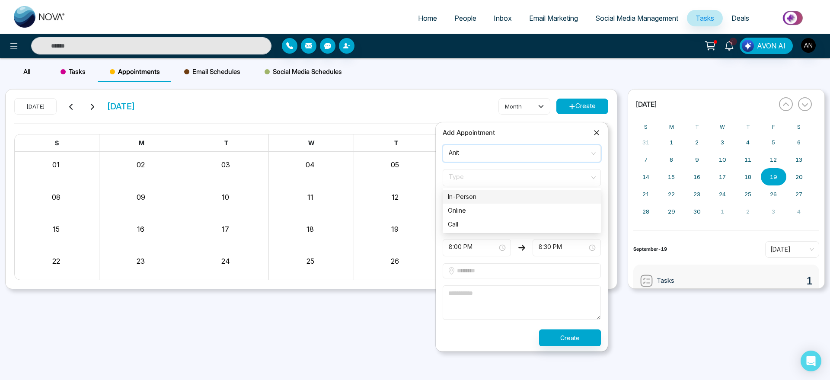
click at [514, 175] on span "Type" at bounding box center [522, 177] width 146 height 15
click at [509, 220] on div "Call" at bounding box center [522, 225] width 148 height 10
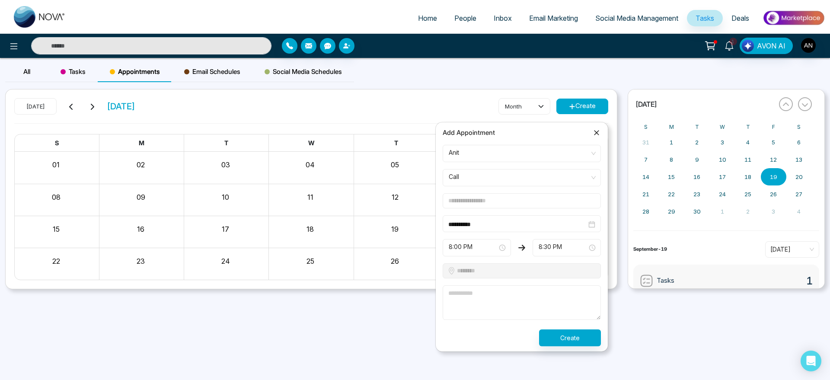
click at [560, 190] on form "**********" at bounding box center [522, 246] width 169 height 202
click at [528, 198] on input "text" at bounding box center [522, 200] width 158 height 15
click at [481, 195] on input "text" at bounding box center [522, 200] width 158 height 15
click at [471, 192] on form "**********" at bounding box center [522, 246] width 169 height 202
click at [471, 196] on input "text" at bounding box center [522, 200] width 158 height 15
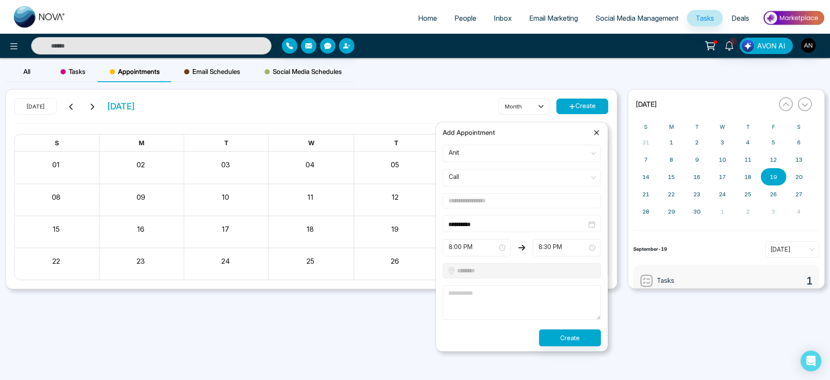
type input "******"
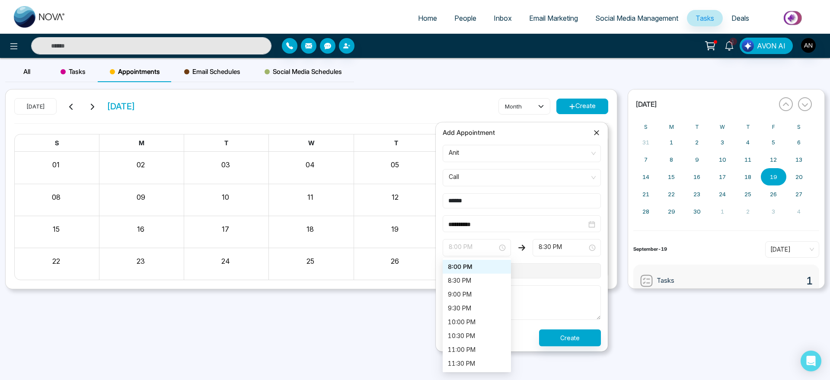
click at [487, 247] on span "8:00 PM" at bounding box center [477, 247] width 56 height 15
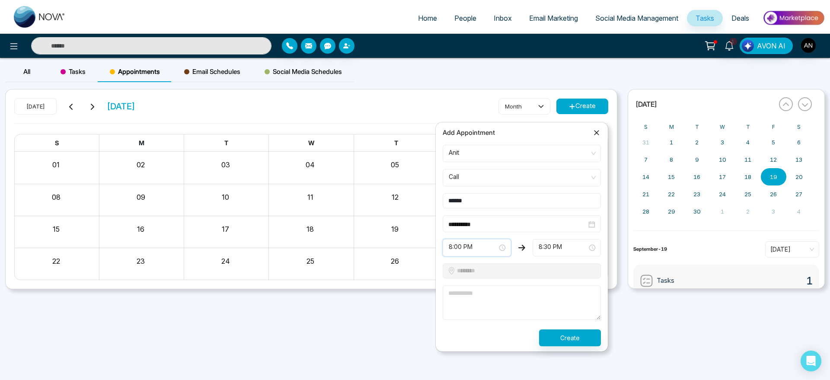
click at [487, 247] on span "8:00 PM" at bounding box center [477, 247] width 56 height 15
click at [507, 303] on textarea at bounding box center [522, 302] width 158 height 35
type textarea "****"
click at [561, 331] on button "Create" at bounding box center [570, 338] width 62 height 17
click at [561, 331] on div "Processing..." at bounding box center [522, 338] width 169 height 17
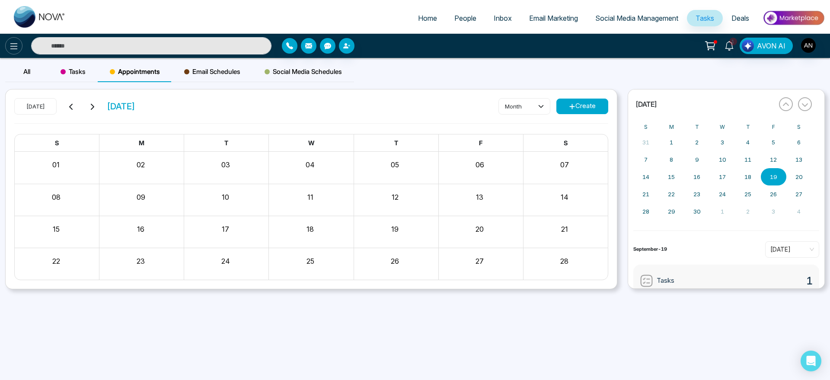
click at [17, 51] on icon at bounding box center [14, 46] width 10 height 10
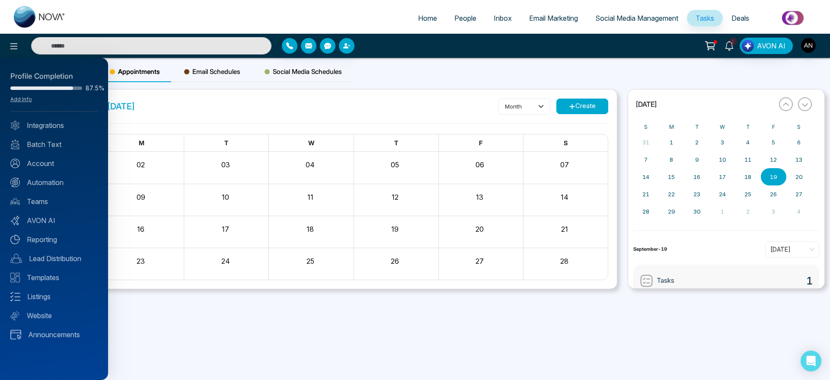
click at [410, 96] on div at bounding box center [415, 190] width 830 height 380
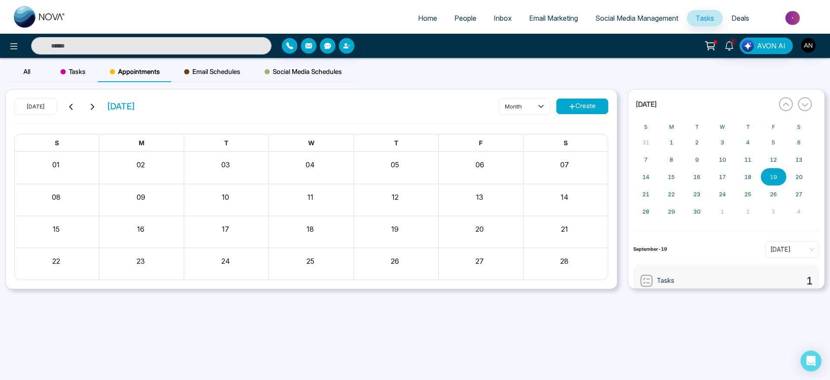
click at [581, 108] on button "Create" at bounding box center [583, 107] width 52 height 16
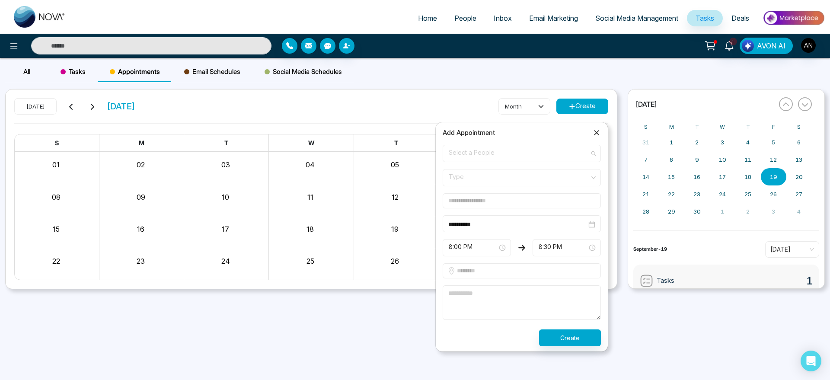
click at [518, 157] on span "Select a People" at bounding box center [522, 153] width 146 height 15
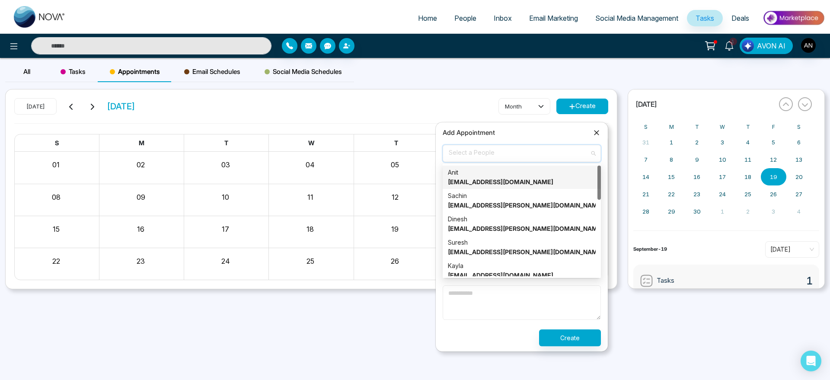
click at [502, 170] on div "Anit [EMAIL_ADDRESS][DOMAIN_NAME]" at bounding box center [522, 177] width 148 height 19
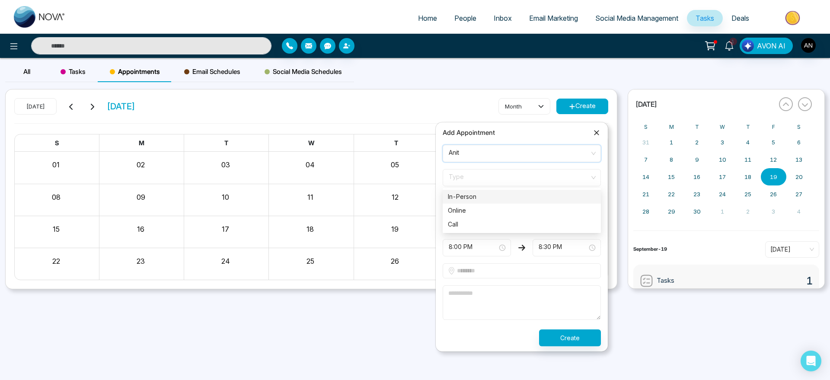
click at [528, 181] on span "Type" at bounding box center [522, 177] width 146 height 15
click at [520, 210] on div "Online" at bounding box center [522, 211] width 148 height 10
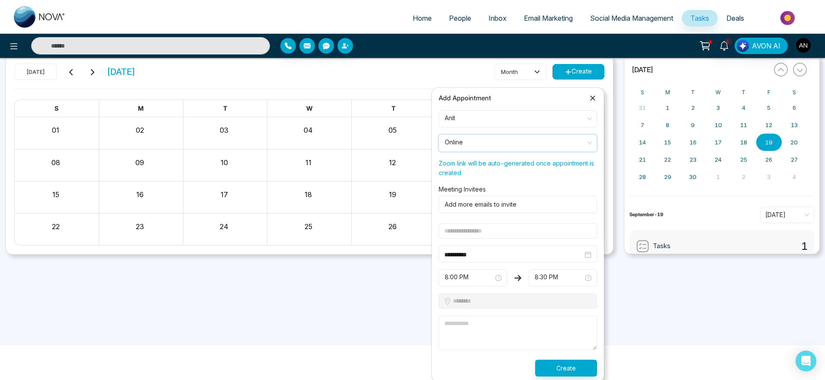
scroll to position [36, 0]
click at [509, 226] on input "text" at bounding box center [518, 229] width 158 height 15
type input "**********"
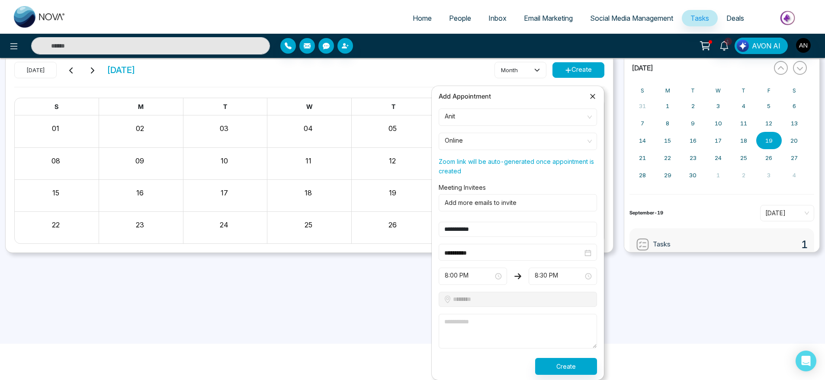
click at [472, 345] on textarea at bounding box center [518, 331] width 158 height 35
type textarea "*"
click at [545, 365] on button "Create" at bounding box center [566, 366] width 62 height 17
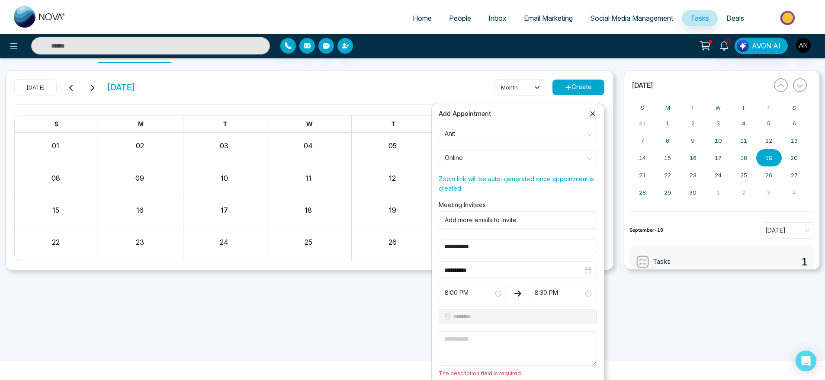
scroll to position [24, 0]
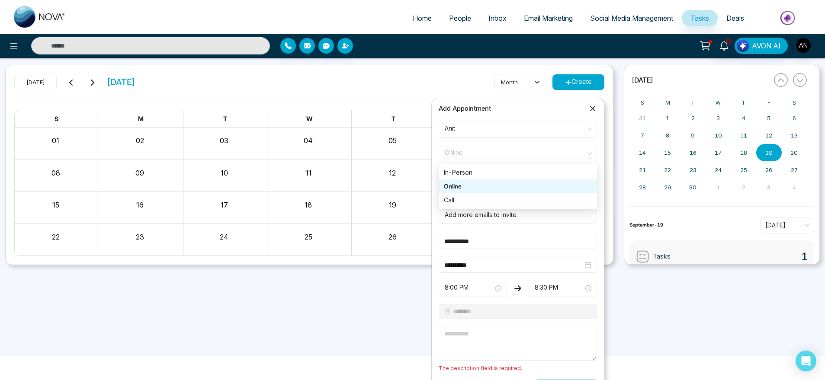
click at [527, 153] on span "Online" at bounding box center [518, 153] width 146 height 15
click at [506, 199] on div "Call" at bounding box center [518, 200] width 148 height 10
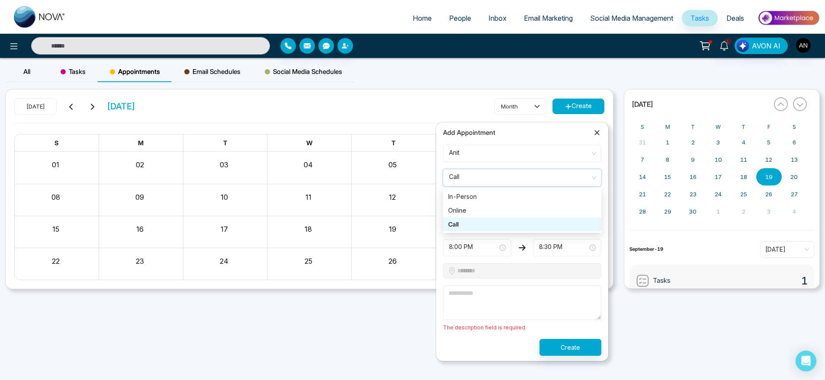
scroll to position [0, 0]
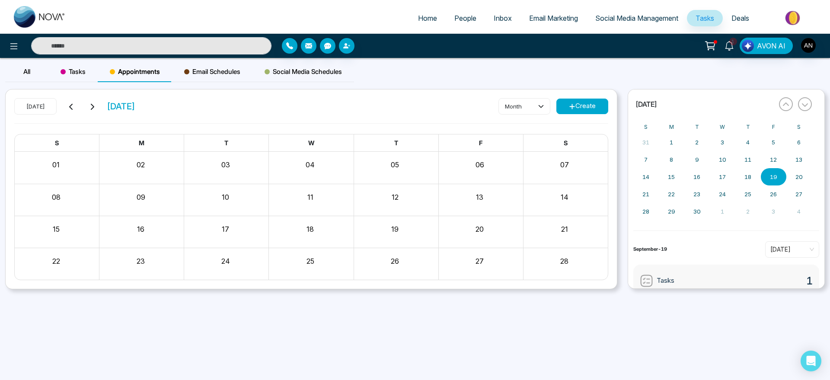
click at [95, 104] on icon at bounding box center [92, 106] width 7 height 7
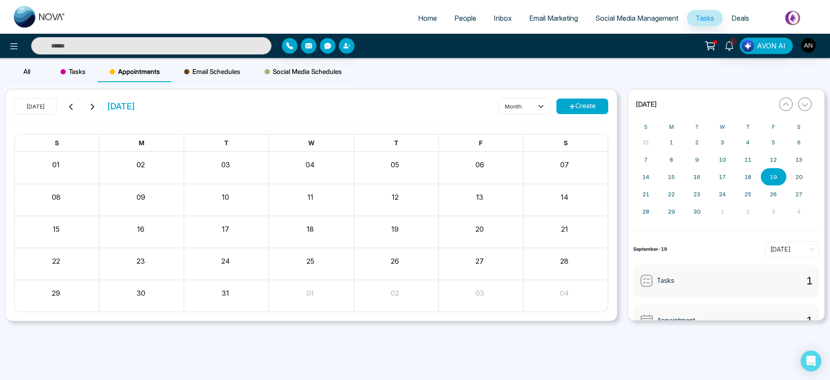
click at [95, 104] on icon at bounding box center [92, 106] width 7 height 7
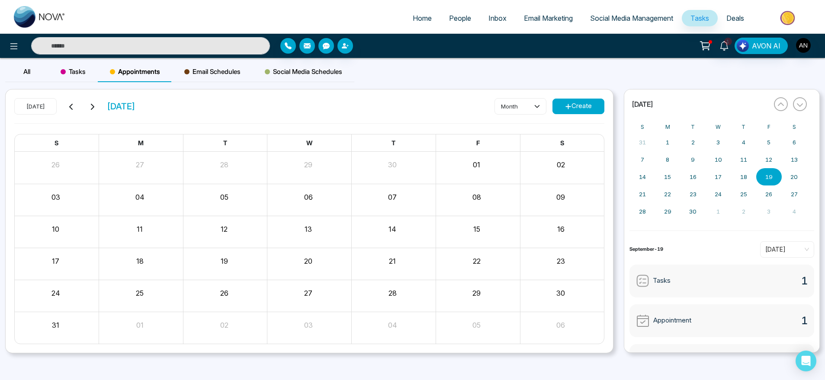
click at [95, 104] on icon at bounding box center [92, 106] width 7 height 7
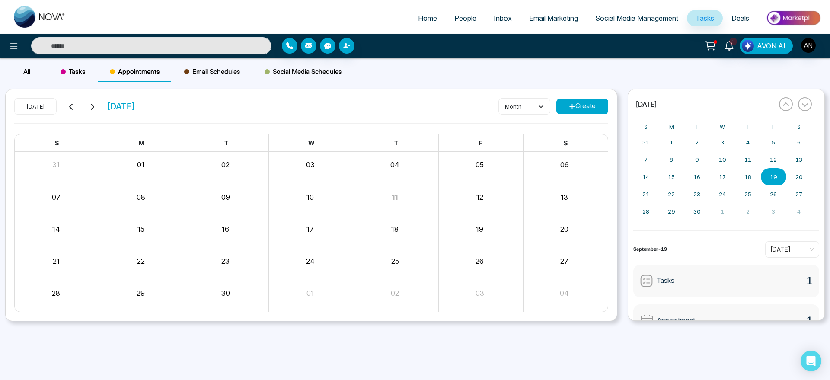
click at [95, 104] on icon at bounding box center [92, 106] width 7 height 7
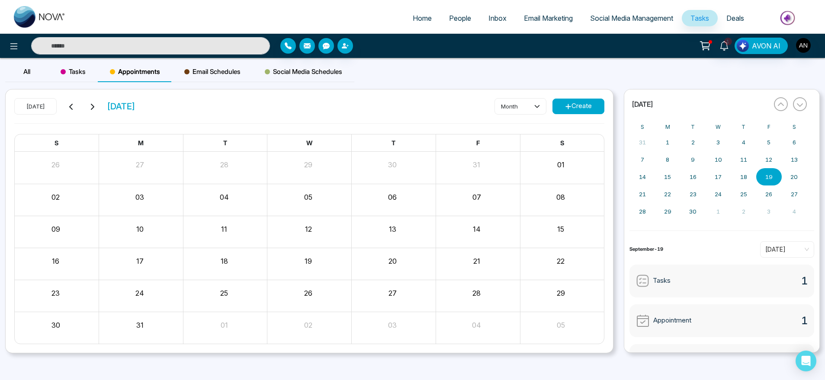
click at [95, 104] on icon at bounding box center [92, 106] width 7 height 7
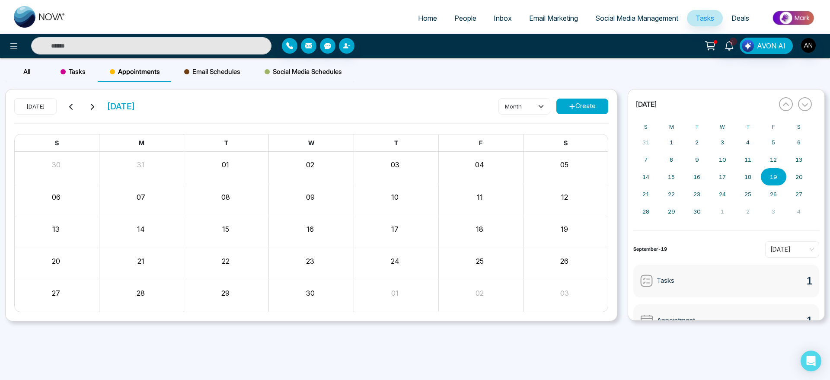
click at [95, 104] on icon at bounding box center [92, 106] width 7 height 7
click at [573, 109] on icon at bounding box center [572, 106] width 6 height 6
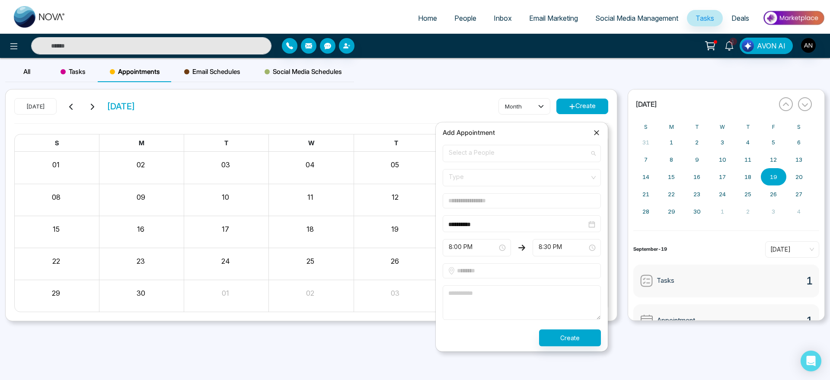
click at [563, 150] on span "Select a People" at bounding box center [522, 153] width 146 height 15
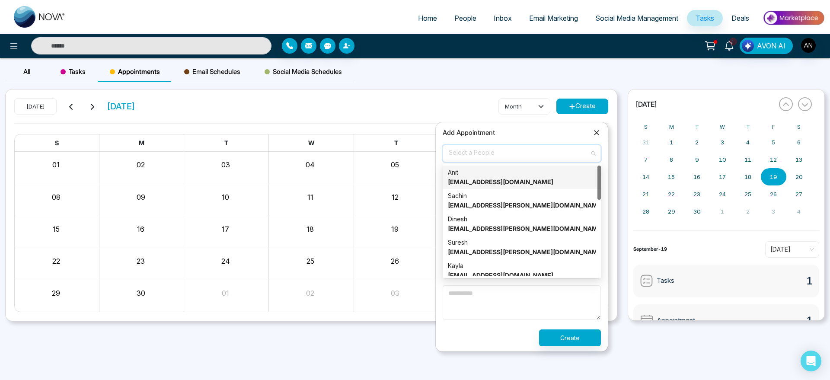
click at [535, 166] on div "Anit [EMAIL_ADDRESS][DOMAIN_NAME]" at bounding box center [522, 177] width 158 height 23
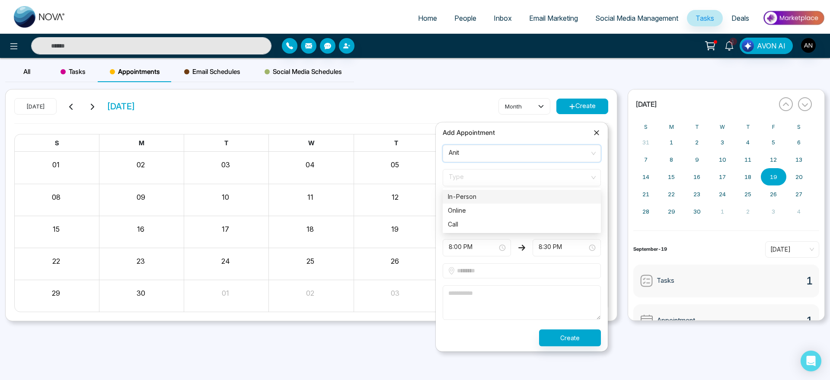
click at [536, 182] on span "Type" at bounding box center [522, 177] width 146 height 15
click at [532, 225] on div "Call" at bounding box center [522, 225] width 148 height 10
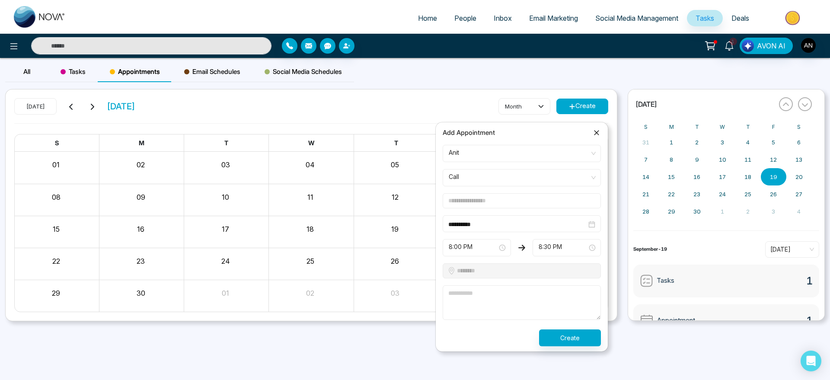
click at [543, 205] on input "text" at bounding box center [522, 200] width 158 height 15
type input "**********"
click at [526, 310] on textarea at bounding box center [522, 302] width 158 height 35
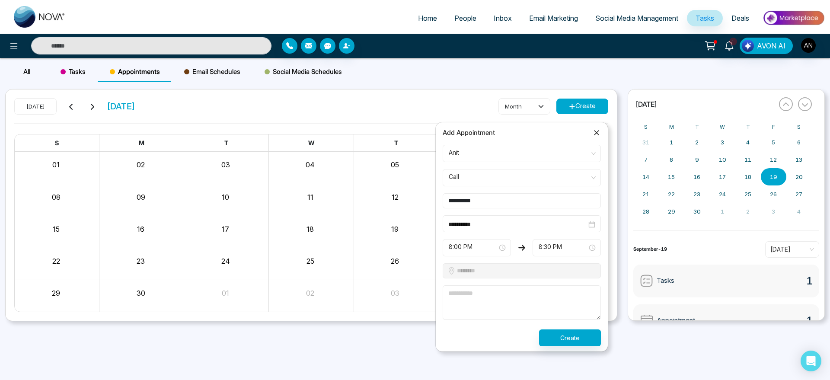
click at [526, 310] on textarea at bounding box center [522, 302] width 158 height 35
type textarea "****"
click at [582, 342] on button "Create" at bounding box center [570, 338] width 62 height 17
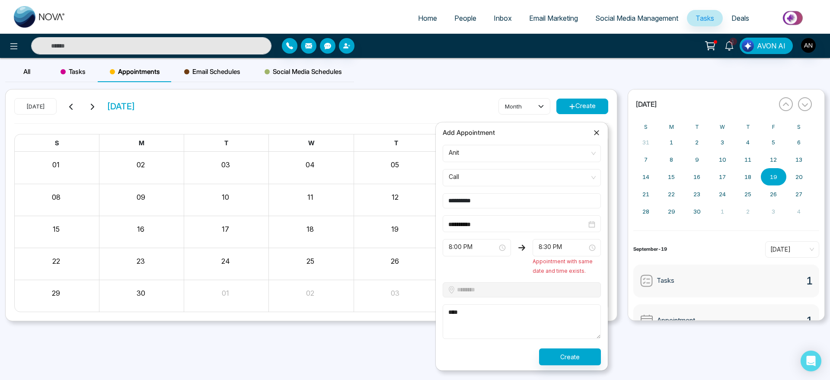
click at [516, 215] on div "**********" at bounding box center [522, 223] width 158 height 17
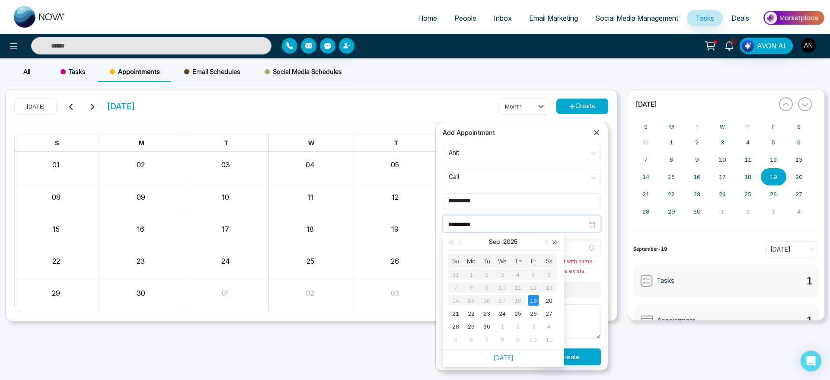
click at [558, 241] on button "button" at bounding box center [556, 241] width 10 height 17
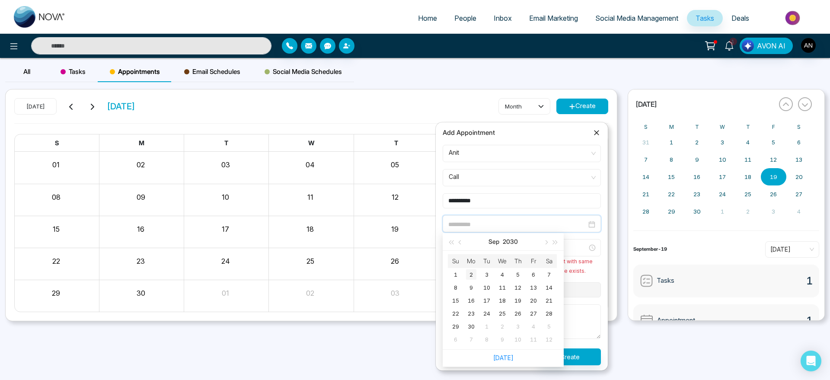
type input "**********"
click at [477, 279] on td "2" at bounding box center [472, 274] width 16 height 13
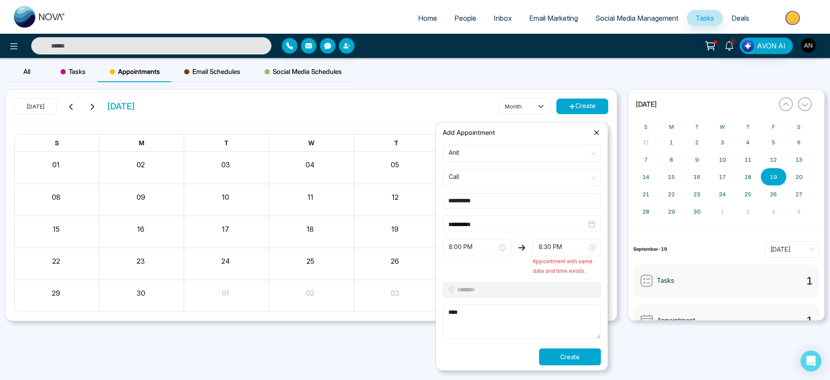
click at [572, 363] on button "Create" at bounding box center [570, 357] width 62 height 17
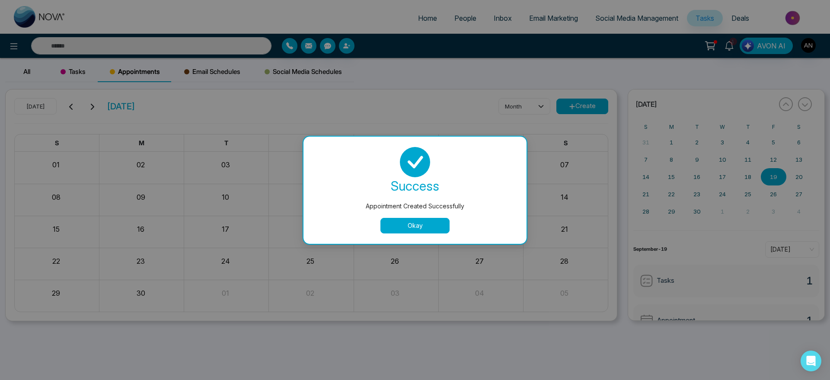
click at [410, 221] on button "Okay" at bounding box center [415, 226] width 69 height 16
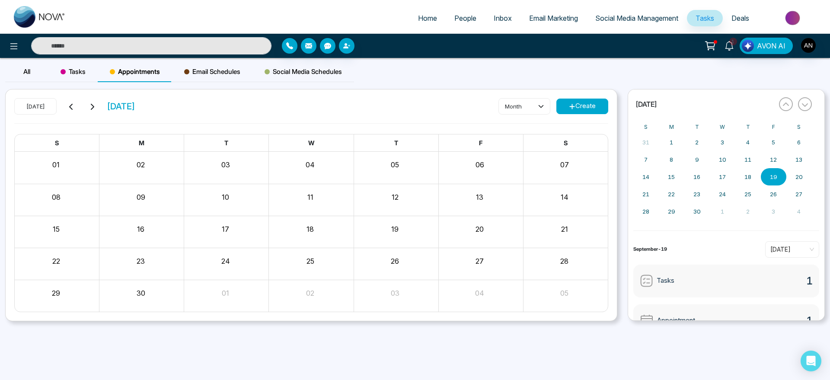
click at [85, 72] on span "Tasks" at bounding box center [73, 72] width 25 height 10
click at [131, 74] on span "Appointments" at bounding box center [135, 72] width 50 height 10
click at [80, 81] on div "Tasks" at bounding box center [72, 71] width 49 height 21
click at [36, 103] on button "[DATE]" at bounding box center [35, 106] width 42 height 16
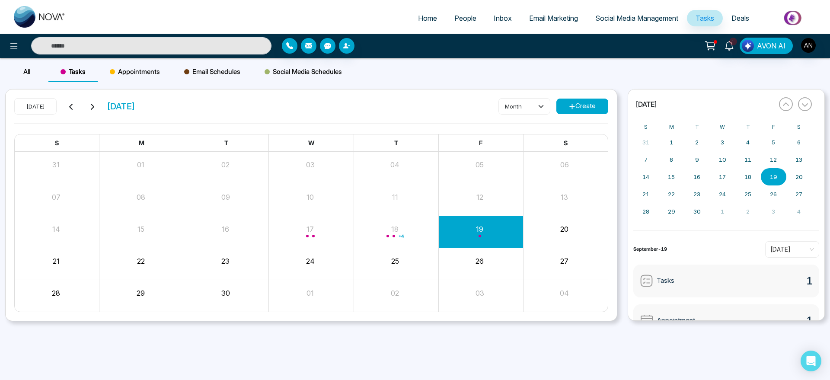
click at [135, 108] on span "[DATE]" at bounding box center [121, 106] width 29 height 13
click at [135, 109] on span "[DATE]" at bounding box center [121, 106] width 29 height 13
click at [135, 106] on span "[DATE]" at bounding box center [121, 106] width 29 height 13
drag, startPoint x: 162, startPoint y: 106, endPoint x: 140, endPoint y: 103, distance: 22.3
click at [135, 103] on span "[DATE]" at bounding box center [121, 106] width 29 height 13
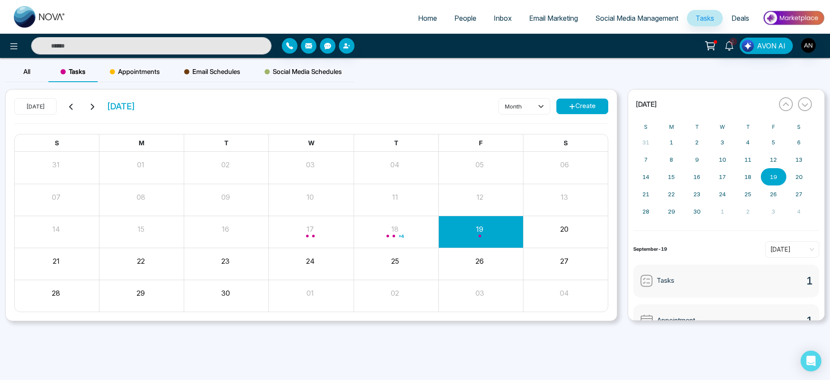
click at [135, 103] on span "[DATE]" at bounding box center [121, 106] width 29 height 13
click at [690, 100] on button "[DATE]" at bounding box center [704, 104] width 141 height 9
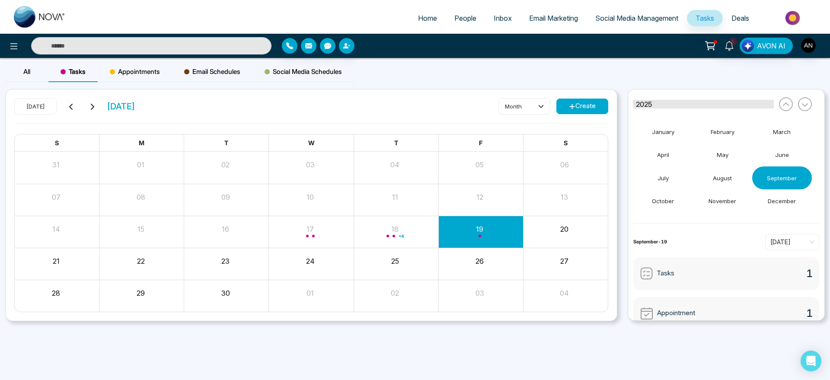
click at [649, 103] on span "2025" at bounding box center [644, 104] width 16 height 9
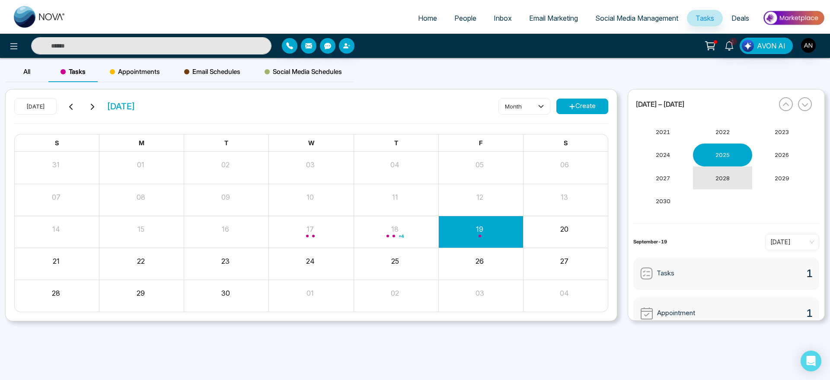
click at [704, 176] on button "2028" at bounding box center [723, 178] width 60 height 23
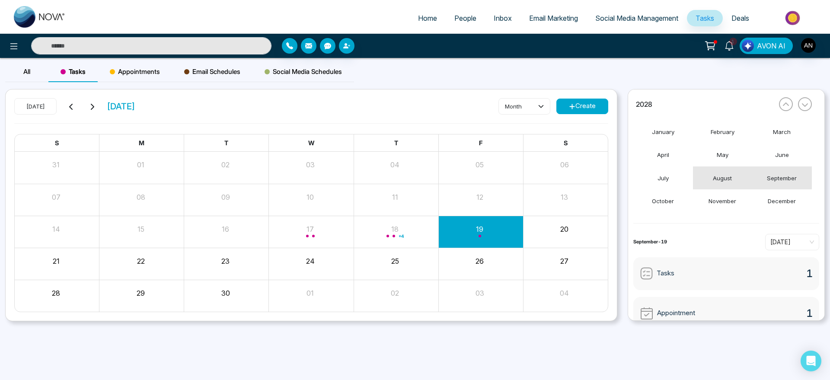
drag, startPoint x: 714, startPoint y: 176, endPoint x: 782, endPoint y: 179, distance: 68.8
click at [782, 179] on div "January February March April May June July August September October November De…" at bounding box center [723, 167] width 179 height 92
click at [782, 179] on abbr "September" at bounding box center [782, 178] width 30 height 8
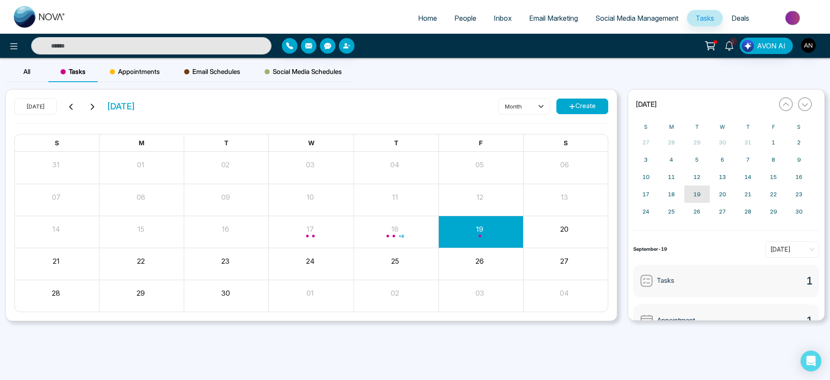
click at [690, 197] on button "19" at bounding box center [698, 194] width 26 height 17
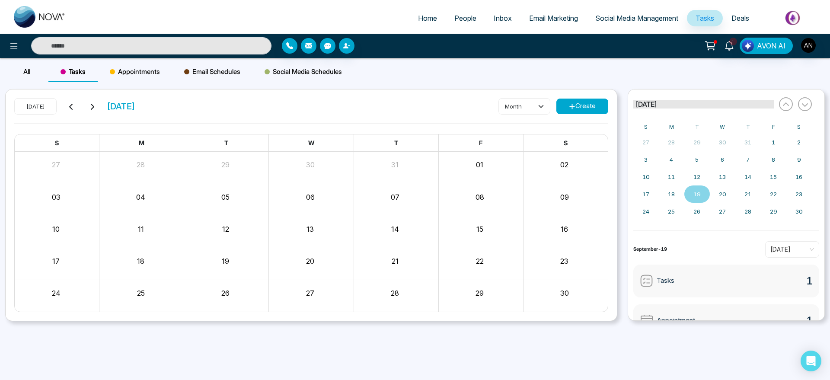
click at [657, 100] on span "[DATE]" at bounding box center [646, 104] width 21 height 9
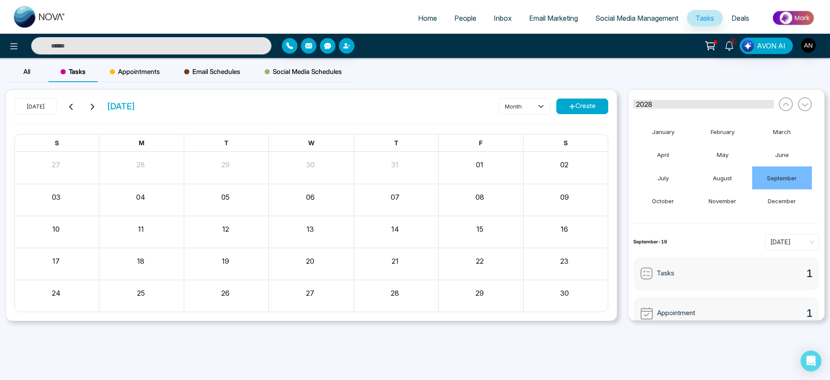
click at [692, 107] on button "2028" at bounding box center [704, 104] width 141 height 9
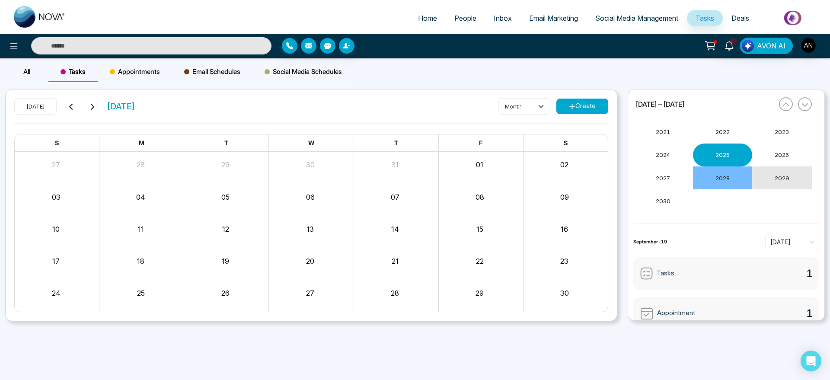
click at [769, 171] on button "2029" at bounding box center [783, 178] width 60 height 23
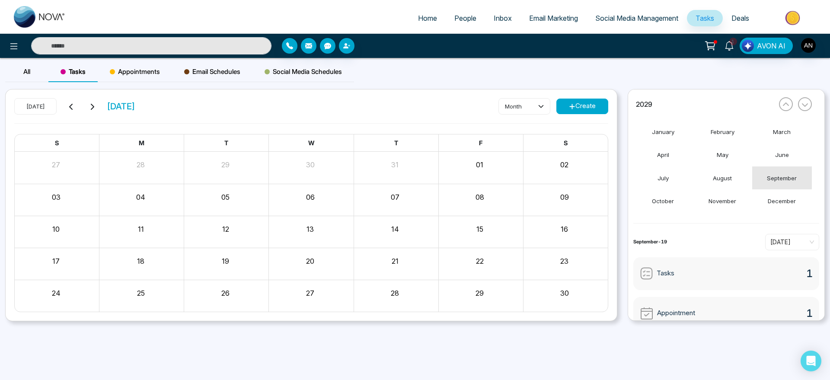
click at [795, 179] on abbr "September" at bounding box center [782, 178] width 30 height 8
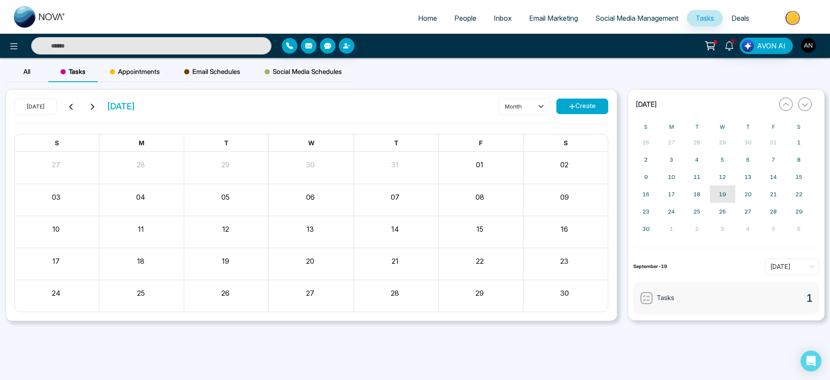
click at [724, 199] on button "19" at bounding box center [723, 194] width 26 height 17
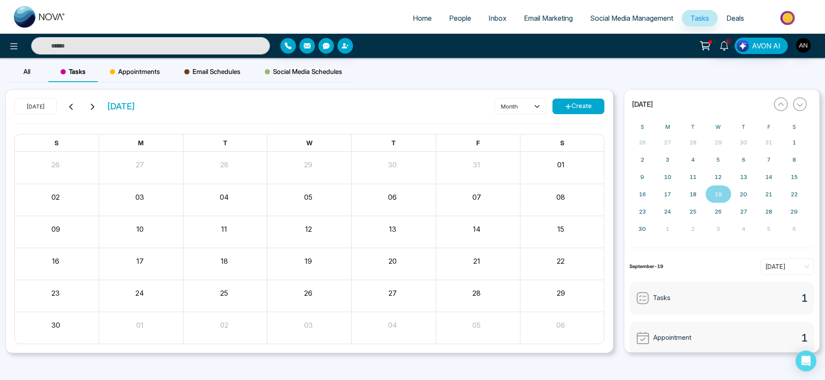
click at [110, 76] on span "Appointments" at bounding box center [135, 72] width 50 height 10
click at [135, 108] on span "[DATE]" at bounding box center [121, 106] width 29 height 13
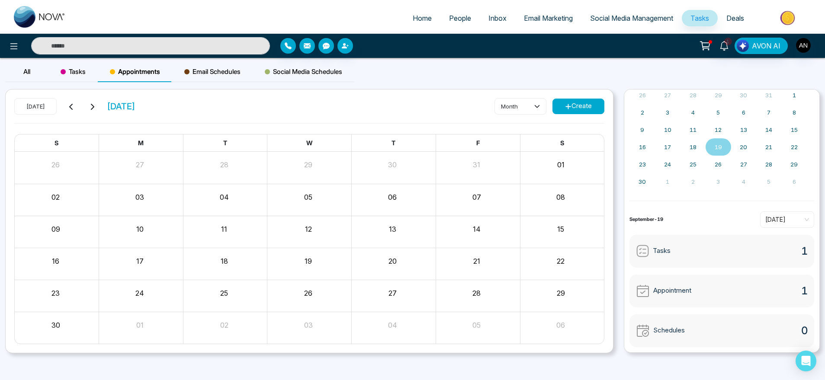
click at [749, 282] on div "Appointment 1" at bounding box center [721, 291] width 185 height 33
click at [649, 292] on img at bounding box center [643, 291] width 14 height 14
click at [419, 22] on span "Home" at bounding box center [422, 18] width 19 height 9
select select "*"
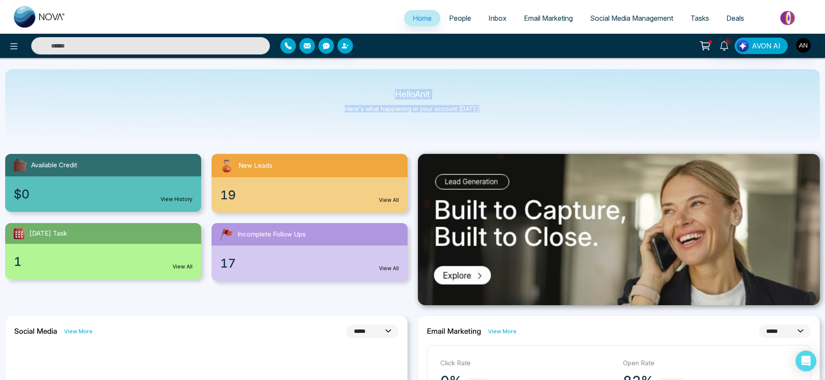
drag, startPoint x: 386, startPoint y: 89, endPoint x: 548, endPoint y: 109, distance: 163.5
click at [548, 109] on div "Hello Anit Here's what happening in your account [DATE]." at bounding box center [412, 105] width 814 height 72
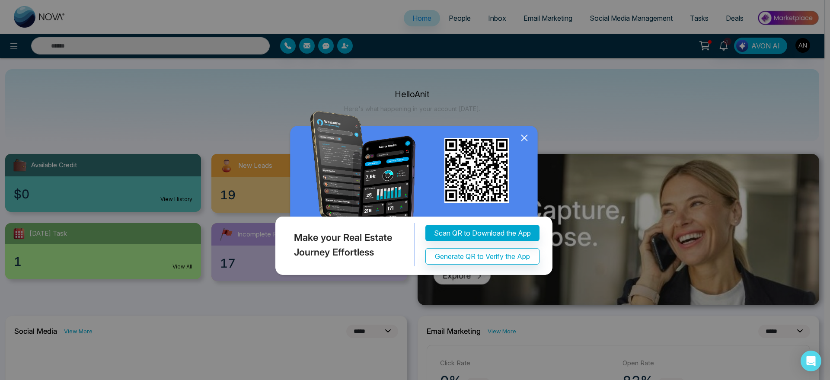
click at [523, 134] on icon at bounding box center [524, 137] width 13 height 13
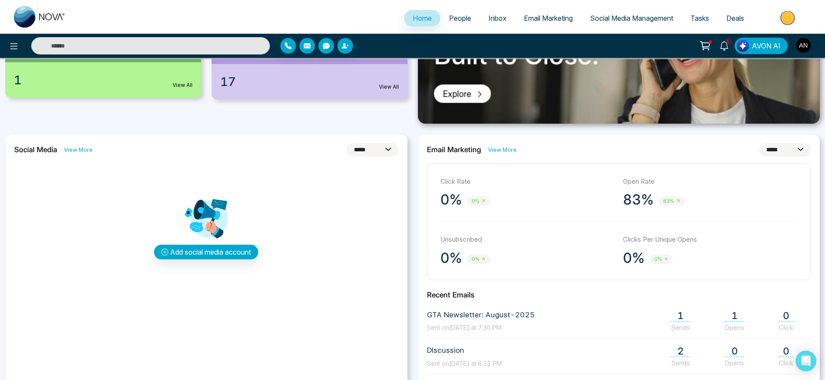
scroll to position [186, 0]
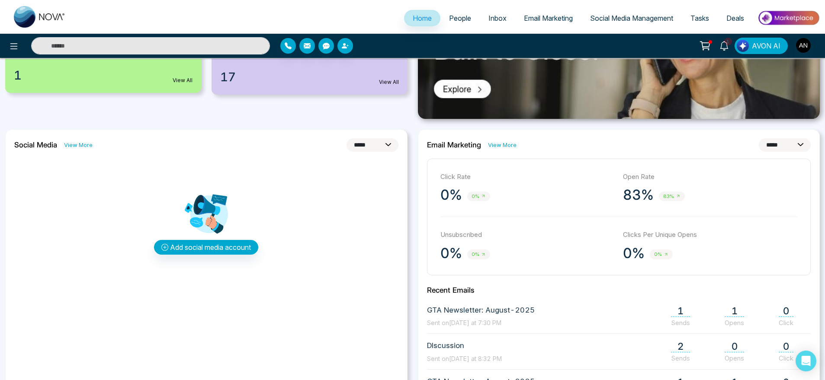
click at [376, 138] on select "**********" at bounding box center [372, 144] width 52 height 13
click at [460, 151] on div "**********" at bounding box center [619, 144] width 384 height 13
click at [489, 150] on div "**********" at bounding box center [619, 144] width 384 height 13
click at [503, 145] on link "View More" at bounding box center [502, 145] width 29 height 8
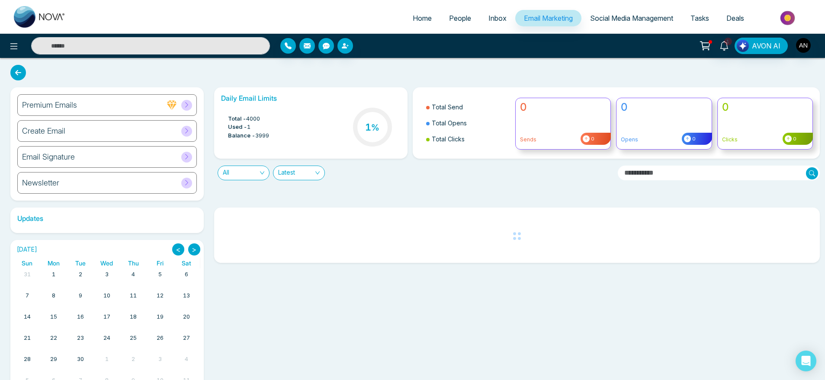
click at [413, 16] on span "Home" at bounding box center [422, 18] width 19 height 9
select select "*"
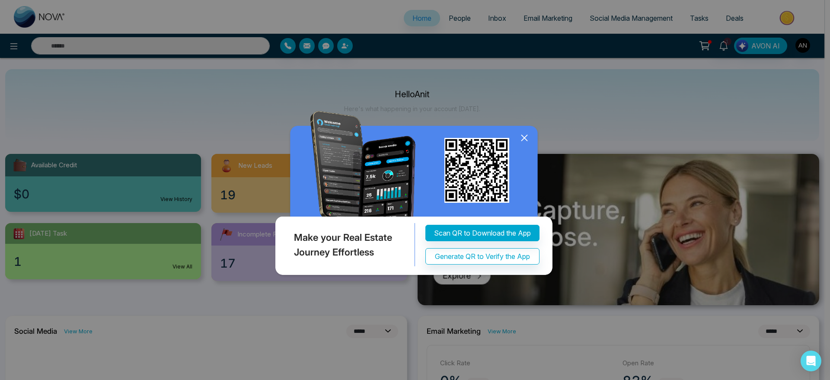
click at [519, 135] on icon at bounding box center [524, 137] width 13 height 13
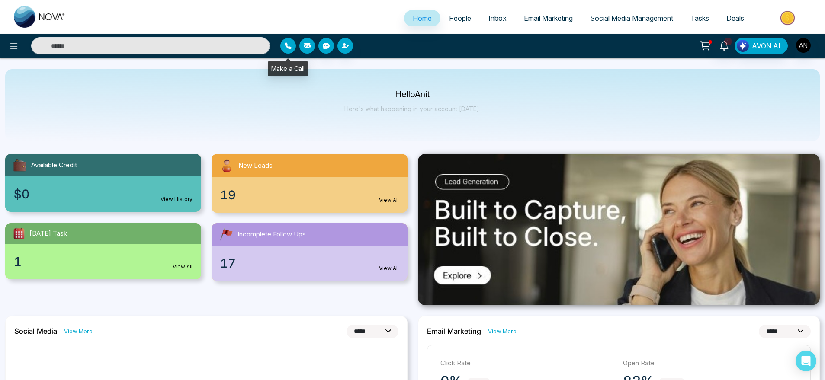
click at [288, 42] on icon "button" at bounding box center [288, 45] width 7 height 7
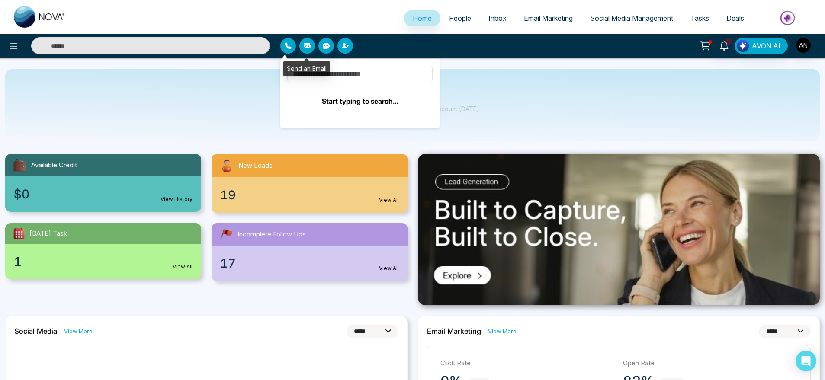
click at [308, 40] on button "button" at bounding box center [307, 46] width 16 height 16
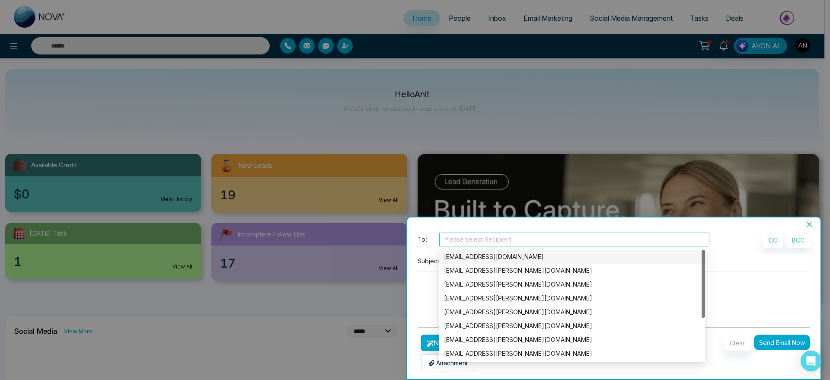
click at [460, 236] on div at bounding box center [575, 239] width 266 height 10
click at [489, 260] on div "[EMAIL_ADDRESS][DOMAIN_NAME]" at bounding box center [572, 257] width 256 height 10
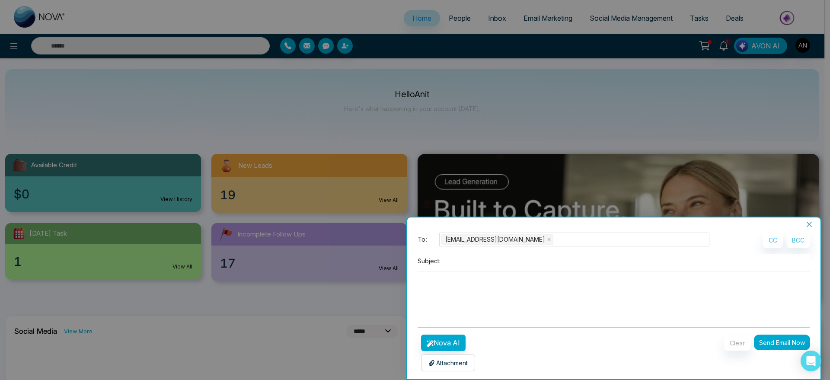
click at [435, 268] on div "Subject:" at bounding box center [614, 261] width 393 height 14
click at [471, 267] on input at bounding box center [627, 261] width 366 height 14
type input "*"
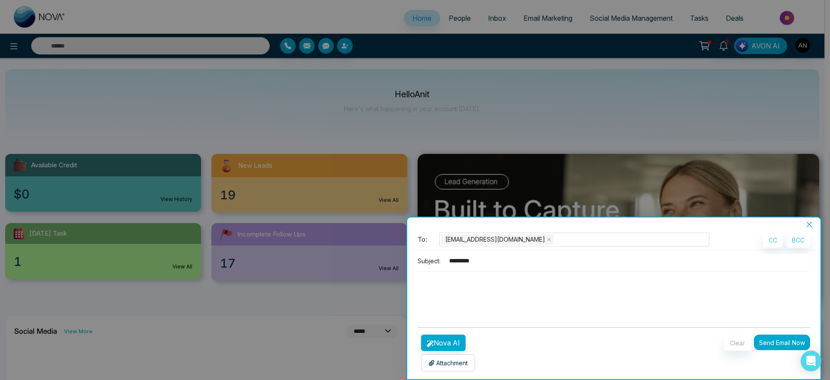
drag, startPoint x: 498, startPoint y: 260, endPoint x: 405, endPoint y: 256, distance: 92.6
click at [405, 256] on div "**********" at bounding box center [415, 190] width 830 height 380
type input "*********"
click at [499, 300] on textarea at bounding box center [614, 293] width 393 height 42
click at [436, 338] on button "Nova AI" at bounding box center [443, 343] width 45 height 16
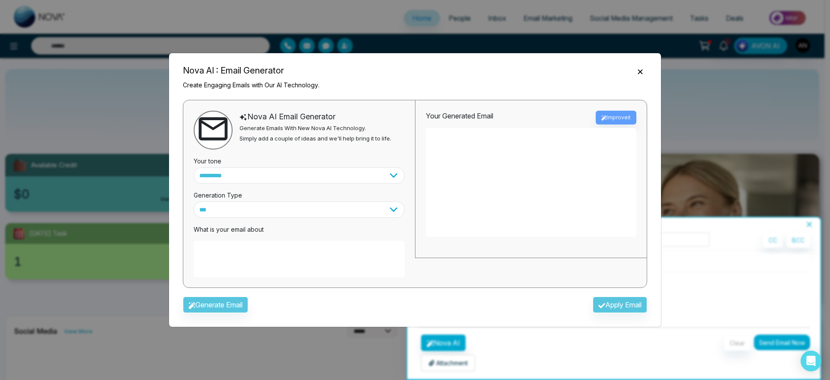
click at [320, 264] on textarea at bounding box center [299, 259] width 211 height 36
paste textarea "*********"
type textarea "**********"
click at [221, 305] on button "Generate Email" at bounding box center [215, 305] width 65 height 16
type textarea "**********"
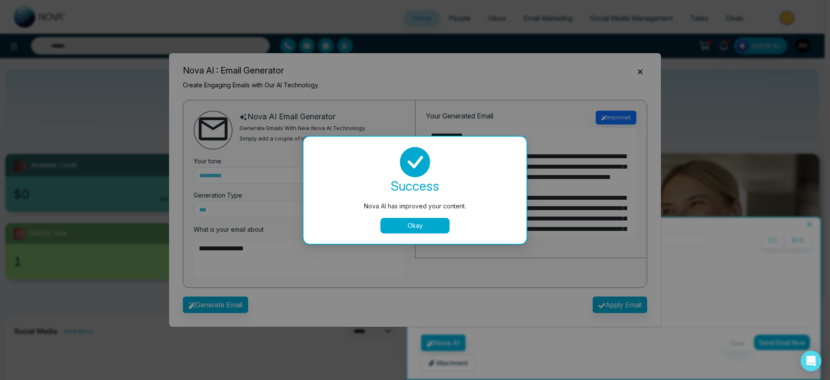
click at [415, 227] on button "Okay" at bounding box center [415, 226] width 69 height 16
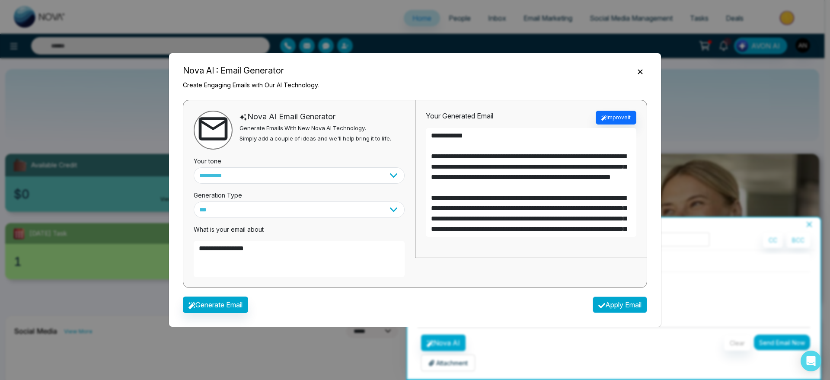
click at [637, 309] on button "Apply Email" at bounding box center [620, 305] width 54 height 16
type textarea "**********"
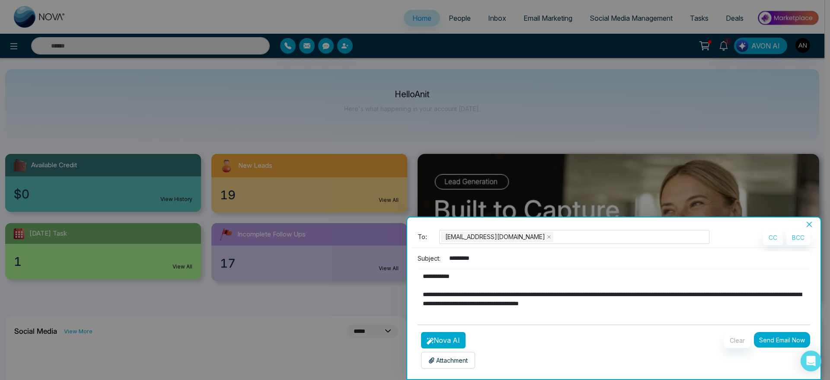
scroll to position [91, 0]
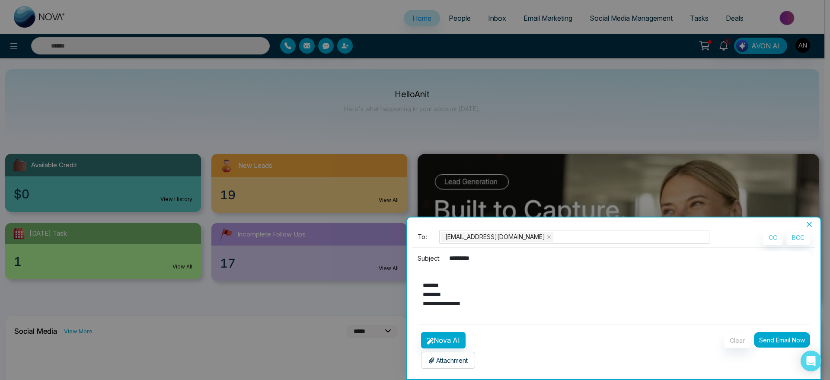
click at [458, 371] on div "**********" at bounding box center [613, 303] width 413 height 151
click at [464, 361] on p "Attachment" at bounding box center [448, 360] width 39 height 9
click at [455, 354] on div "Attachment Choose File" at bounding box center [448, 360] width 54 height 17
click at [449, 359] on p "Attachment" at bounding box center [448, 360] width 39 height 9
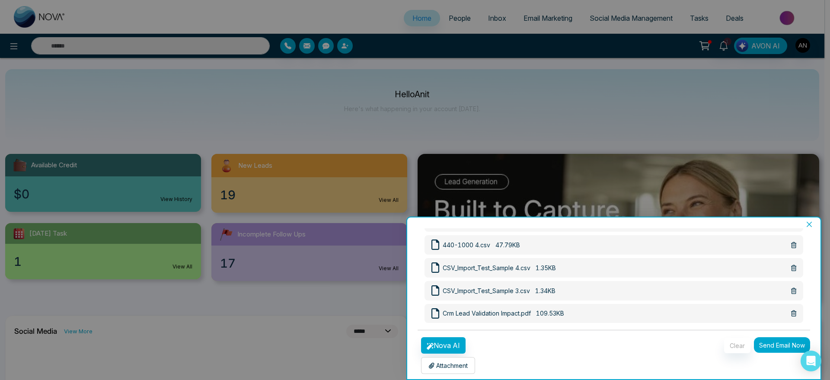
scroll to position [299, 0]
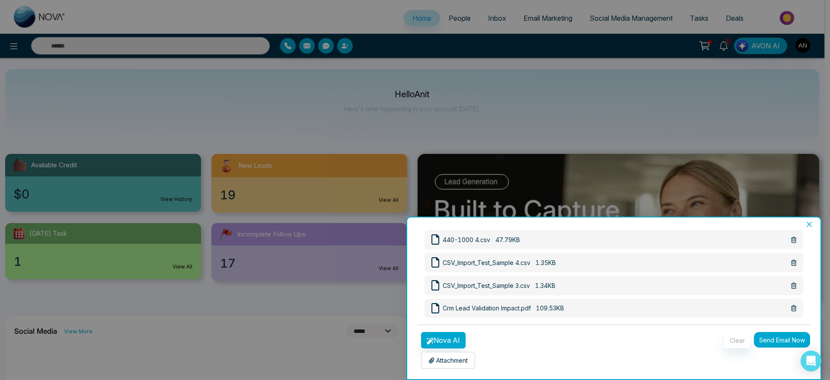
click at [783, 342] on button "Send Email Now" at bounding box center [782, 340] width 56 height 16
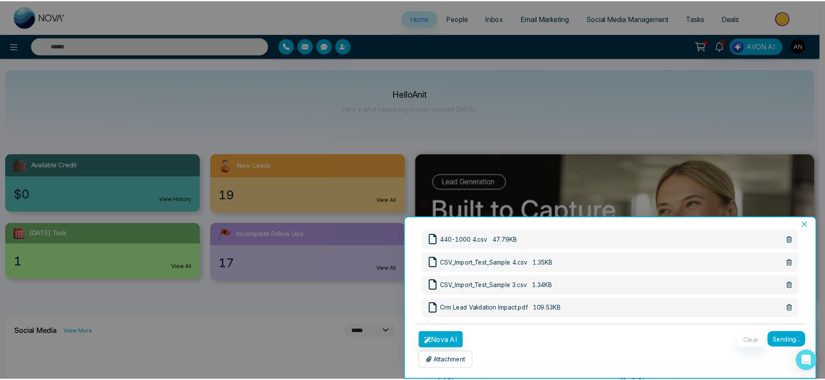
scroll to position [3, 0]
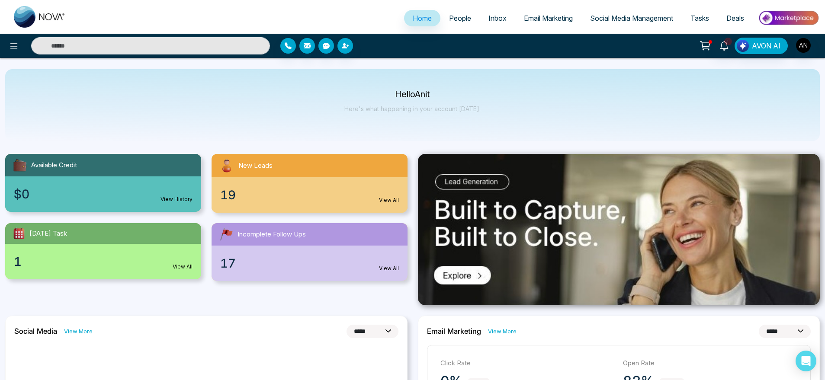
click at [418, 227] on img at bounding box center [619, 229] width 402 height 151
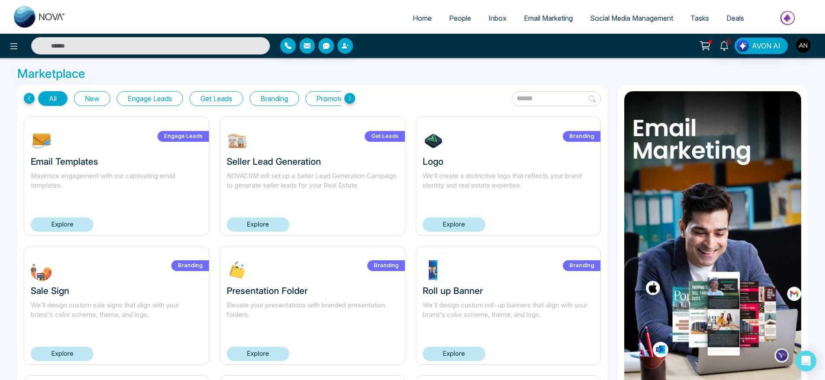
click at [415, 15] on span "Home" at bounding box center [422, 18] width 19 height 9
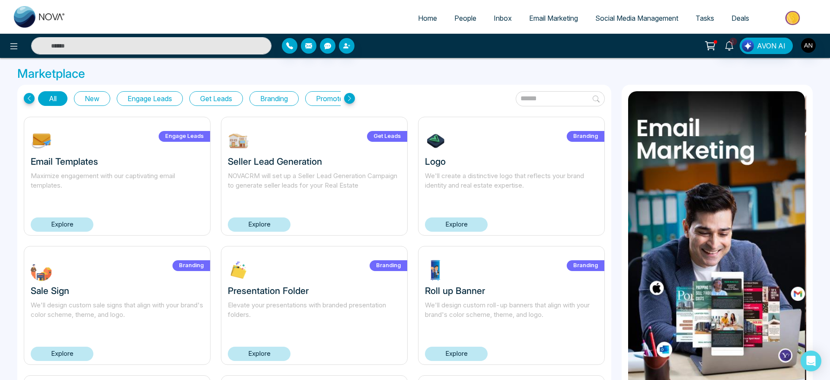
select select "*"
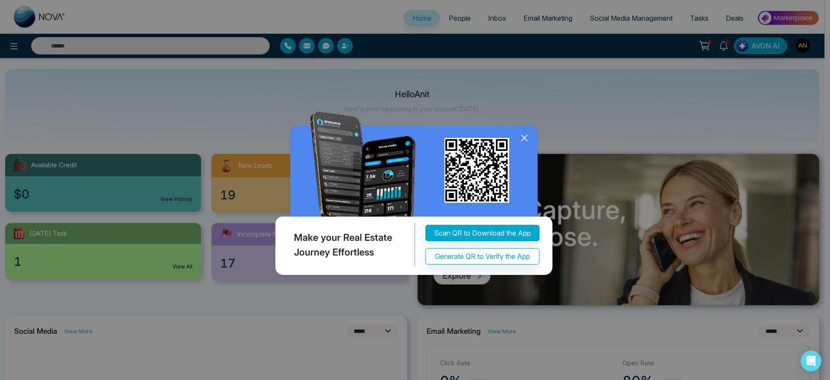
click at [524, 141] on icon at bounding box center [524, 137] width 13 height 13
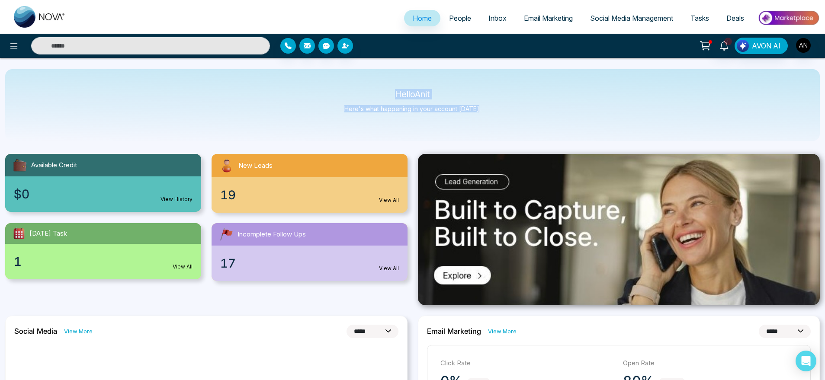
drag, startPoint x: 382, startPoint y: 87, endPoint x: 513, endPoint y: 113, distance: 133.2
click at [513, 113] on div "Hello Anit Here's what happening in your account [DATE]." at bounding box center [412, 105] width 814 height 72
click at [449, 19] on span "People" at bounding box center [460, 18] width 22 height 9
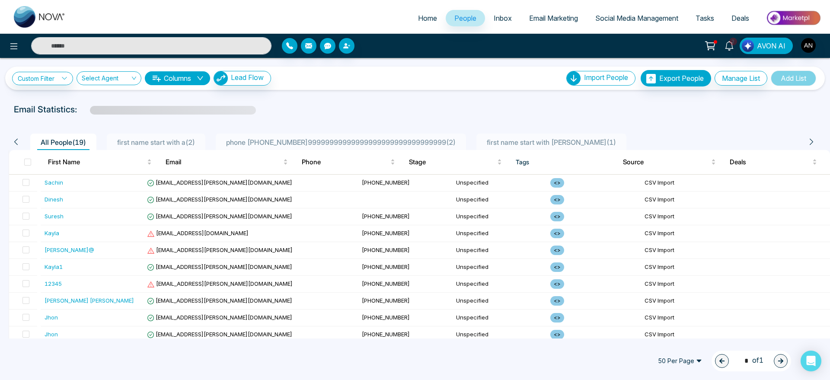
click at [426, 13] on link "Home" at bounding box center [428, 18] width 36 height 16
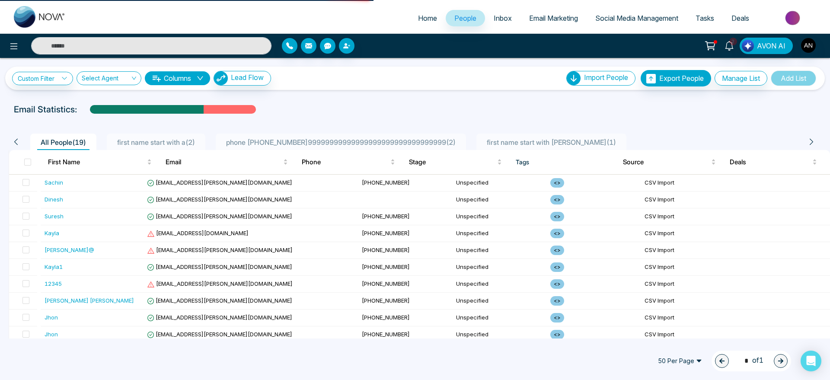
select select "*"
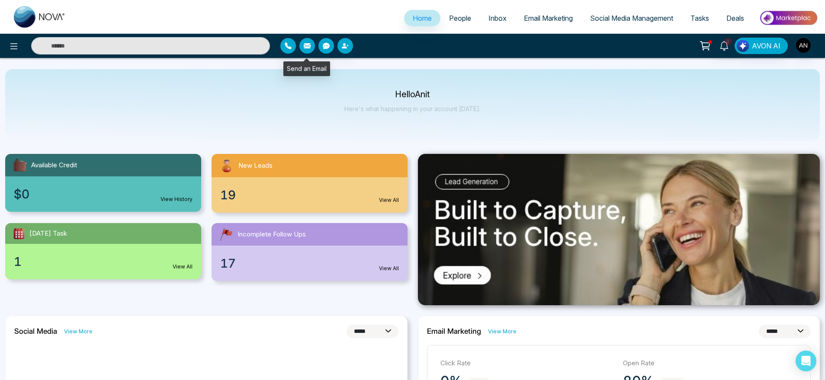
click at [308, 48] on icon "button" at bounding box center [307, 45] width 7 height 7
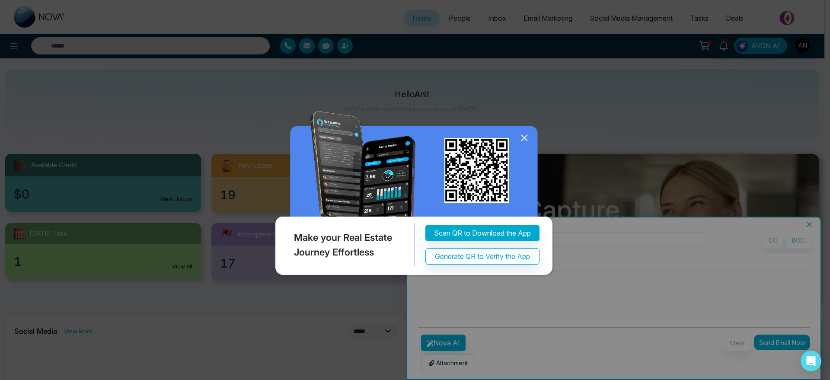
click at [521, 144] on icon at bounding box center [524, 137] width 13 height 13
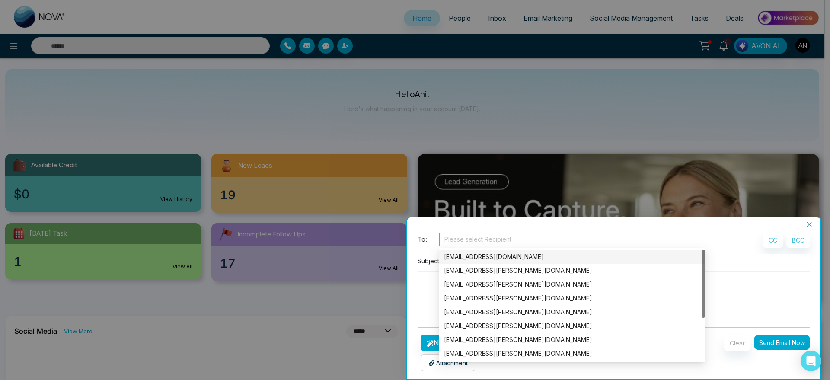
click at [484, 245] on div "Please select Recipient" at bounding box center [574, 240] width 270 height 14
click at [484, 252] on div "[EMAIL_ADDRESS][DOMAIN_NAME]" at bounding box center [572, 257] width 256 height 10
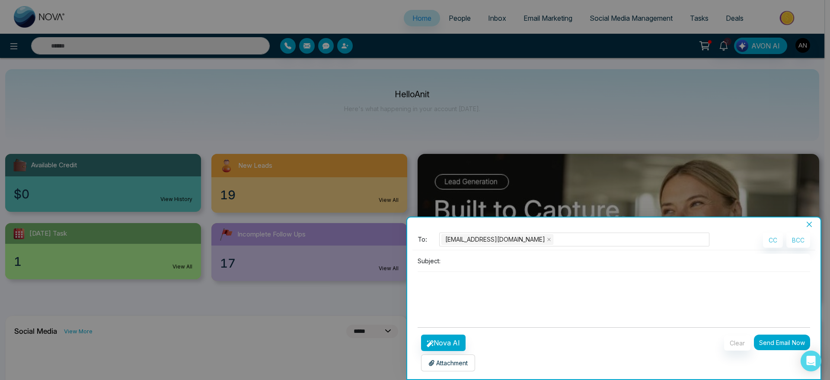
click at [434, 254] on div "Subject:" at bounding box center [614, 261] width 393 height 14
click at [466, 364] on p "Attachment" at bounding box center [448, 363] width 39 height 9
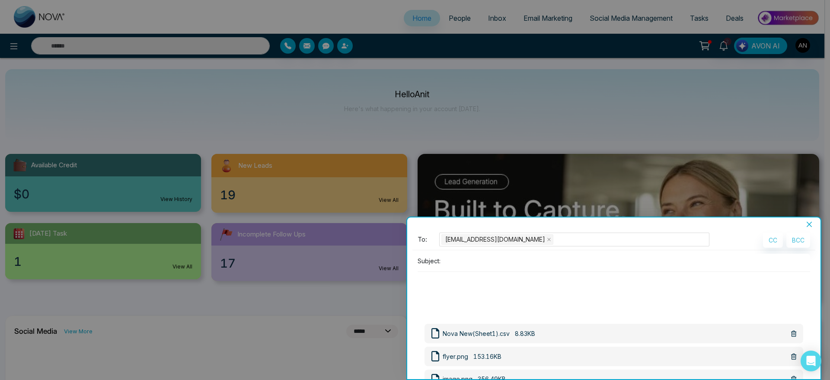
click at [489, 252] on div "To: [EMAIL_ADDRESS][DOMAIN_NAME] CC BCC Subject:" at bounding box center [614, 277] width 403 height 88
click at [463, 262] on input at bounding box center [627, 261] width 366 height 14
drag, startPoint x: 484, startPoint y: 263, endPoint x: 428, endPoint y: 262, distance: 56.7
click at [428, 262] on div "Subject: ******" at bounding box center [614, 261] width 393 height 14
drag, startPoint x: 533, startPoint y: 261, endPoint x: 420, endPoint y: 265, distance: 112.5
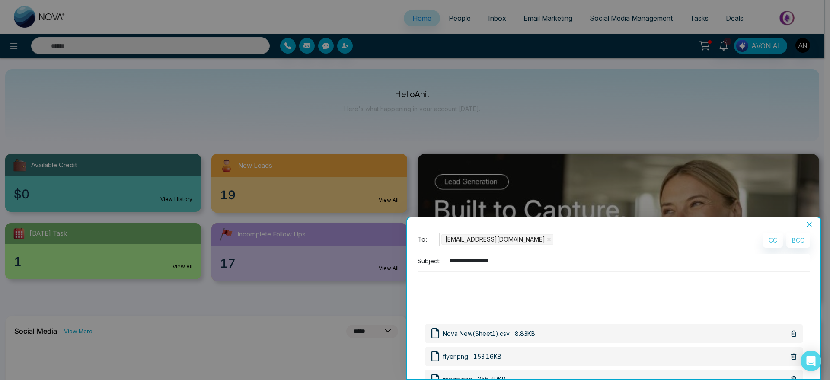
click at [420, 265] on div "**********" at bounding box center [614, 261] width 393 height 14
type input "**********"
click at [441, 288] on textarea at bounding box center [614, 293] width 393 height 42
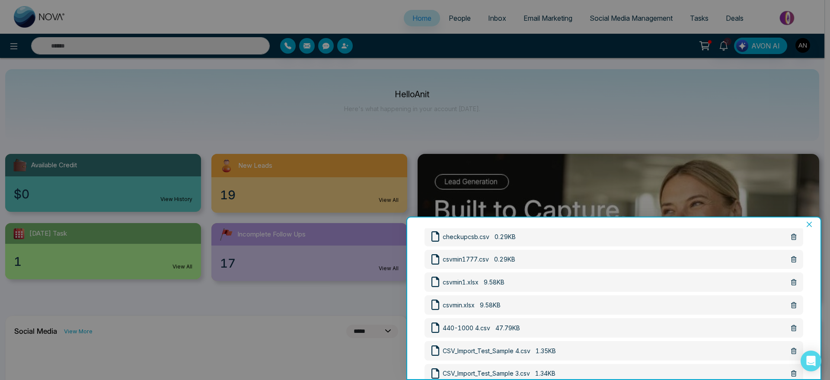
scroll to position [322, 0]
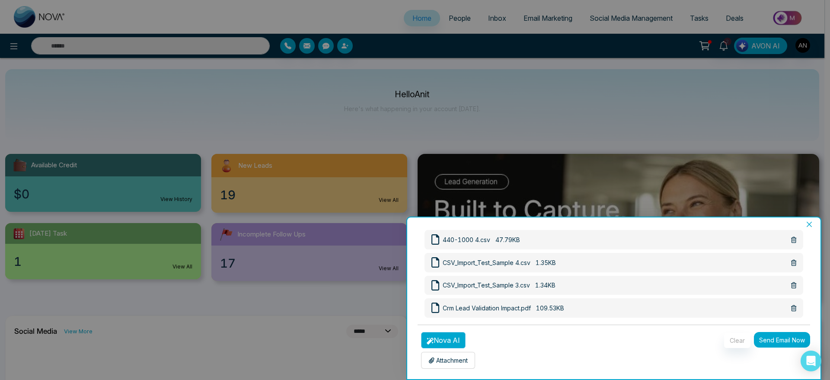
click at [442, 336] on button "Nova AI" at bounding box center [443, 340] width 45 height 16
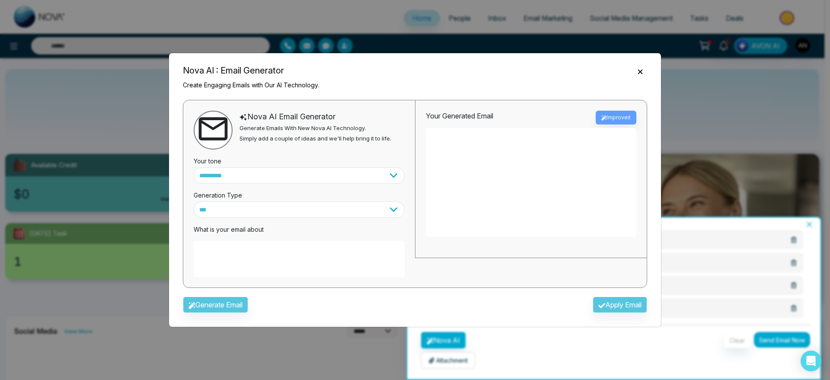
click at [399, 257] on textarea at bounding box center [299, 259] width 211 height 36
paste textarea "**********"
type textarea "**********"
click at [237, 308] on button "Generate Email" at bounding box center [215, 305] width 65 height 16
type textarea "**********"
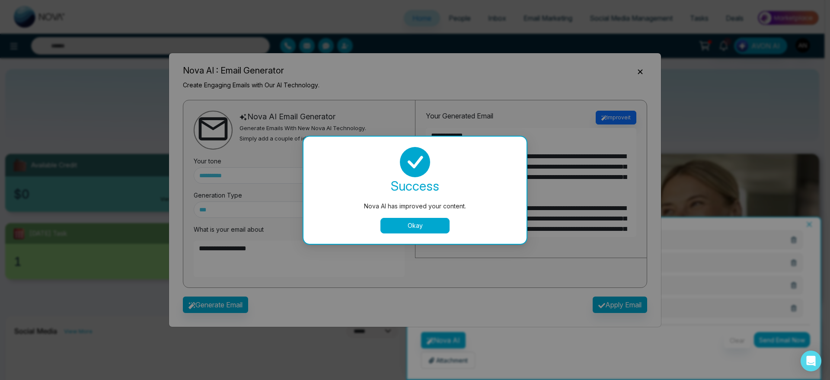
click at [443, 218] on button "Okay" at bounding box center [415, 226] width 69 height 16
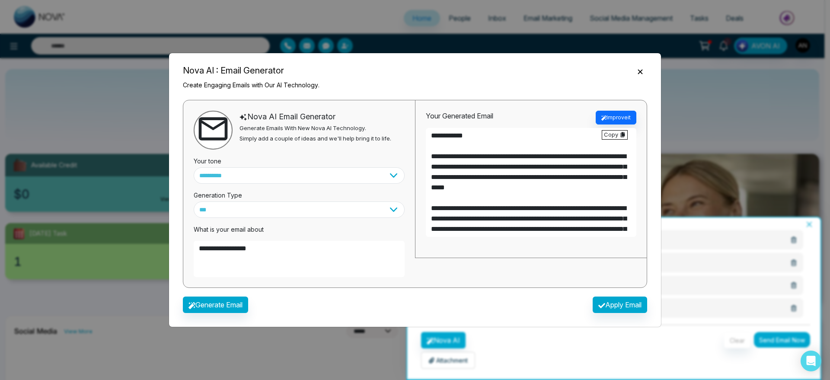
click at [430, 224] on textarea "**********" at bounding box center [531, 182] width 211 height 109
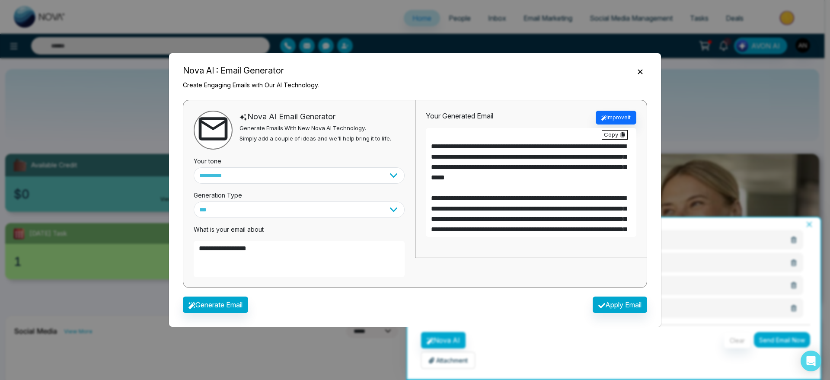
scroll to position [0, 0]
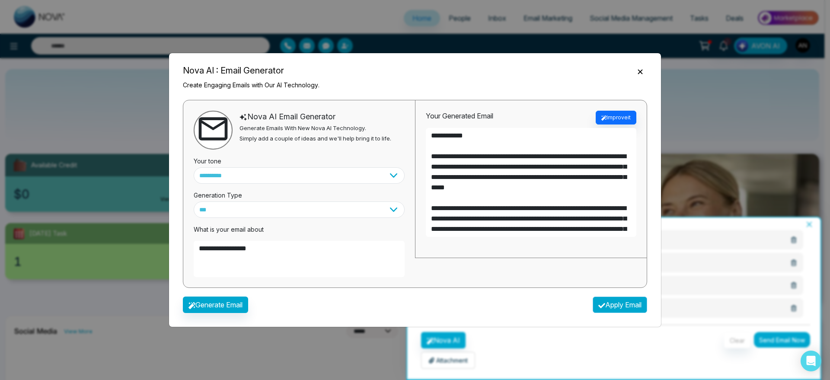
click at [613, 306] on button "Apply Email" at bounding box center [620, 305] width 54 height 16
type textarea "**********"
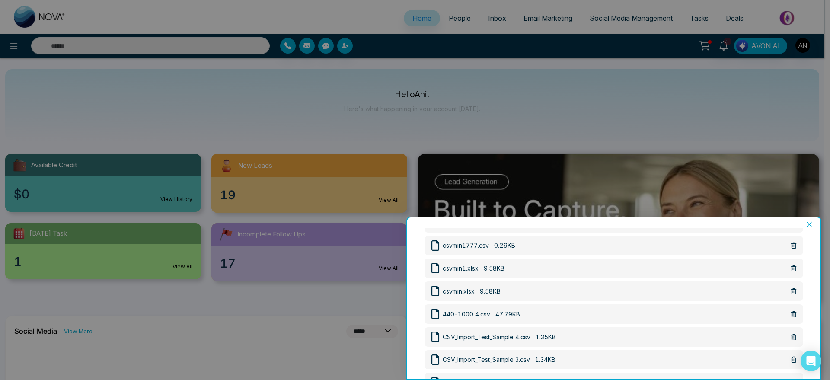
scroll to position [322, 0]
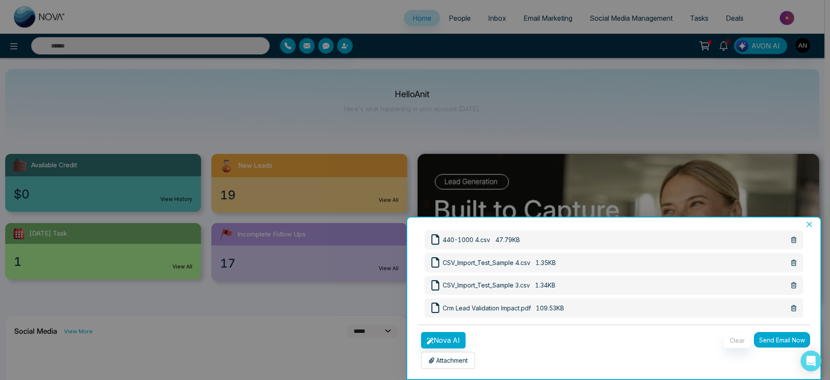
click at [785, 340] on button "Send Email Now" at bounding box center [782, 340] width 56 height 16
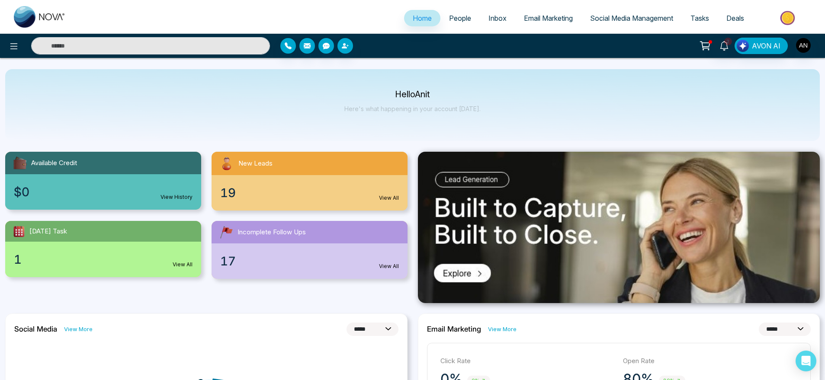
scroll to position [0, 0]
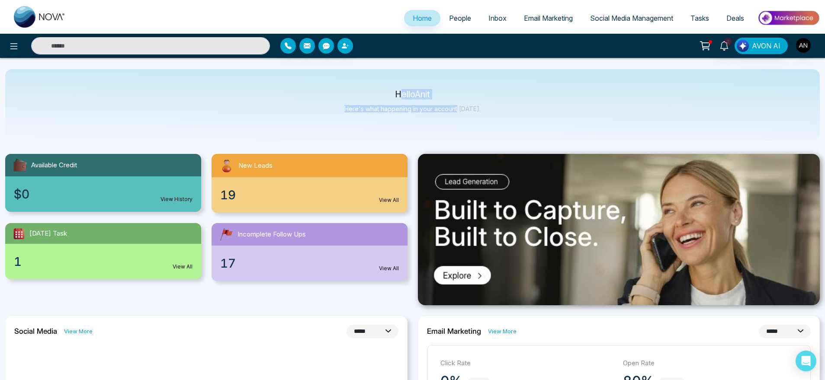
drag, startPoint x: 397, startPoint y: 95, endPoint x: 469, endPoint y: 114, distance: 74.6
click at [469, 114] on div "Hello Anit Here's what happening in your account [DATE]." at bounding box center [412, 105] width 136 height 29
drag, startPoint x: 483, startPoint y: 118, endPoint x: 374, endPoint y: 89, distance: 112.7
click at [374, 89] on div "Hello Anit Here's what happening in your account [DATE]." at bounding box center [412, 105] width 814 height 72
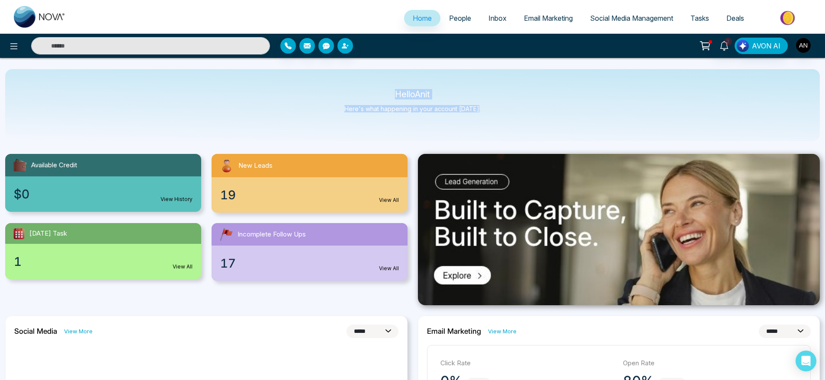
click at [374, 89] on div "Hello Anit Here's what happening in your account [DATE]." at bounding box center [412, 105] width 814 height 72
click at [327, 46] on icon "button" at bounding box center [326, 46] width 7 height 6
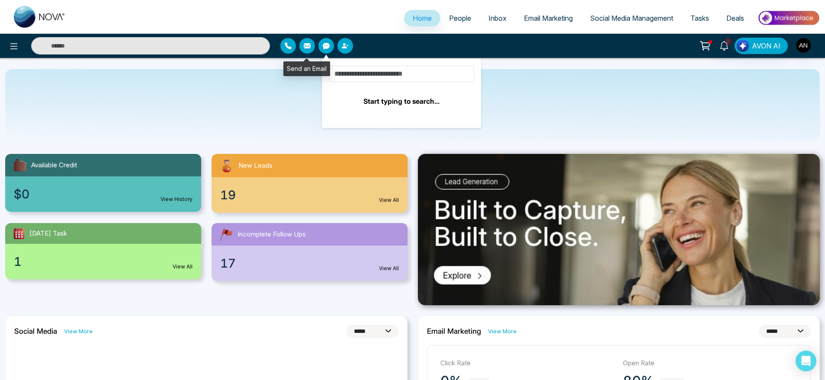
click at [308, 49] on button "button" at bounding box center [307, 46] width 16 height 16
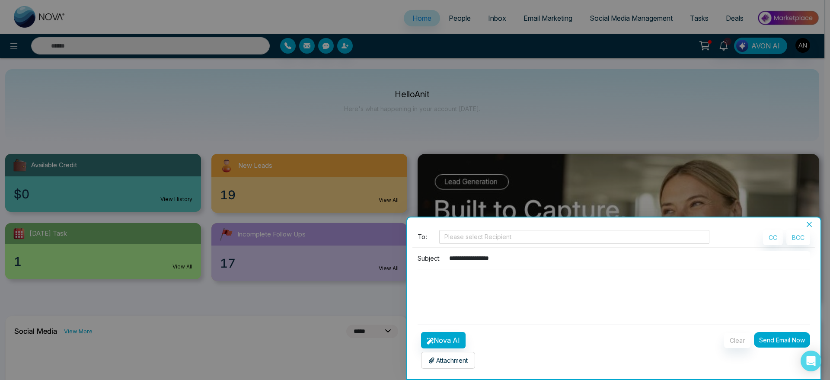
click at [279, 117] on div at bounding box center [415, 190] width 830 height 380
click at [465, 162] on div at bounding box center [415, 190] width 830 height 380
click at [813, 222] on button "Close" at bounding box center [810, 225] width 12 height 8
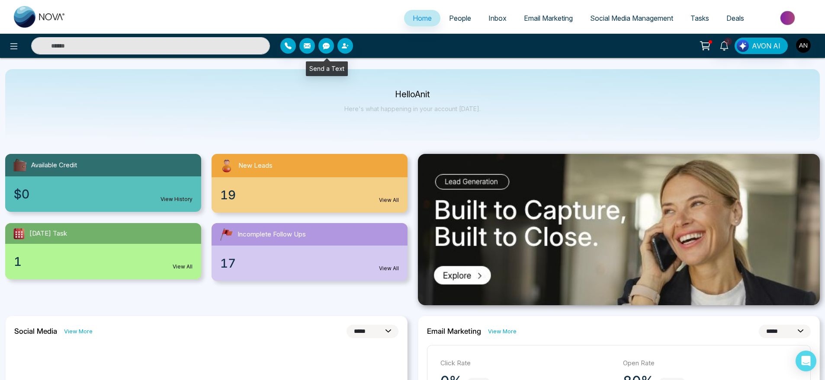
click at [325, 43] on icon "button" at bounding box center [326, 46] width 7 height 6
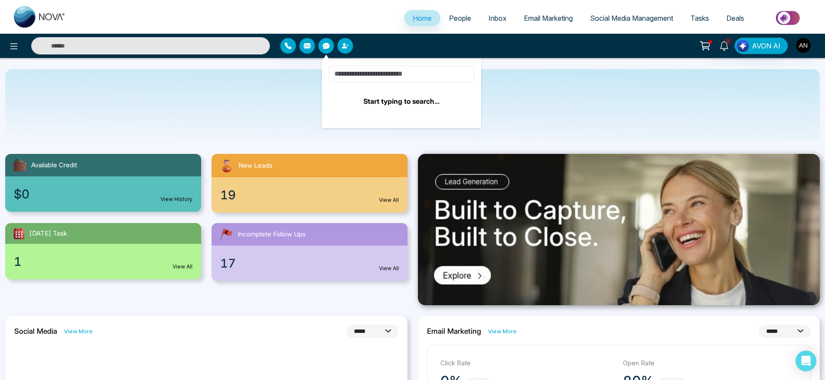
click at [360, 71] on input at bounding box center [401, 74] width 145 height 16
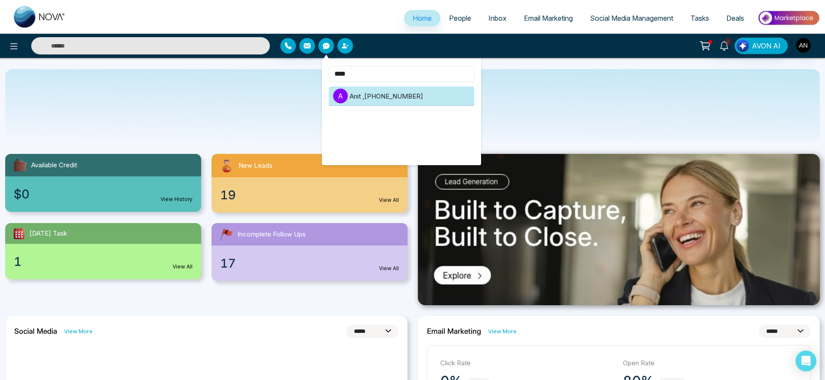
type input "****"
click at [388, 106] on li "A Anit , [PHONE_NUMBER]" at bounding box center [401, 95] width 145 height 19
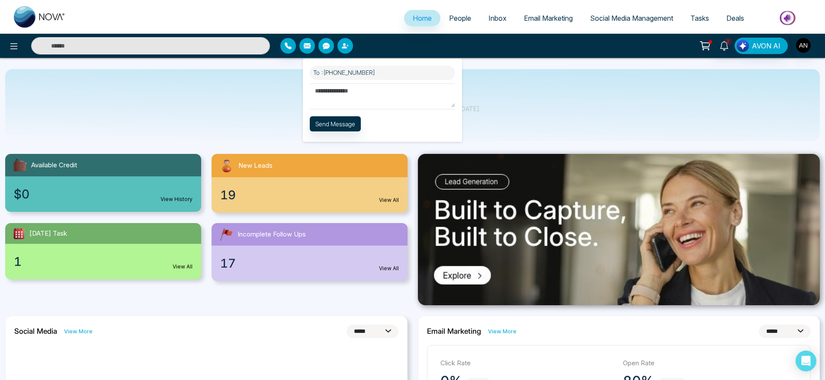
click at [320, 93] on textarea at bounding box center [382, 95] width 145 height 24
type textarea "****"
click at [336, 125] on button "Send Message" at bounding box center [335, 123] width 51 height 15
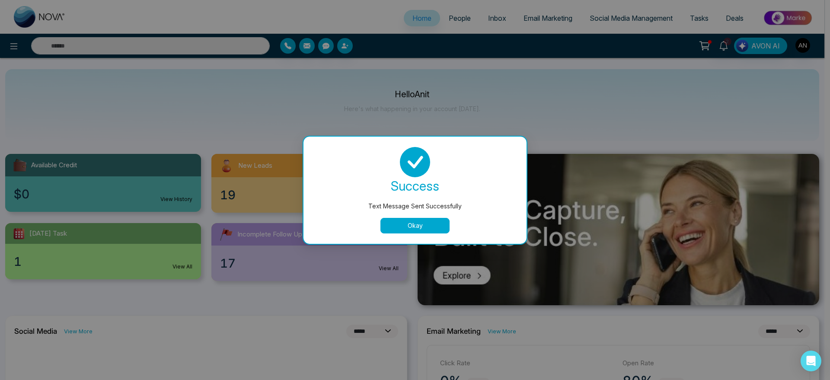
click at [420, 225] on button "Okay" at bounding box center [415, 226] width 69 height 16
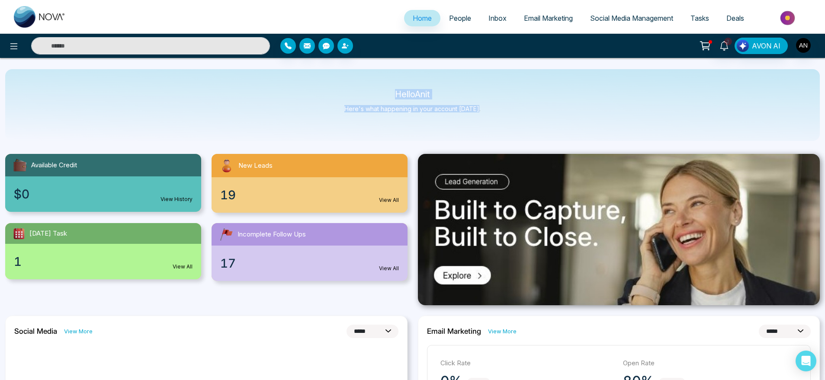
drag, startPoint x: 385, startPoint y: 88, endPoint x: 506, endPoint y: 119, distance: 125.0
click at [506, 119] on div "Hello Anit Here's what happening in your account [DATE]." at bounding box center [412, 105] width 814 height 72
drag, startPoint x: 506, startPoint y: 119, endPoint x: 346, endPoint y: 81, distance: 164.5
click at [346, 81] on div "Hello Anit Here's what happening in your account [DATE]." at bounding box center [412, 105] width 814 height 72
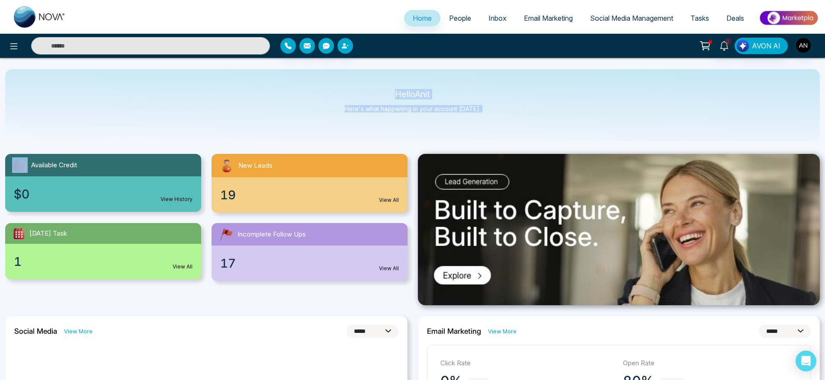
click at [346, 81] on div "Hello Anit Here's what happening in your account [DATE]." at bounding box center [412, 105] width 814 height 72
drag, startPoint x: 388, startPoint y: 92, endPoint x: 511, endPoint y: 110, distance: 123.8
click at [511, 110] on div "Hello Anit Here's what happening in your account [DATE]." at bounding box center [412, 105] width 814 height 72
drag, startPoint x: 511, startPoint y: 110, endPoint x: 342, endPoint y: 95, distance: 169.8
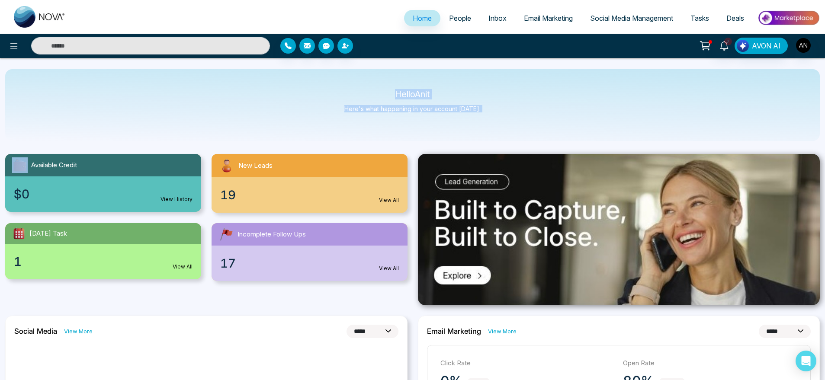
click at [342, 95] on div "Hello Anit Here's what happening in your account [DATE]." at bounding box center [412, 105] width 814 height 72
drag, startPoint x: 383, startPoint y: 91, endPoint x: 521, endPoint y: 124, distance: 141.7
click at [521, 124] on div "Hello Anit Here's what happening in your account [DATE]." at bounding box center [412, 105] width 814 height 72
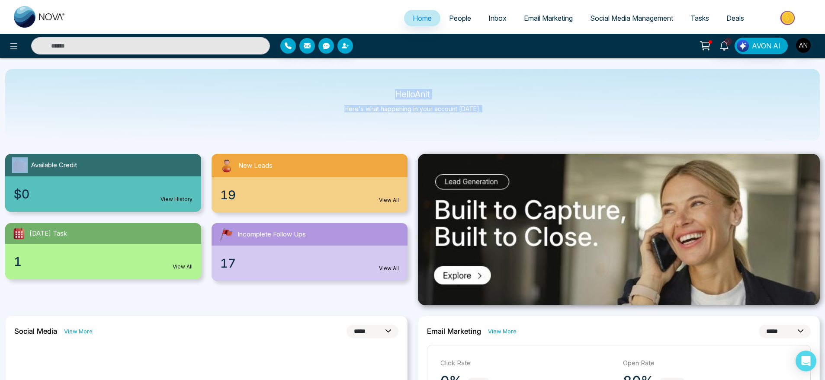
drag, startPoint x: 521, startPoint y: 124, endPoint x: 370, endPoint y: 90, distance: 155.2
click at [370, 90] on div "Hello Anit Here's what happening in your account [DATE]." at bounding box center [412, 105] width 814 height 72
drag, startPoint x: 382, startPoint y: 90, endPoint x: 551, endPoint y: 133, distance: 174.5
click at [551, 133] on div "Hello Anit Here's what happening in your account [DATE]." at bounding box center [412, 105] width 814 height 72
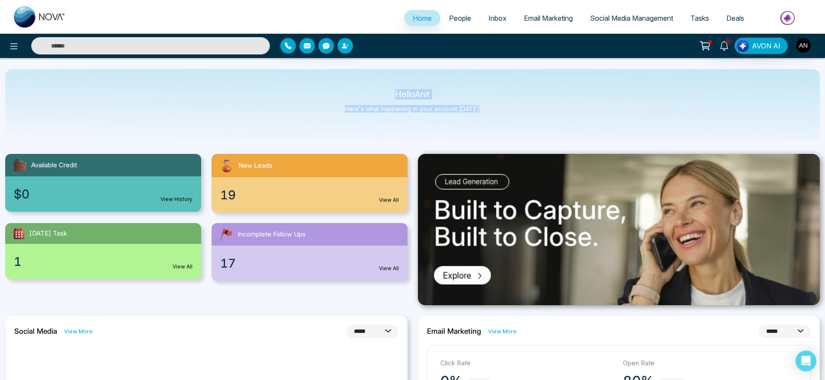
click at [551, 133] on div "Hello Anit Here's what happening in your account [DATE]." at bounding box center [412, 105] width 814 height 72
drag, startPoint x: 483, startPoint y: 116, endPoint x: 346, endPoint y: 70, distance: 143.9
click at [346, 70] on div "Hello Anit Here's what happening in your account [DATE]." at bounding box center [412, 105] width 814 height 72
click at [330, 47] on button "button" at bounding box center [326, 46] width 16 height 16
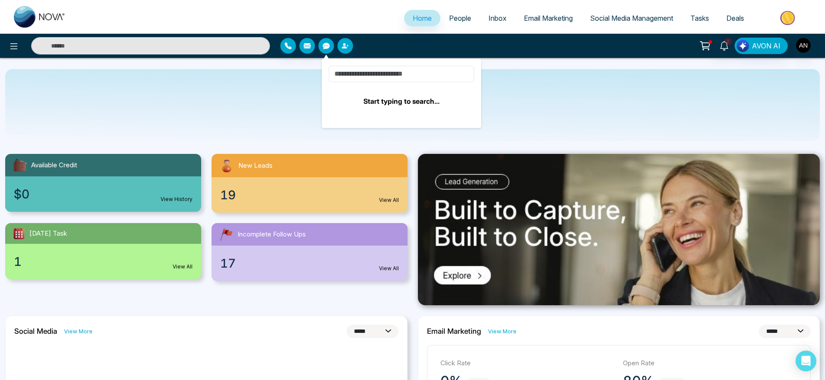
click at [368, 74] on input at bounding box center [401, 74] width 145 height 16
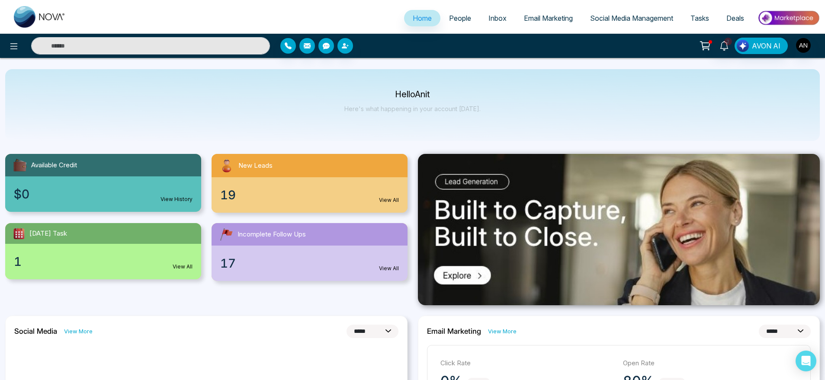
click at [308, 54] on div "2 AVON AI" at bounding box center [412, 45] width 825 height 17
drag, startPoint x: 336, startPoint y: 48, endPoint x: 324, endPoint y: 48, distance: 11.7
click at [324, 48] on div at bounding box center [378, 46] width 196 height 16
click at [324, 48] on icon "button" at bounding box center [326, 46] width 7 height 6
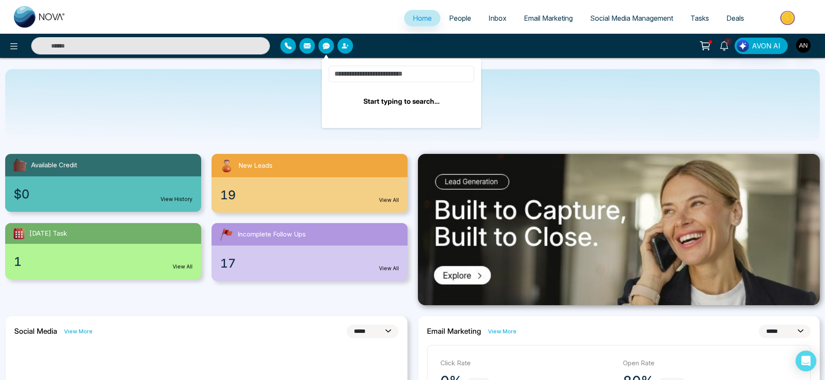
click at [385, 79] on input at bounding box center [401, 74] width 145 height 16
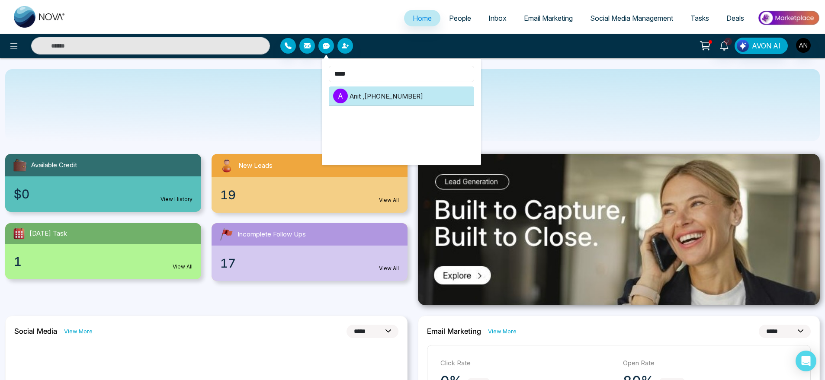
type input "****"
click at [401, 100] on li "A Anit , [PHONE_NUMBER]" at bounding box center [401, 95] width 145 height 19
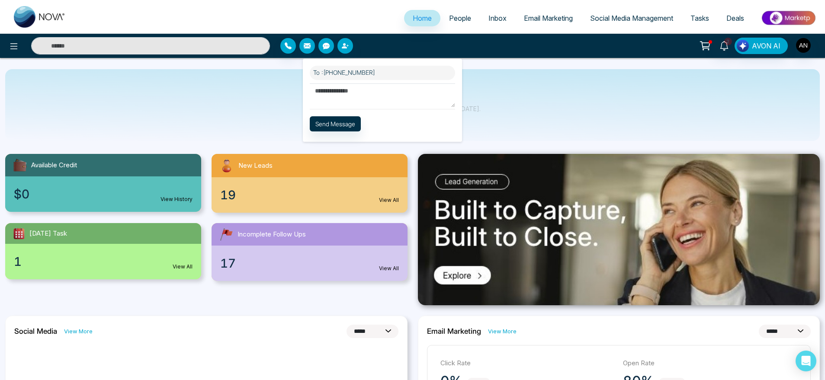
click at [363, 103] on textarea at bounding box center [382, 95] width 145 height 24
type textarea "**"
click at [350, 124] on button "Send Message" at bounding box center [335, 123] width 51 height 15
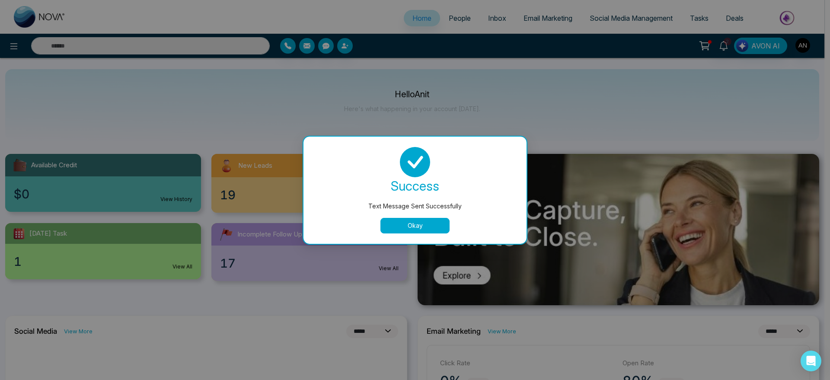
click at [404, 221] on button "Okay" at bounding box center [415, 226] width 69 height 16
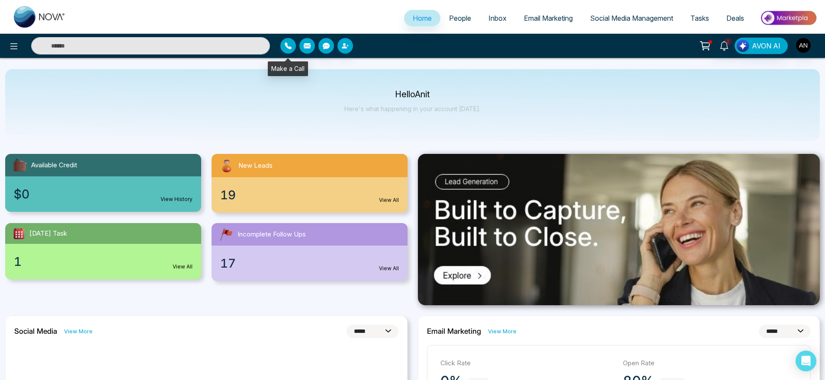
click at [287, 46] on icon "button" at bounding box center [288, 45] width 7 height 7
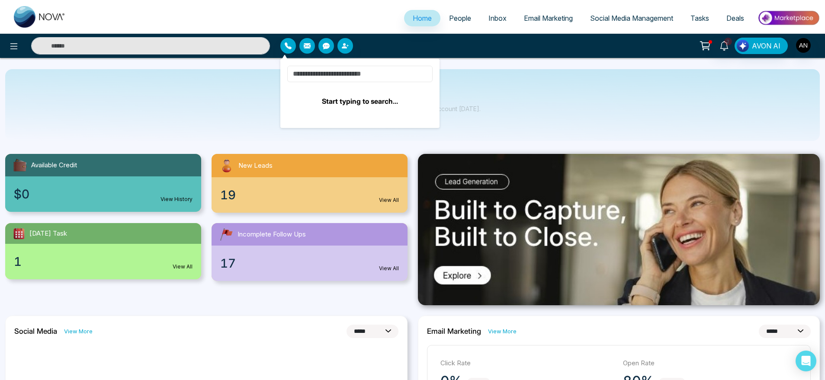
click at [373, 69] on input at bounding box center [359, 74] width 145 height 16
click at [355, 45] on div at bounding box center [378, 46] width 196 height 16
click at [346, 45] on icon "button" at bounding box center [345, 45] width 7 height 7
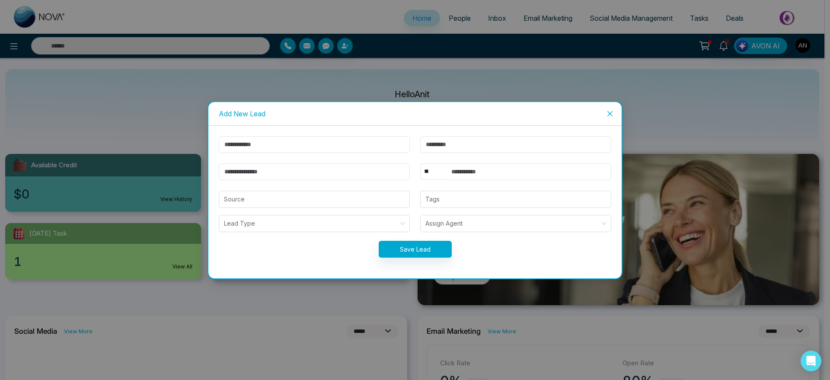
click at [349, 151] on form "** **** *** *** *** **** *** Source Tags Lead Type Assign Agent Save Lead" at bounding box center [415, 202] width 403 height 132
click at [349, 151] on input "text" at bounding box center [314, 144] width 191 height 17
click at [292, 146] on input "text" at bounding box center [314, 144] width 191 height 17
type input "****"
click at [287, 167] on input "email" at bounding box center [314, 171] width 191 height 17
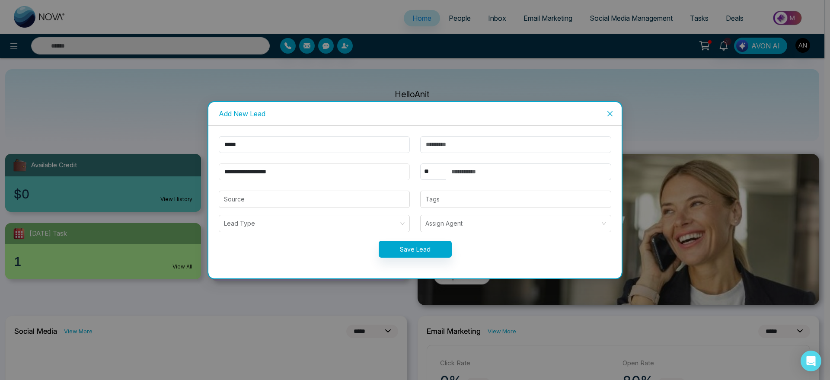
click at [237, 173] on input "**********" at bounding box center [314, 171] width 191 height 17
type input "**********"
click at [431, 175] on select "** **** *** *** *** **** ***" at bounding box center [433, 171] width 26 height 16
select select "***"
click at [420, 163] on select "** **** *** *** *** **** ***" at bounding box center [433, 171] width 26 height 16
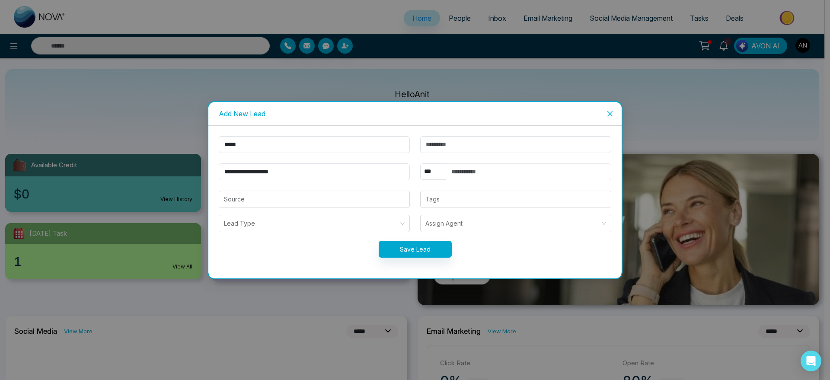
click at [485, 168] on input "text" at bounding box center [528, 171] width 165 height 17
type input "**********"
click at [408, 251] on button "Save Lead" at bounding box center [415, 249] width 73 height 17
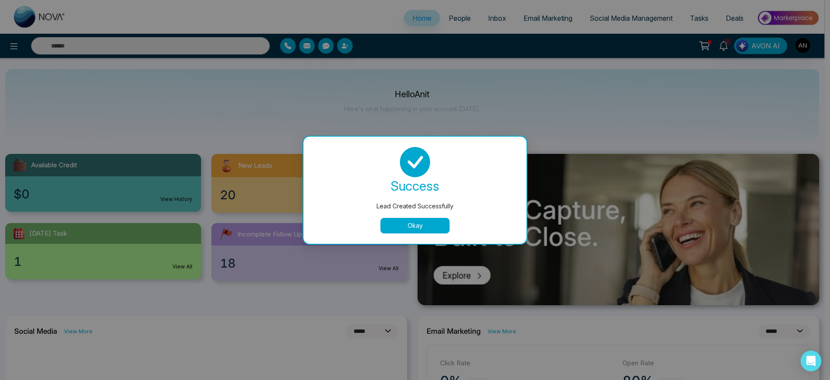
click at [426, 229] on button "Okay" at bounding box center [415, 226] width 69 height 16
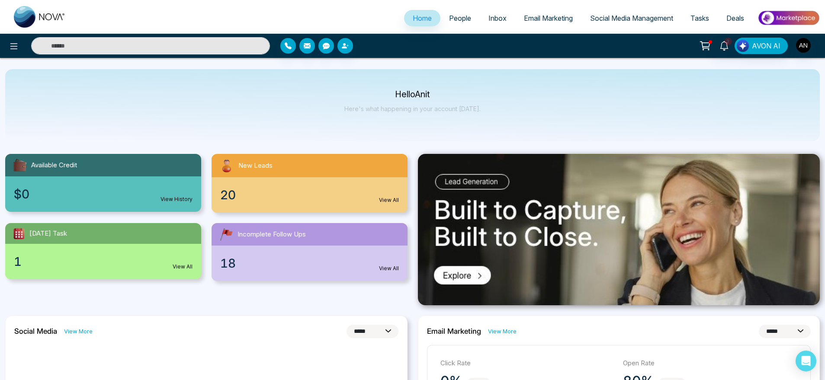
click at [463, 13] on link "People" at bounding box center [459, 18] width 39 height 16
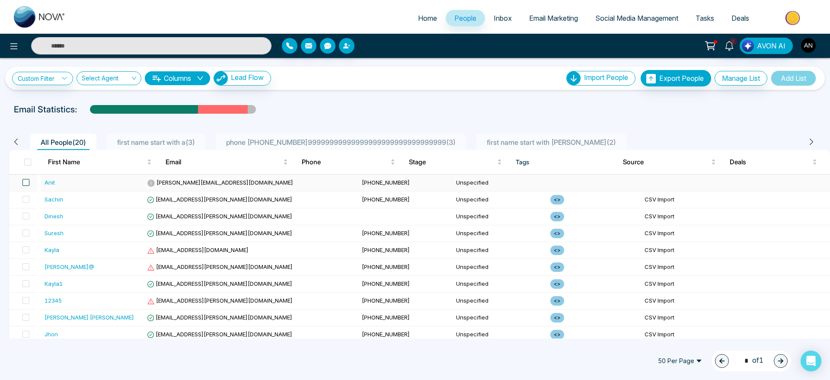
click at [29, 186] on span at bounding box center [25, 182] width 7 height 7
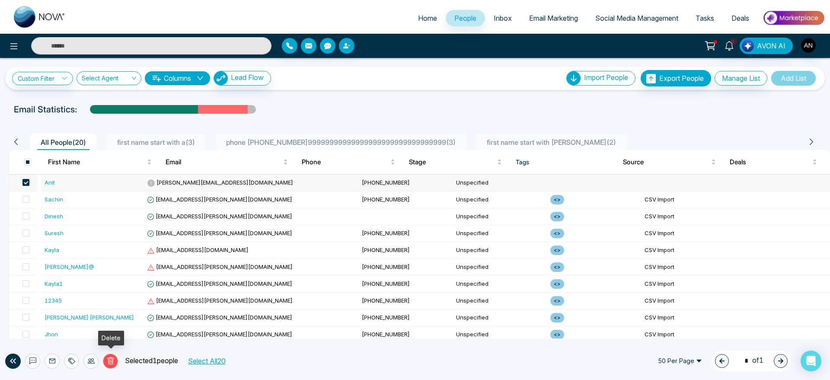
click at [109, 359] on icon at bounding box center [110, 360] width 6 height 7
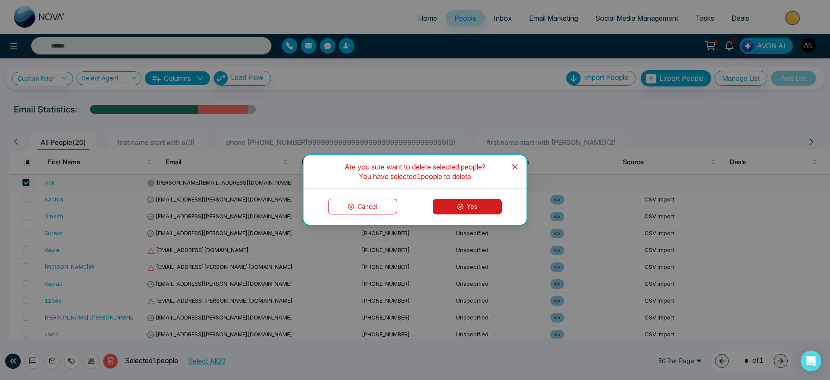
click at [484, 206] on button "Yes" at bounding box center [467, 207] width 69 height 16
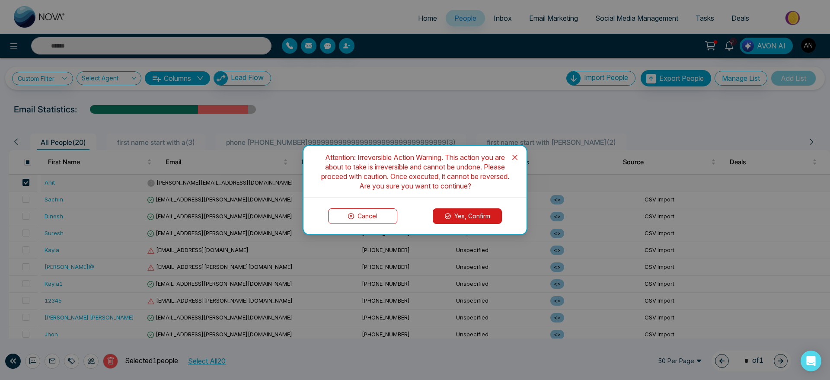
click at [473, 217] on button "Yes, Confirm" at bounding box center [467, 216] width 69 height 16
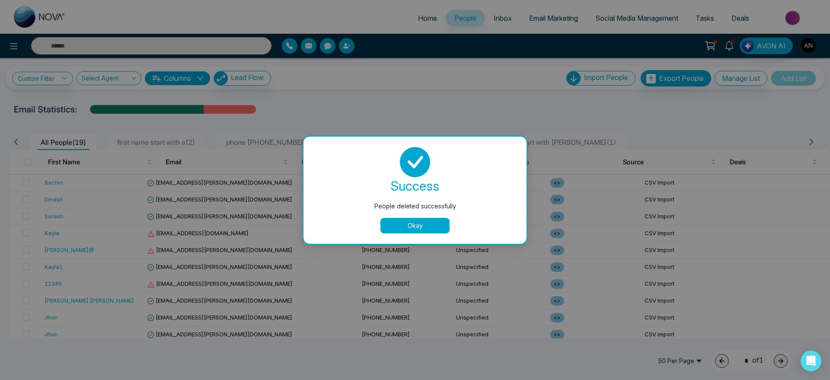
click at [420, 104] on div "People deleted successfully success People deleted successfully Okay" at bounding box center [415, 190] width 830 height 380
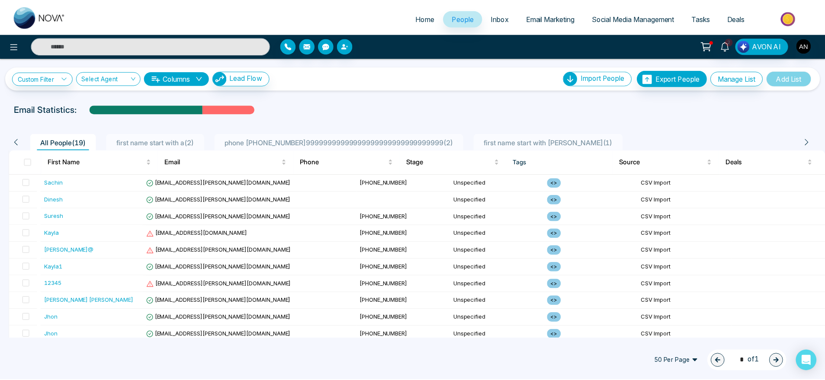
scroll to position [0, 0]
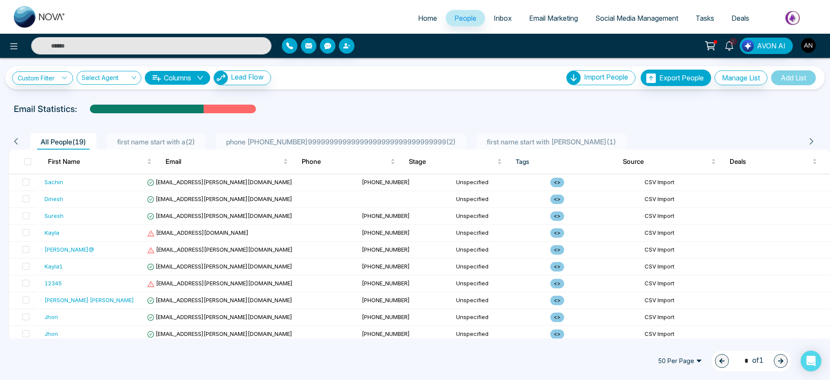
click at [178, 81] on button "Columns" at bounding box center [177, 78] width 65 height 14
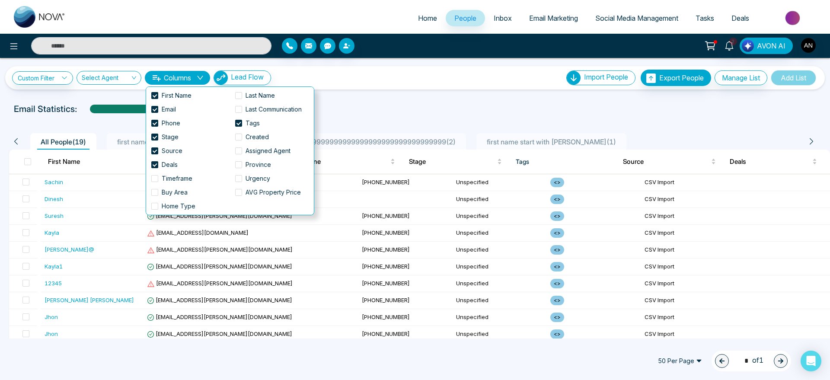
click at [178, 81] on button "Columns" at bounding box center [177, 78] width 65 height 14
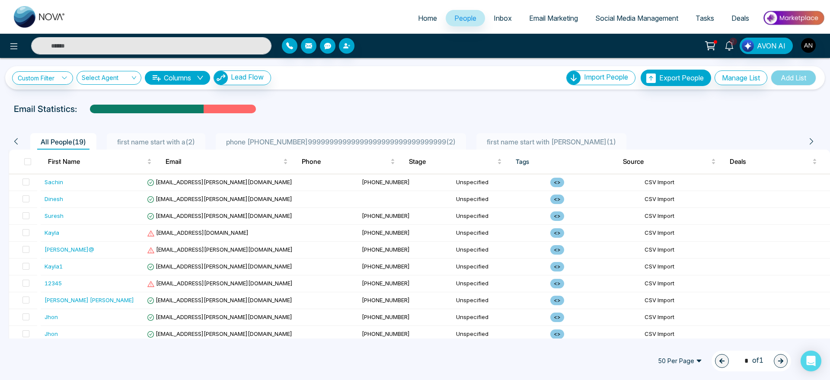
click at [432, 12] on link "Home" at bounding box center [428, 18] width 36 height 16
select select "*"
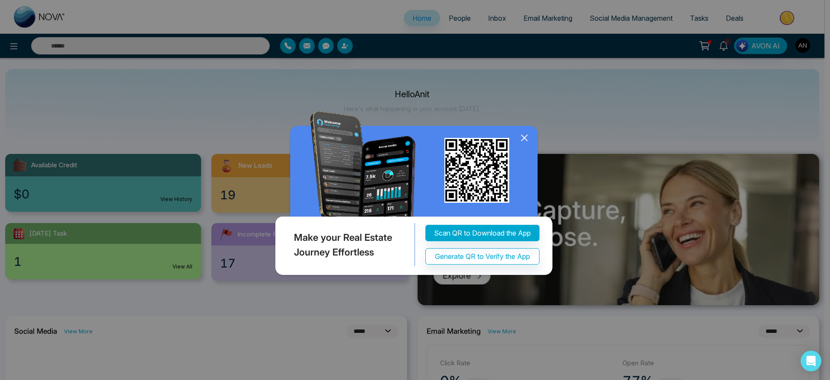
click at [532, 141] on img at bounding box center [415, 195] width 284 height 168
click at [527, 135] on icon at bounding box center [525, 138] width 6 height 6
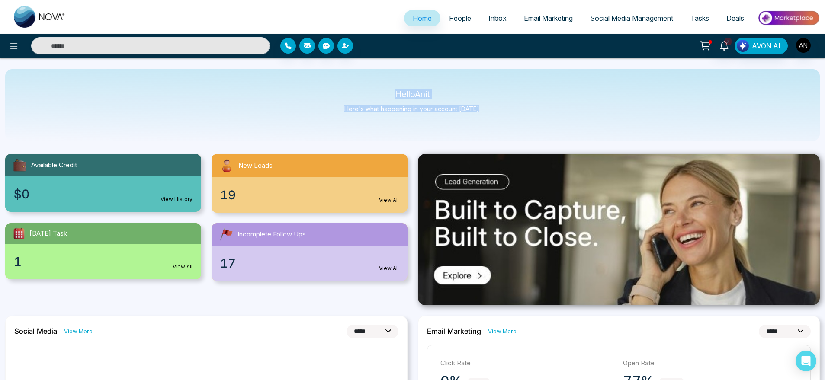
drag, startPoint x: 385, startPoint y: 92, endPoint x: 496, endPoint y: 118, distance: 113.6
click at [496, 118] on div "Hello Anit Here's what happening in your account [DATE]." at bounding box center [412, 105] width 814 height 72
drag, startPoint x: 496, startPoint y: 118, endPoint x: 353, endPoint y: 83, distance: 147.4
click at [353, 83] on div "Hello Anit Here's what happening in your account [DATE]." at bounding box center [412, 105] width 814 height 72
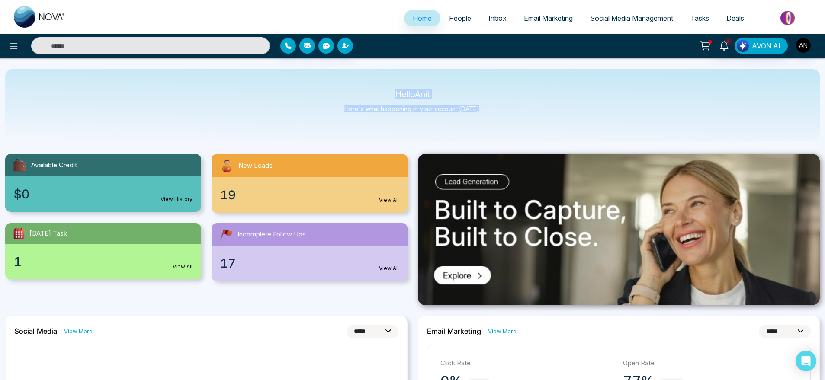
click at [353, 83] on div "Hello Anit Here's what happening in your account [DATE]." at bounding box center [412, 105] width 814 height 72
click at [13, 40] on button at bounding box center [13, 45] width 17 height 17
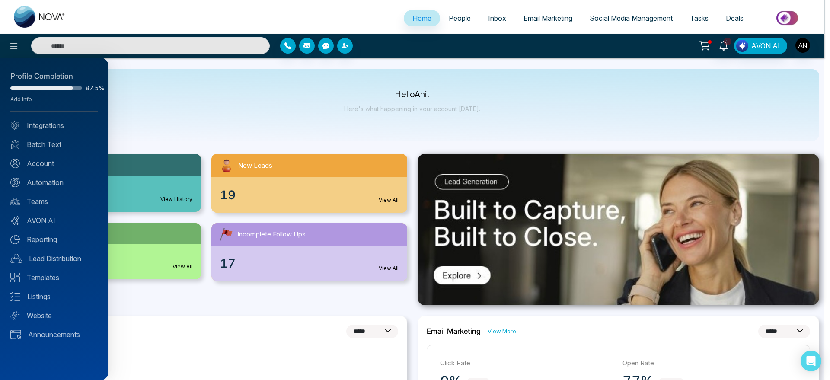
drag, startPoint x: 7, startPoint y: 70, endPoint x: 109, endPoint y: 89, distance: 103.7
click at [109, 89] on div "Profile Completion 87.5% Add Info Integrations Batch Text Account Automation Te…" at bounding box center [415, 190] width 830 height 380
click at [228, 66] on div at bounding box center [415, 190] width 830 height 380
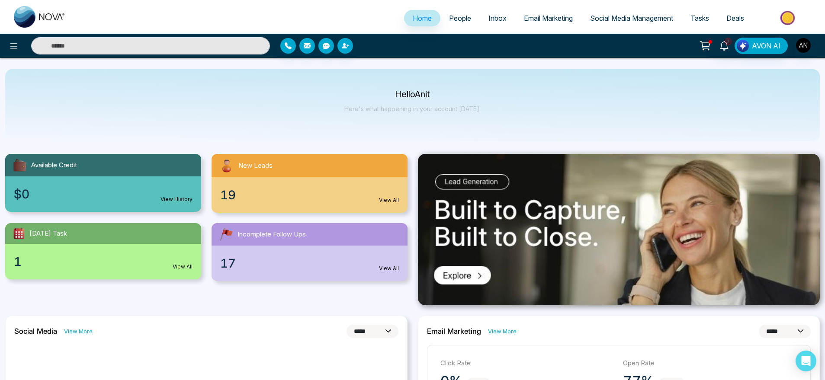
drag, startPoint x: 24, startPoint y: 54, endPoint x: 3, endPoint y: 44, distance: 24.0
click at [3, 44] on div at bounding box center [137, 45] width 275 height 17
click at [19, 49] on button at bounding box center [13, 45] width 17 height 17
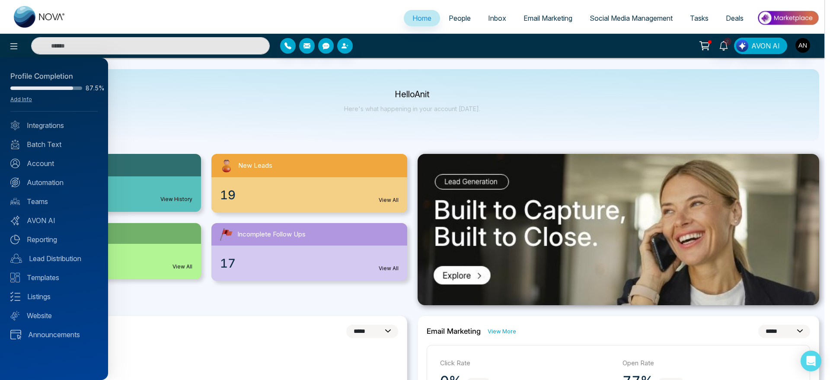
click at [275, 81] on div at bounding box center [415, 190] width 830 height 380
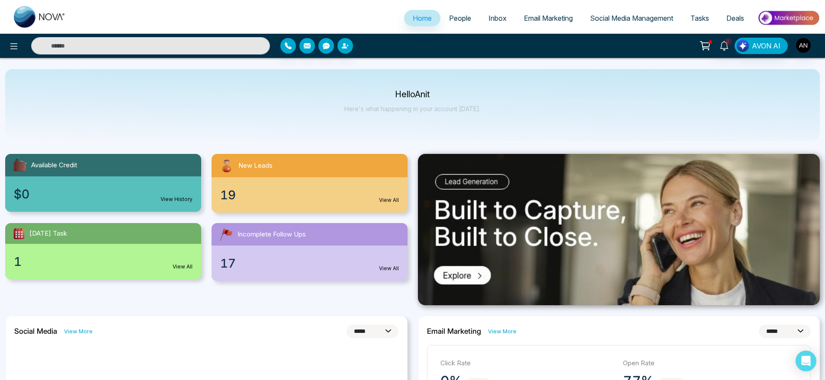
click at [453, 17] on span "People" at bounding box center [460, 18] width 22 height 9
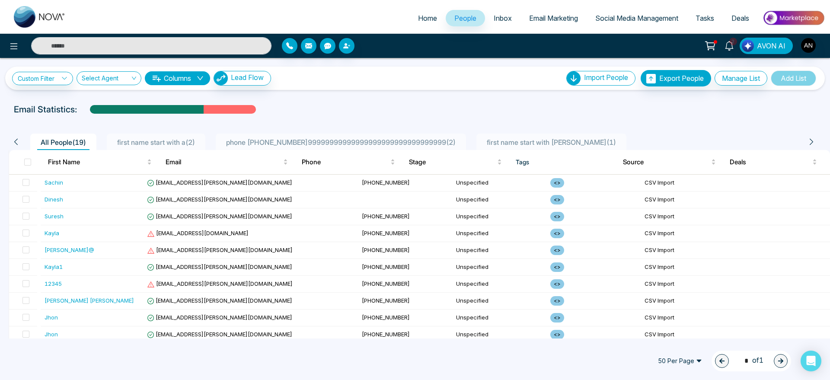
click at [174, 146] on span "first name start with a ( 2 )" at bounding box center [156, 142] width 85 height 9
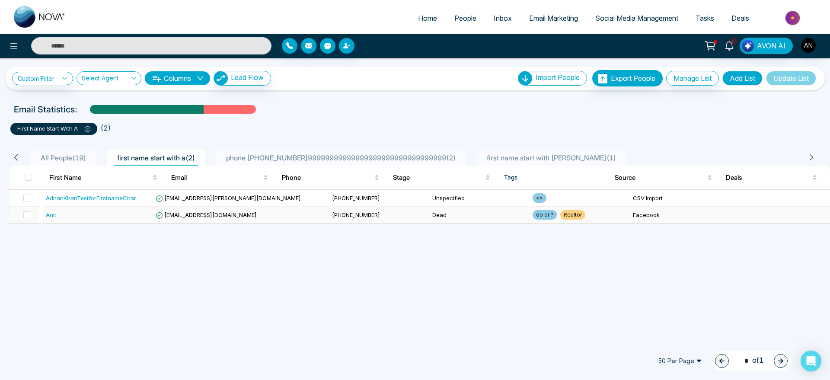
click at [329, 219] on td "[PHONE_NUMBER]" at bounding box center [379, 215] width 100 height 17
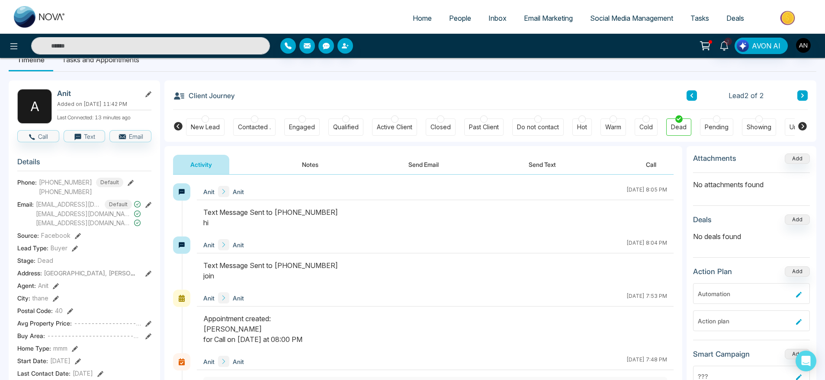
scroll to position [21, 0]
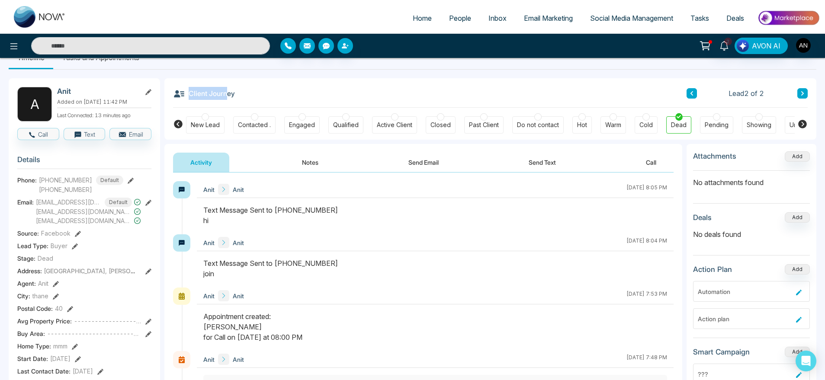
drag, startPoint x: 187, startPoint y: 95, endPoint x: 251, endPoint y: 92, distance: 63.6
click at [251, 92] on div "Client Journey Lead 2 of 2" at bounding box center [490, 92] width 634 height 29
drag, startPoint x: 251, startPoint y: 92, endPoint x: 243, endPoint y: 97, distance: 9.6
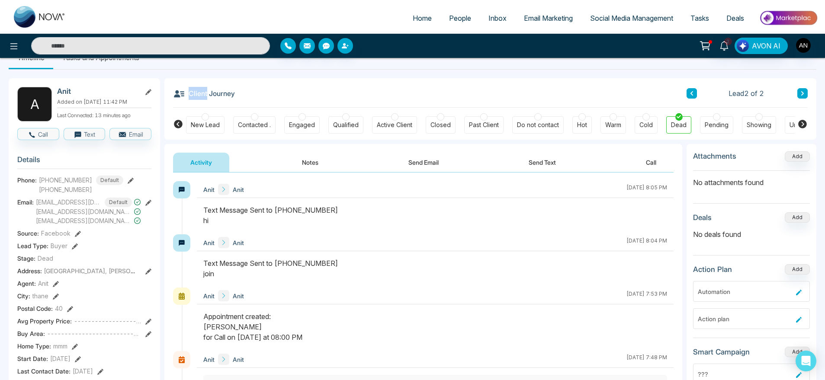
click at [243, 97] on div "Client Journey Lead 2 of 2" at bounding box center [490, 92] width 634 height 29
click at [304, 41] on button "button" at bounding box center [307, 46] width 16 height 16
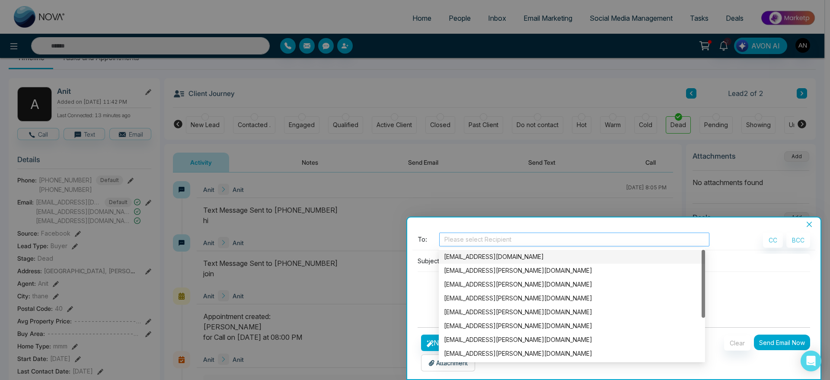
click at [484, 242] on div at bounding box center [575, 239] width 266 height 10
click at [487, 253] on div "[EMAIL_ADDRESS][DOMAIN_NAME]" at bounding box center [572, 257] width 256 height 10
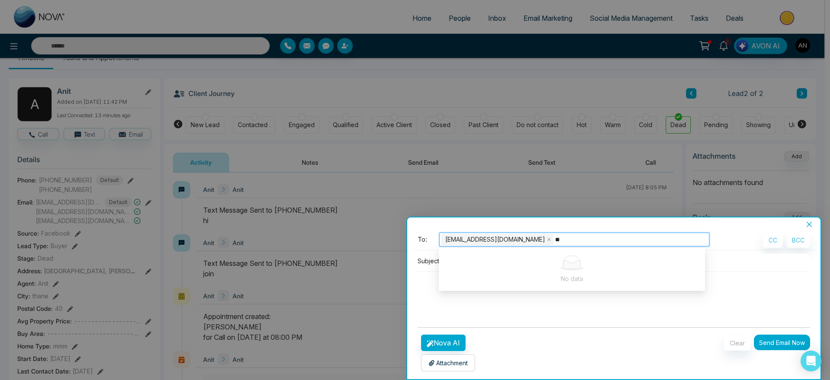
type input "*"
click at [572, 314] on div "Subject:" at bounding box center [614, 287] width 403 height 67
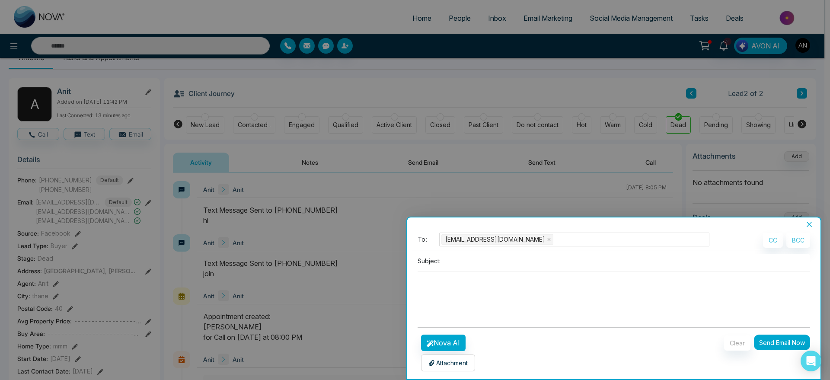
click at [814, 225] on button "Close" at bounding box center [810, 225] width 12 height 8
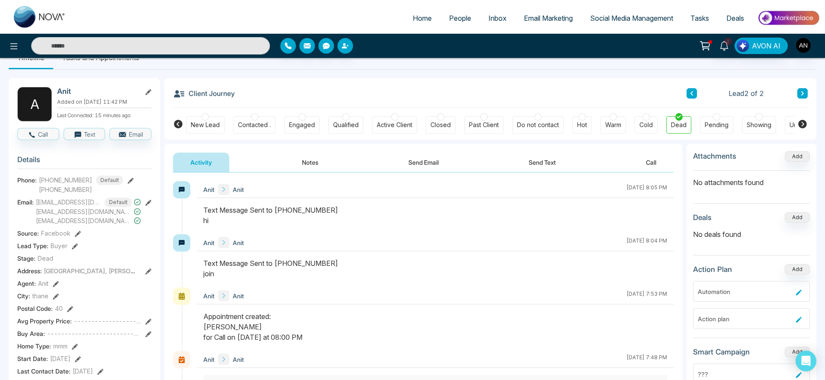
click at [417, 21] on span "Home" at bounding box center [422, 18] width 19 height 9
select select "*"
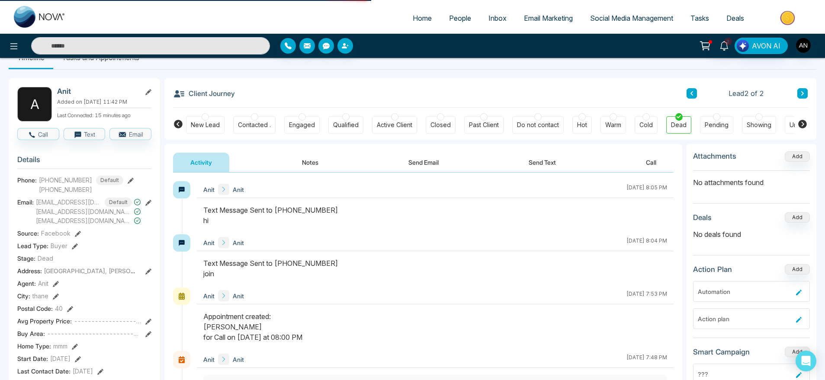
select select "*"
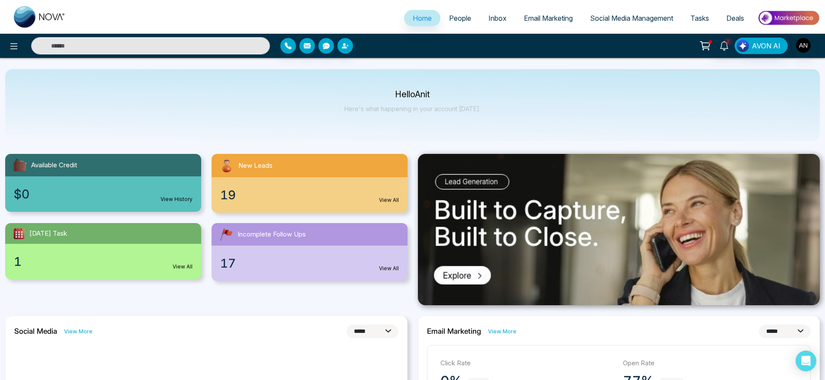
click at [457, 13] on link "People" at bounding box center [459, 18] width 39 height 16
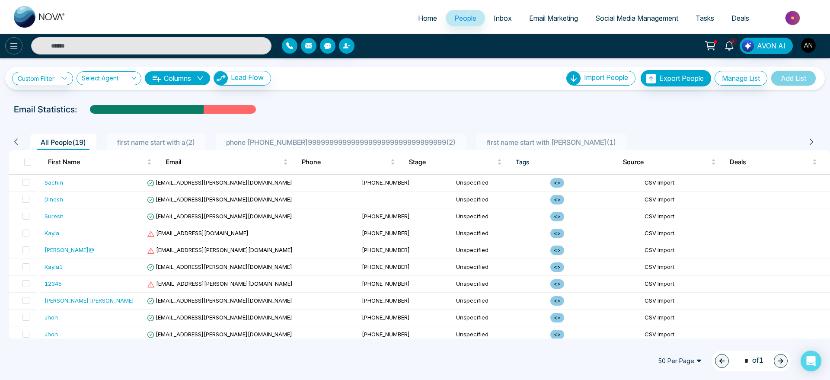
click at [19, 43] on button at bounding box center [13, 45] width 17 height 17
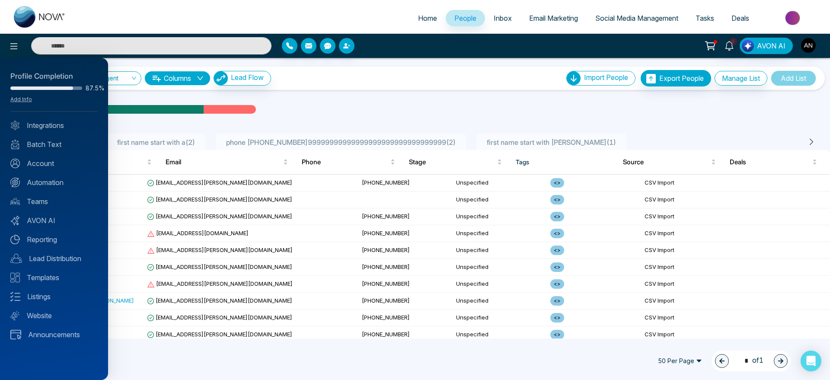
click at [322, 98] on div at bounding box center [415, 190] width 830 height 380
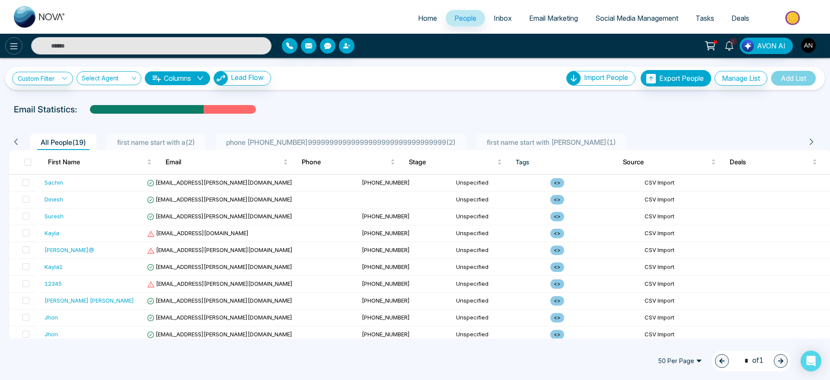
click at [10, 44] on icon at bounding box center [14, 46] width 10 height 10
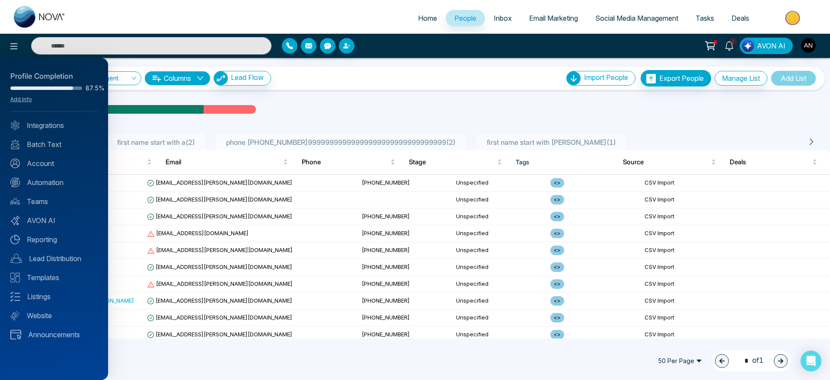
click at [63, 117] on div "Profile Completion 87.5% Add Info Integrations Batch Text Account Automation Te…" at bounding box center [54, 219] width 108 height 322
click at [34, 130] on div "Profile Completion 87.5% Add Info Integrations Batch Text Account Automation Te…" at bounding box center [54, 219] width 108 height 322
click at [45, 127] on link "Integrations" at bounding box center [53, 125] width 87 height 10
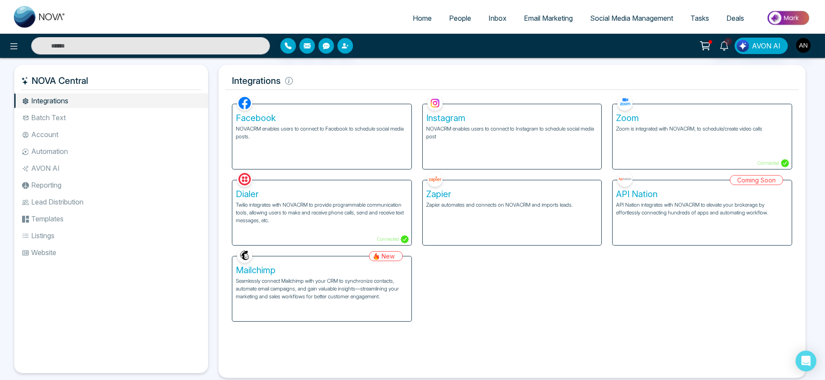
click at [83, 116] on li "Batch Text" at bounding box center [111, 117] width 194 height 15
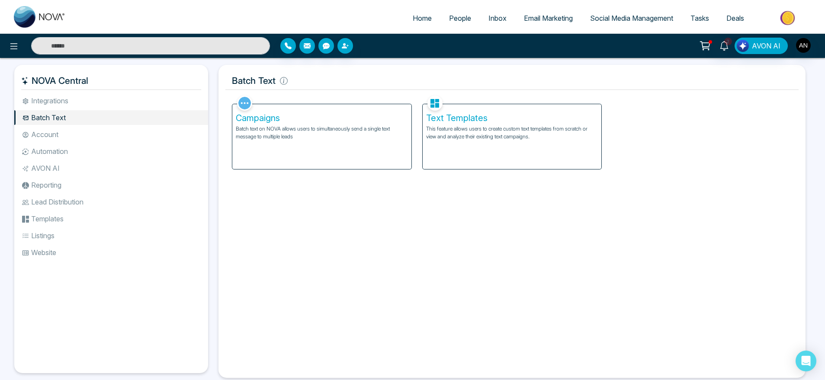
click at [77, 140] on li "Account" at bounding box center [111, 134] width 194 height 15
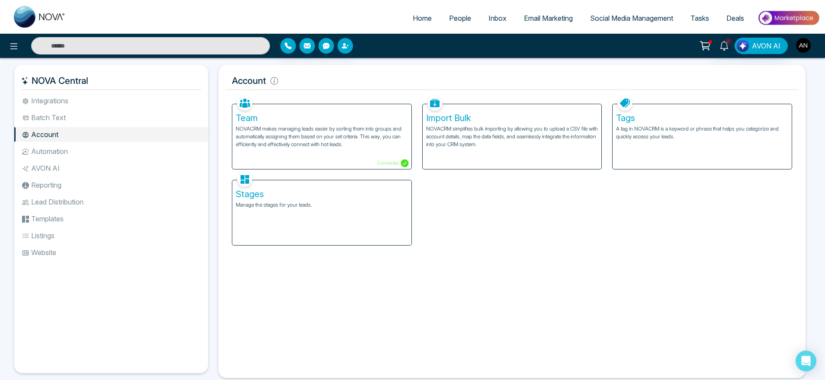
click at [802, 44] on img "button" at bounding box center [803, 45] width 15 height 15
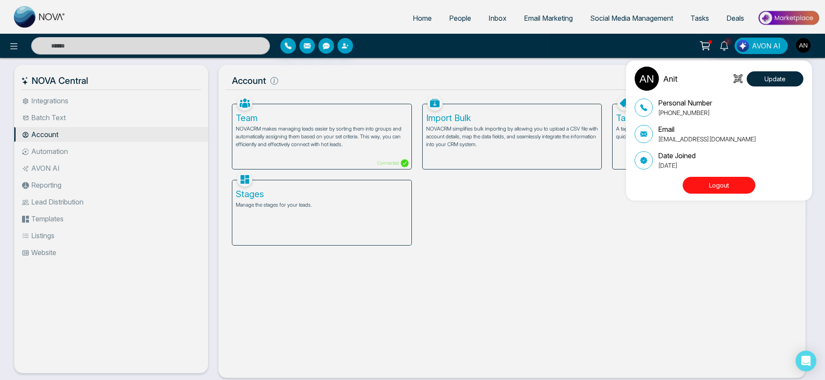
click at [722, 180] on button "Logout" at bounding box center [718, 185] width 73 height 17
